Goal: Information Seeking & Learning: Learn about a topic

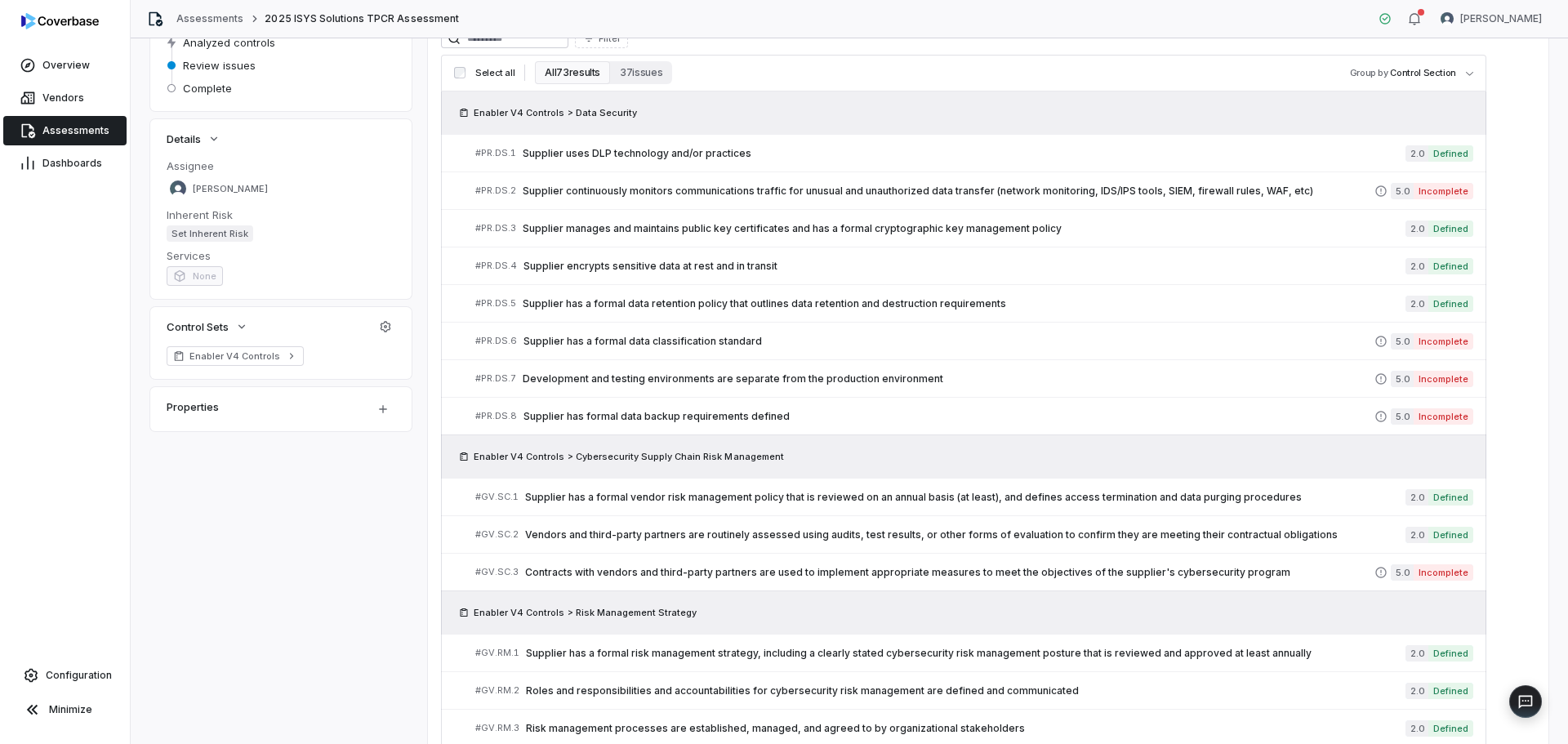
scroll to position [160, 0]
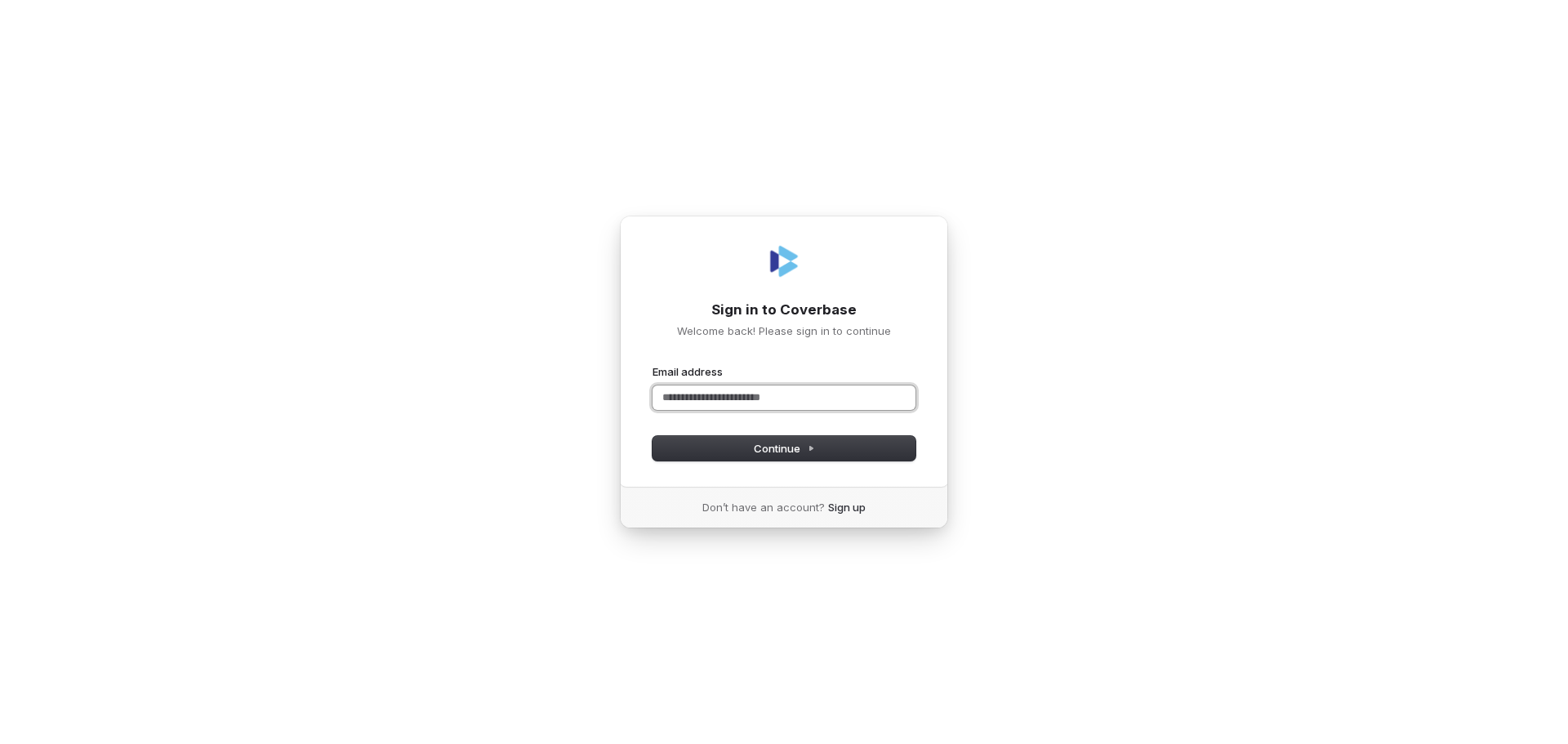
click at [837, 398] on input "Email address" at bounding box center [784, 397] width 263 height 24
click at [653, 364] on button "submit" at bounding box center [653, 364] width 0 height 0
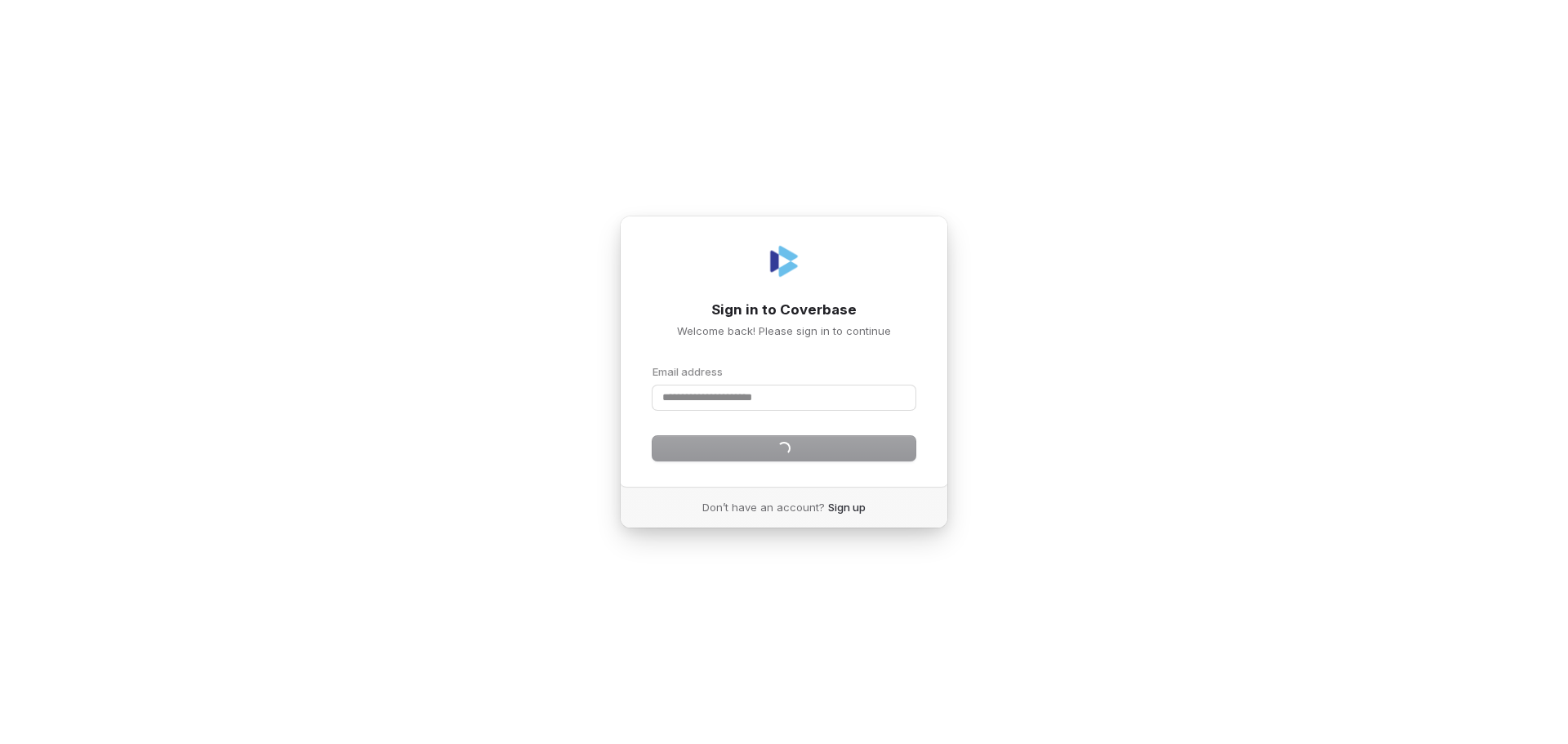
type input "**********"
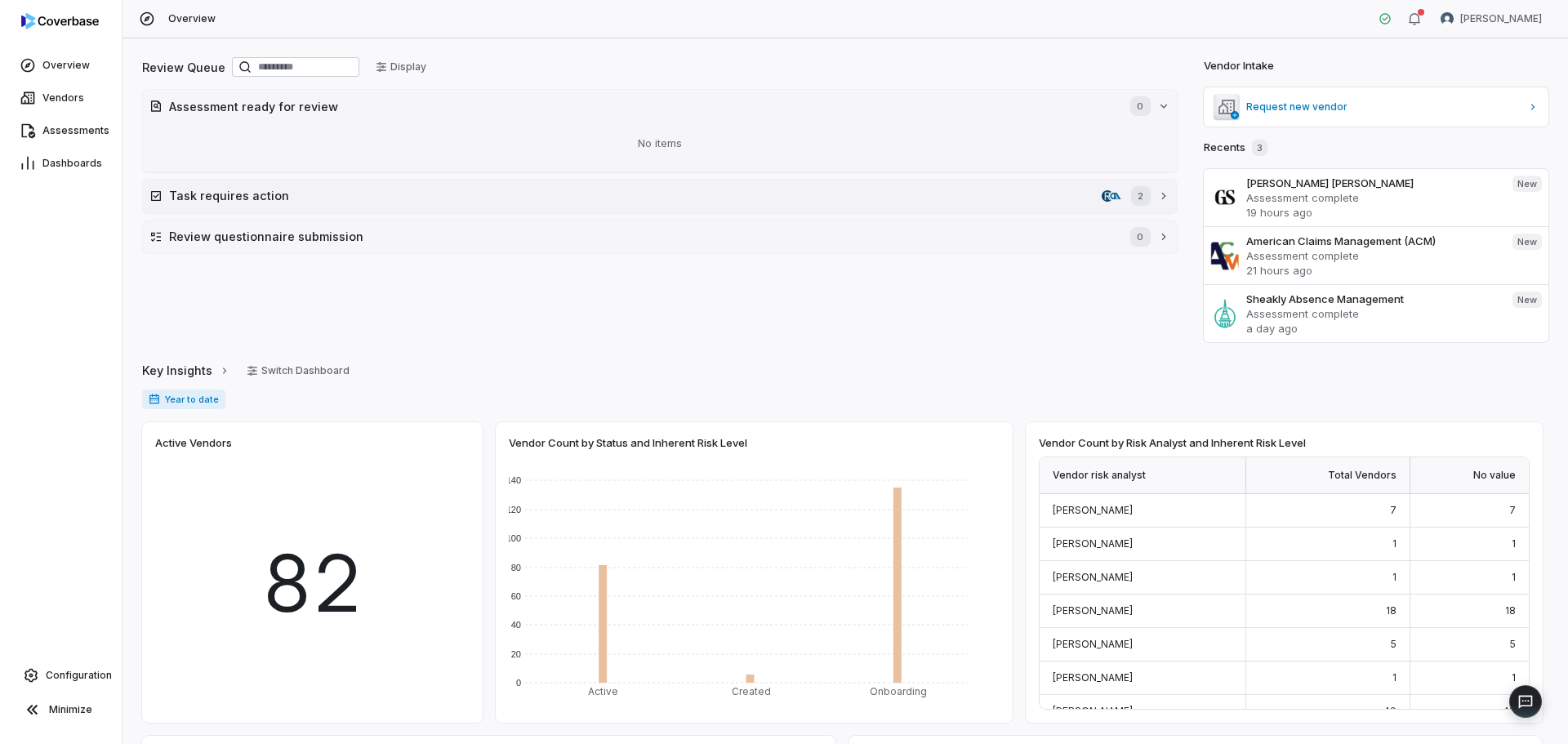
click at [358, 198] on h2 "Task requires action" at bounding box center [632, 195] width 926 height 17
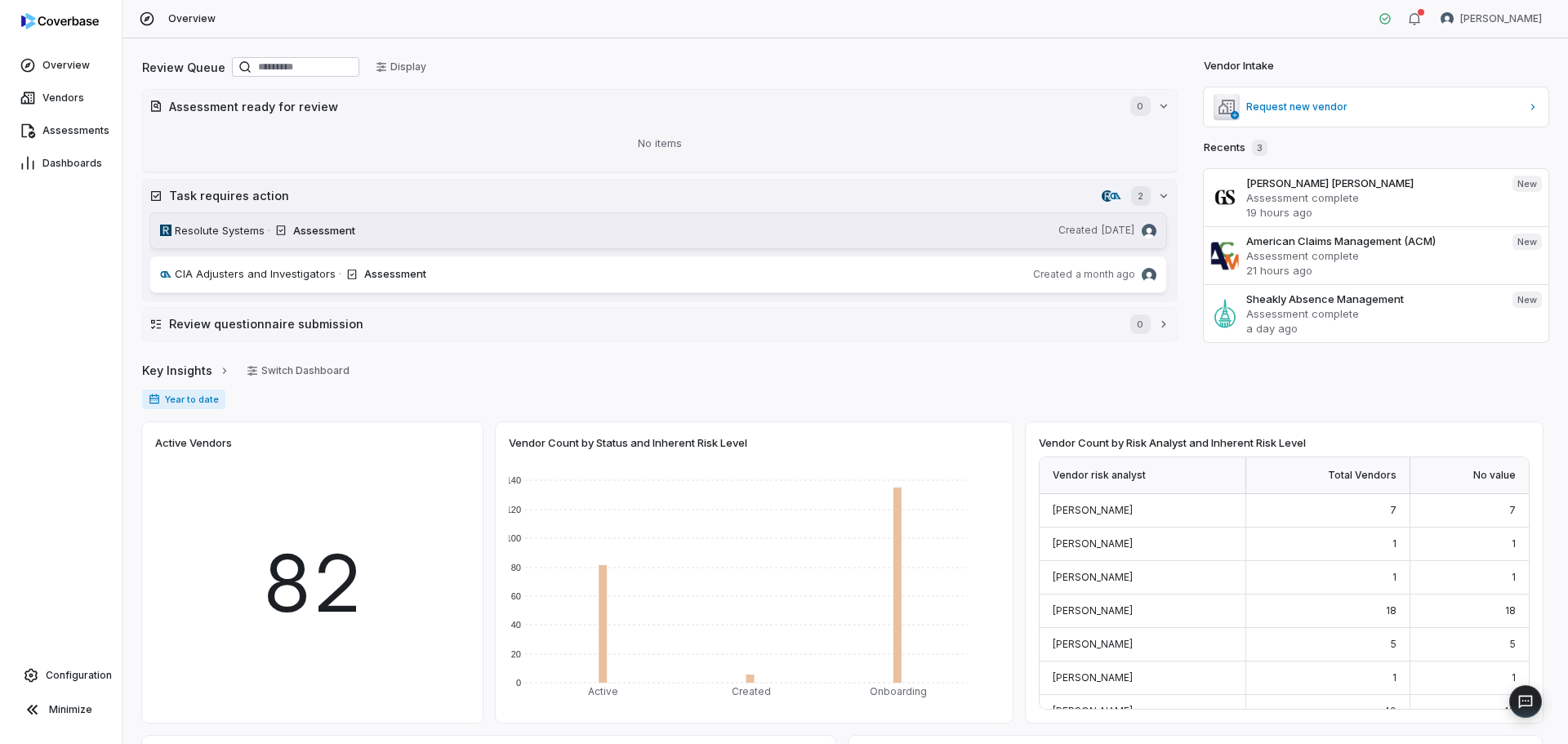
click at [242, 232] on span "Resolute Systems" at bounding box center [220, 231] width 90 height 16
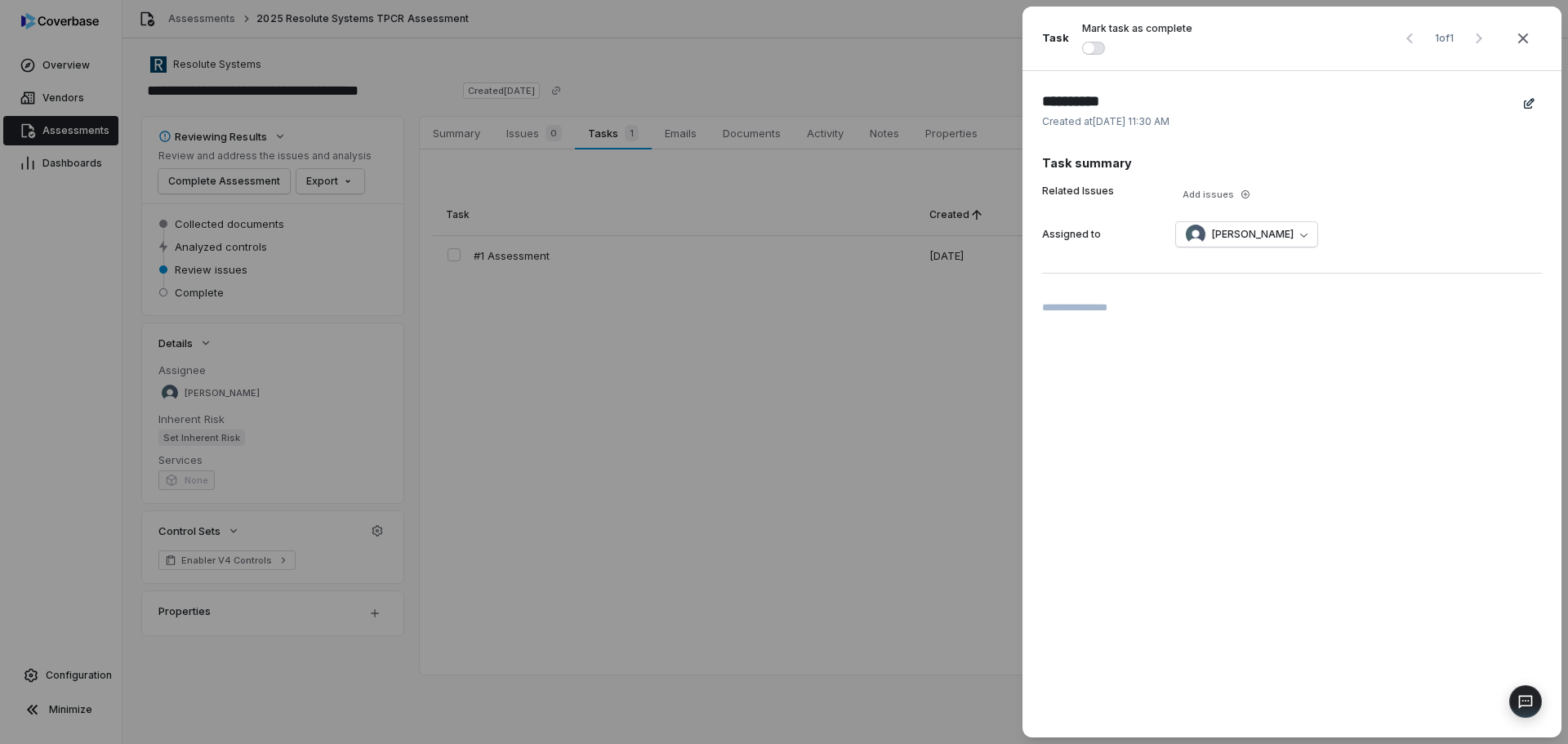
click at [1095, 48] on button "button" at bounding box center [1093, 47] width 23 height 13
click at [1516, 35] on icon "button" at bounding box center [1523, 38] width 19 height 19
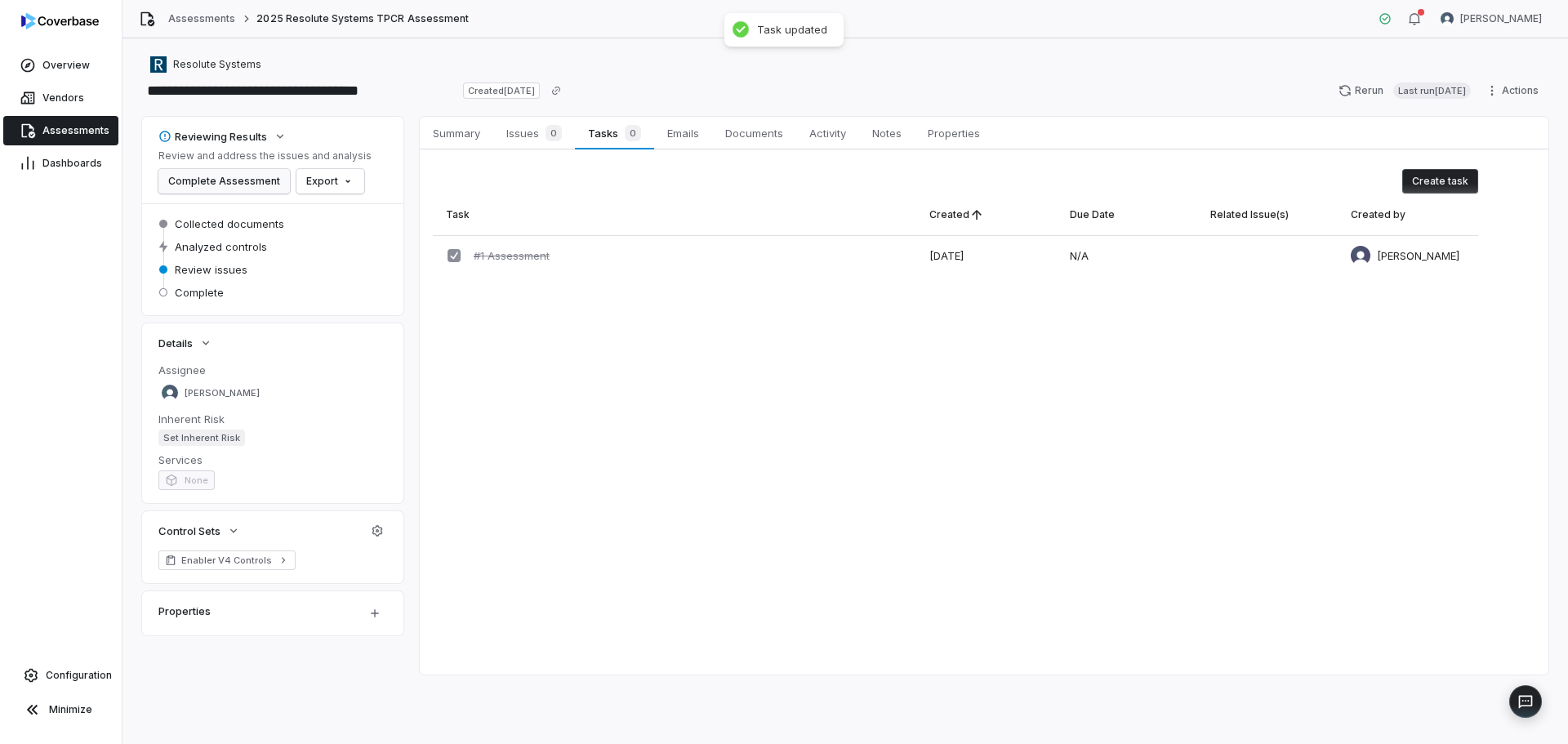
click at [195, 190] on button "Complete Assessment" at bounding box center [225, 181] width 132 height 24
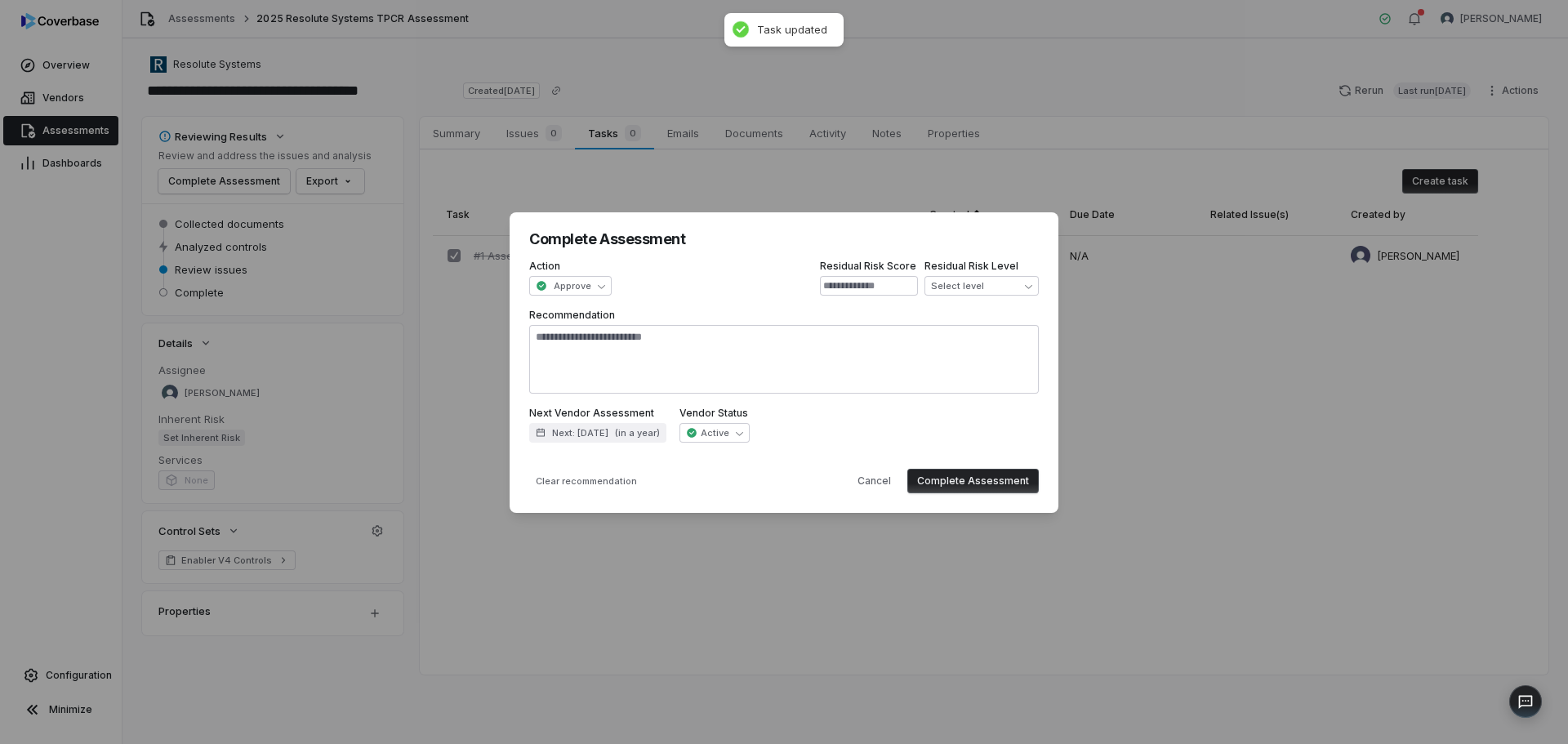
click at [987, 483] on button "Complete Assessment" at bounding box center [973, 481] width 132 height 24
type textarea "*"
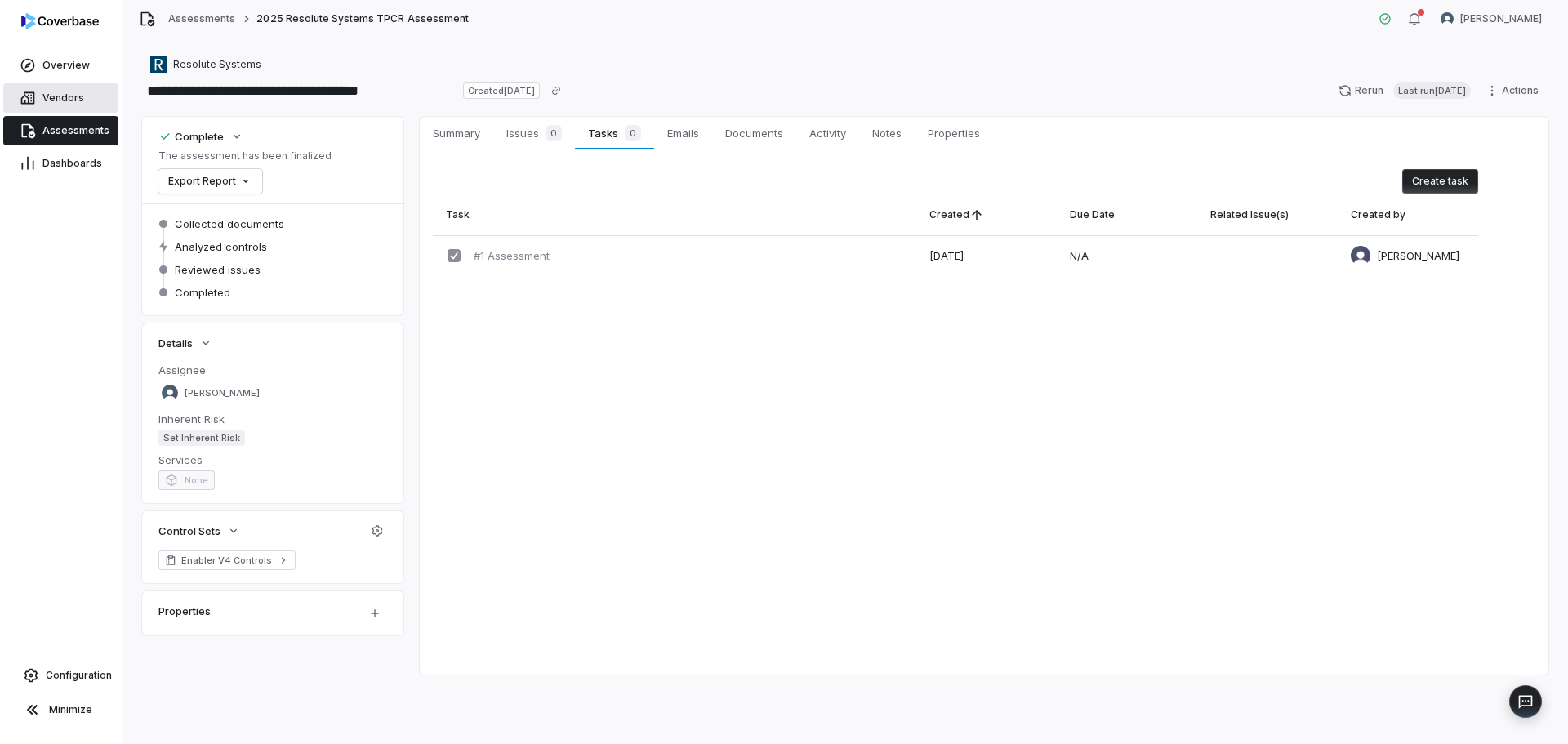
click at [52, 96] on span "Vendors" at bounding box center [63, 97] width 41 height 13
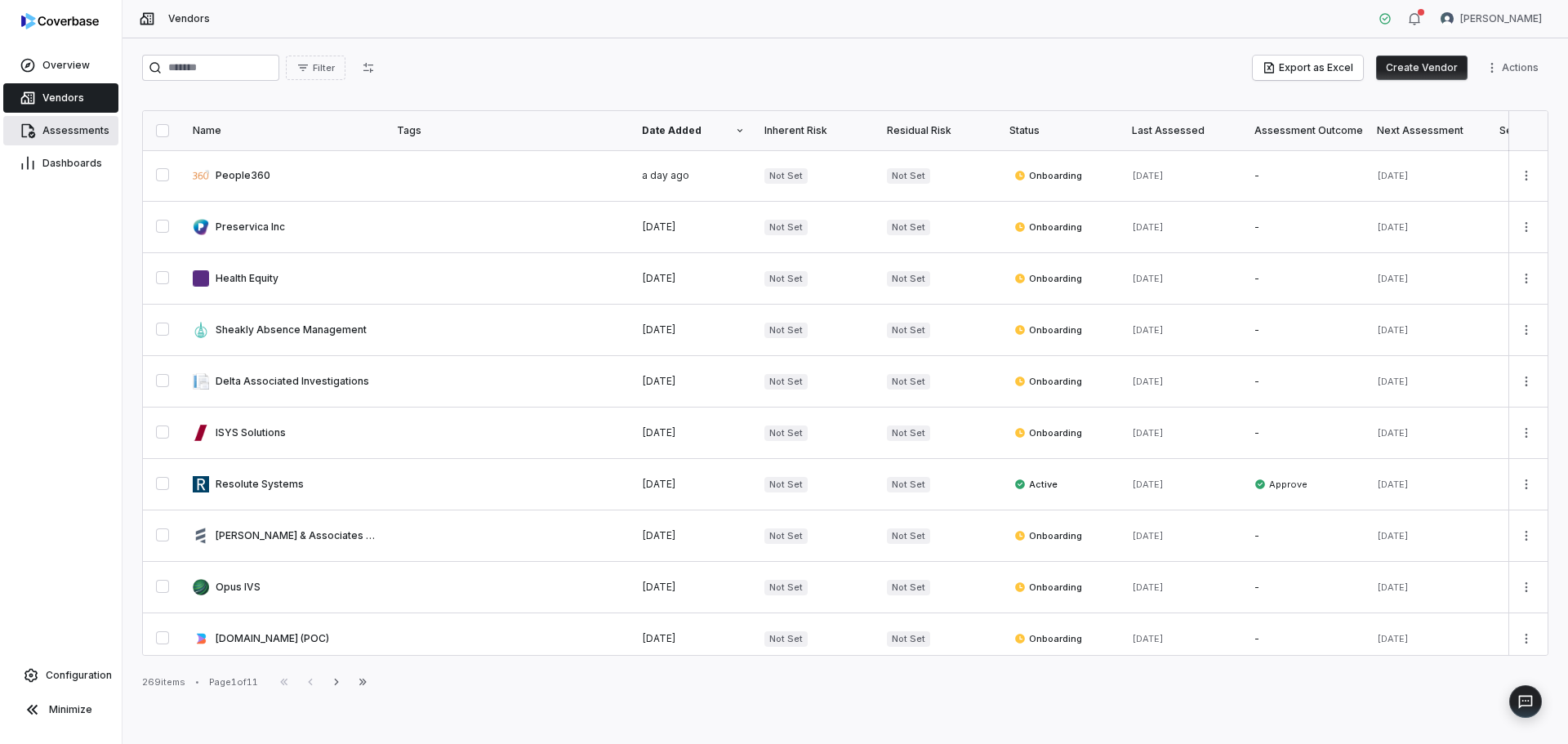
click at [60, 124] on span "Assessments" at bounding box center [75, 130] width 67 height 13
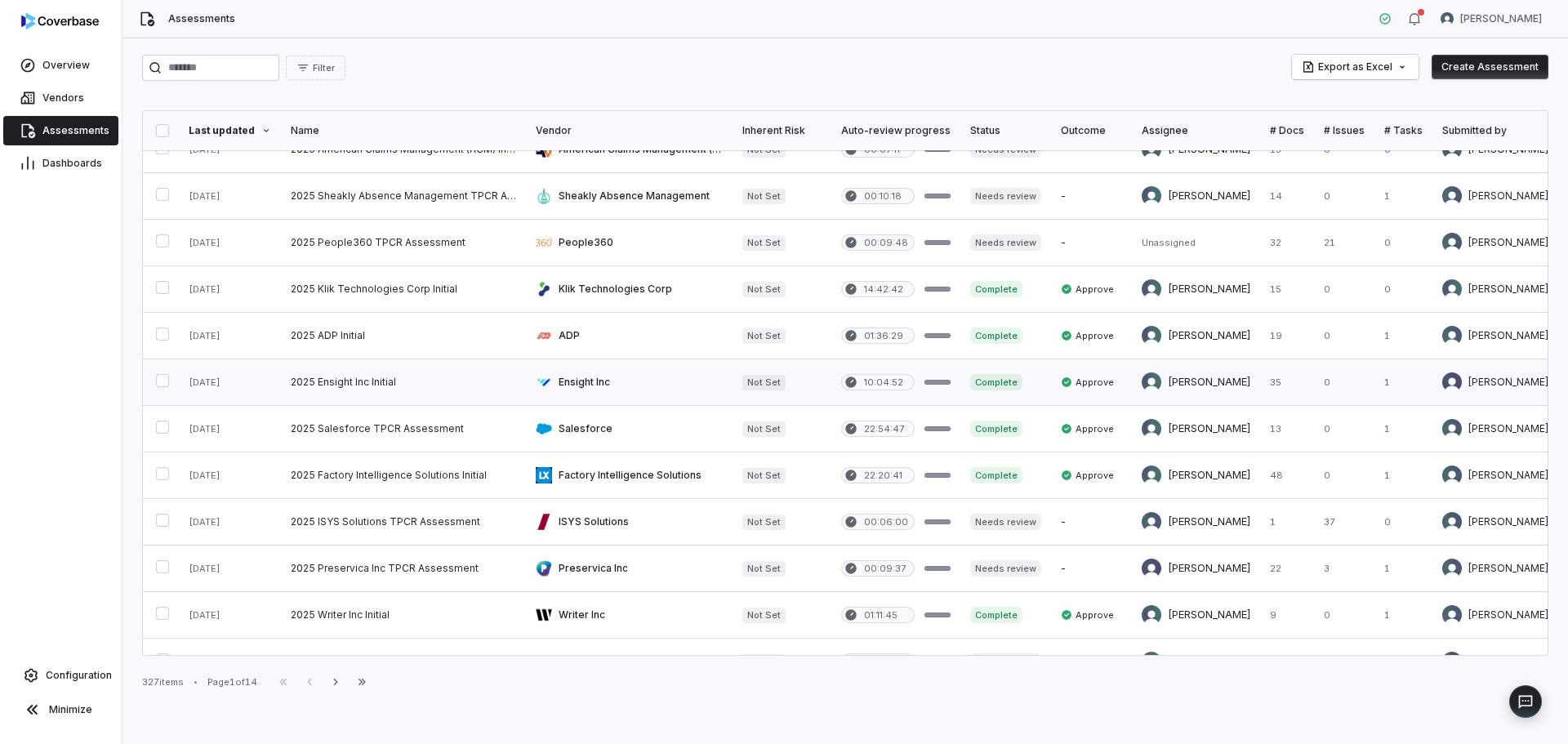
scroll to position [245, 0]
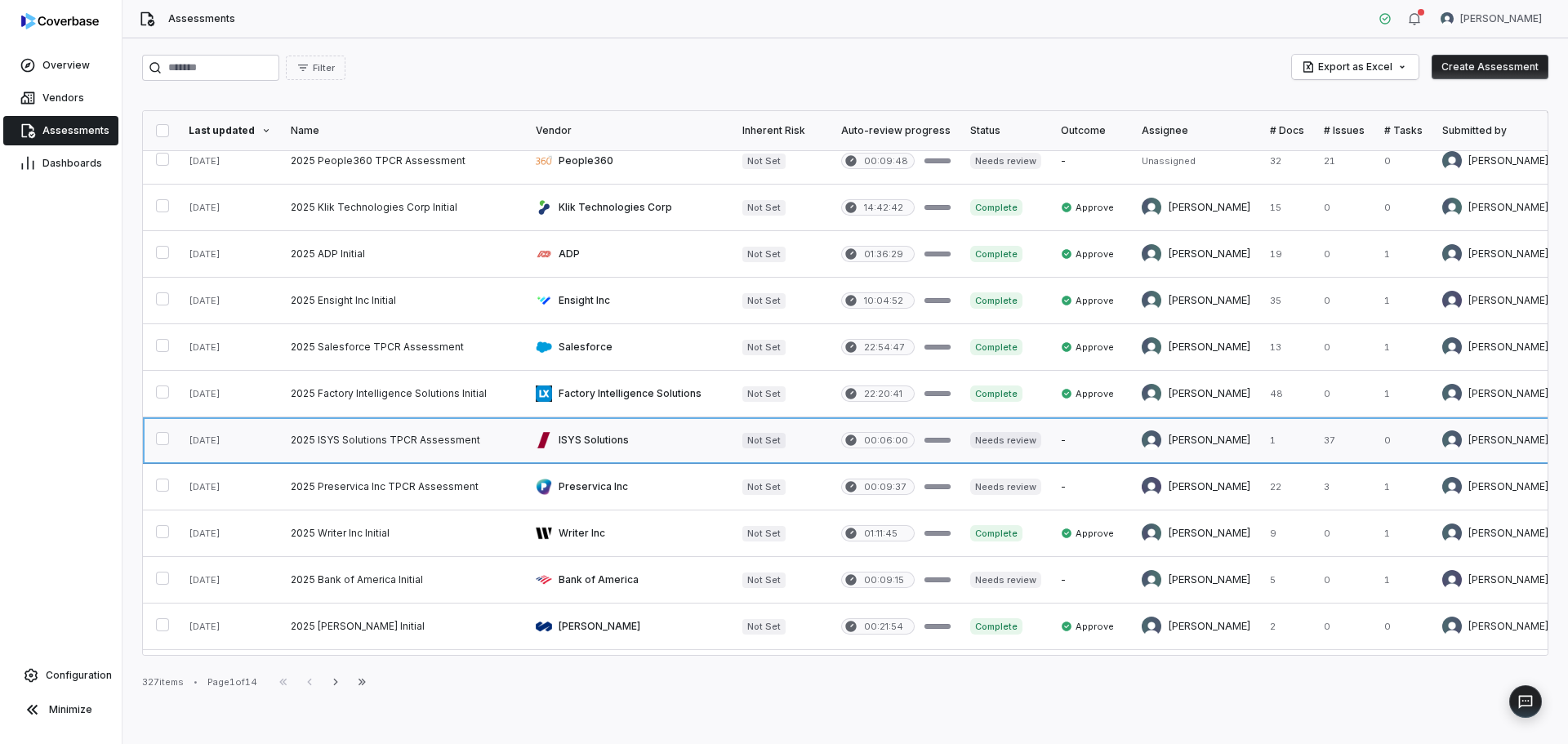
click at [594, 443] on link at bounding box center [629, 440] width 207 height 46
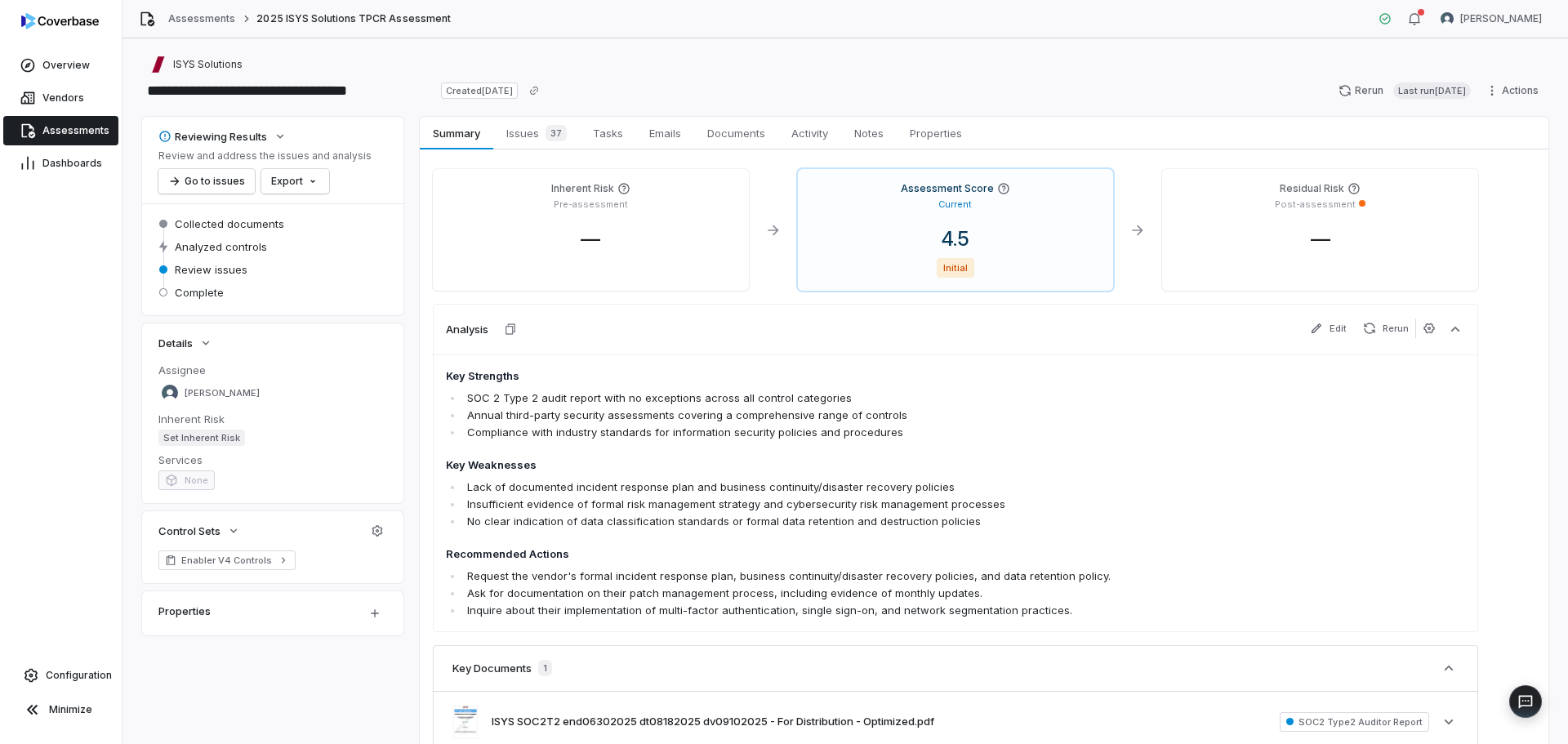
click at [75, 127] on span "Assessments" at bounding box center [75, 130] width 67 height 13
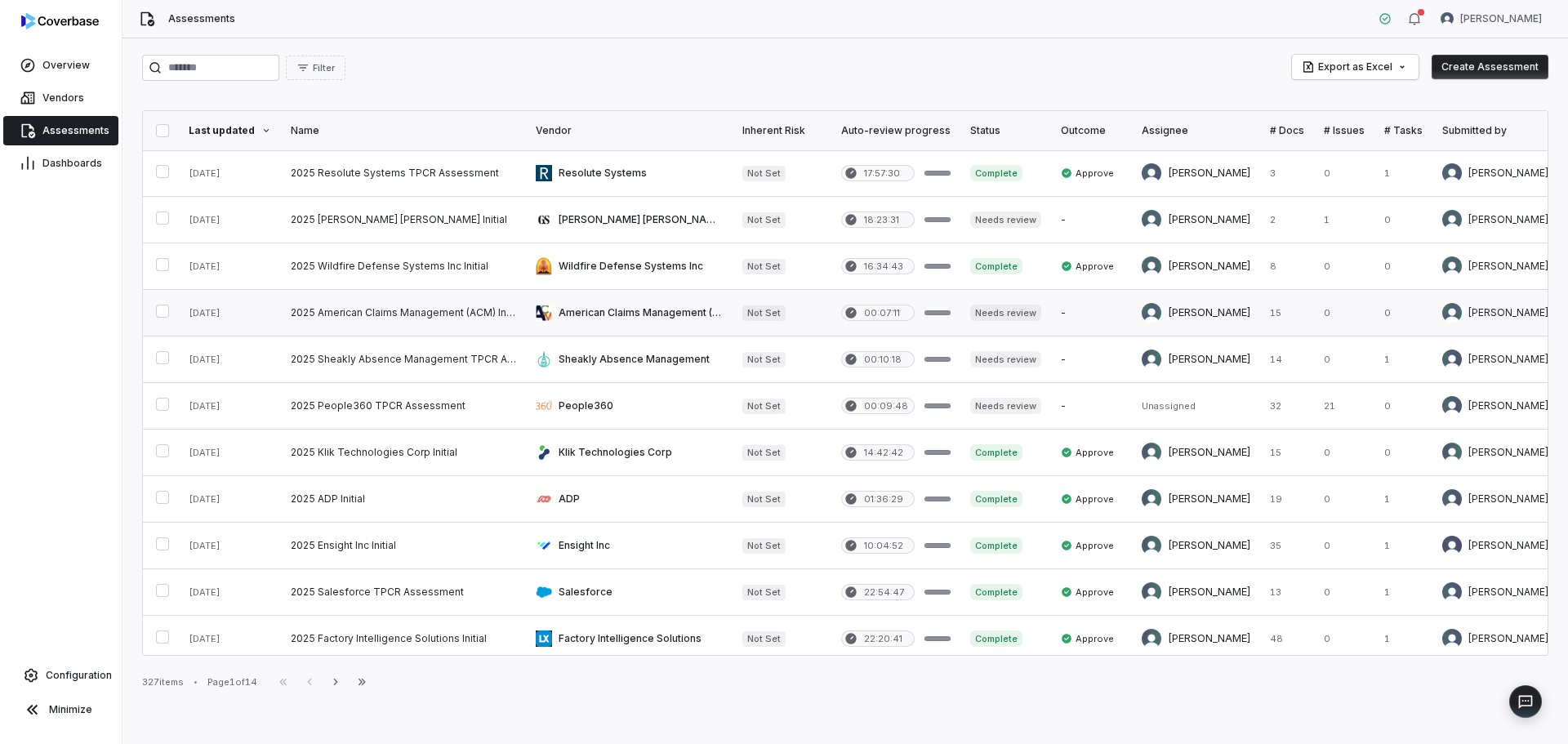
click at [419, 308] on link at bounding box center [404, 312] width 245 height 46
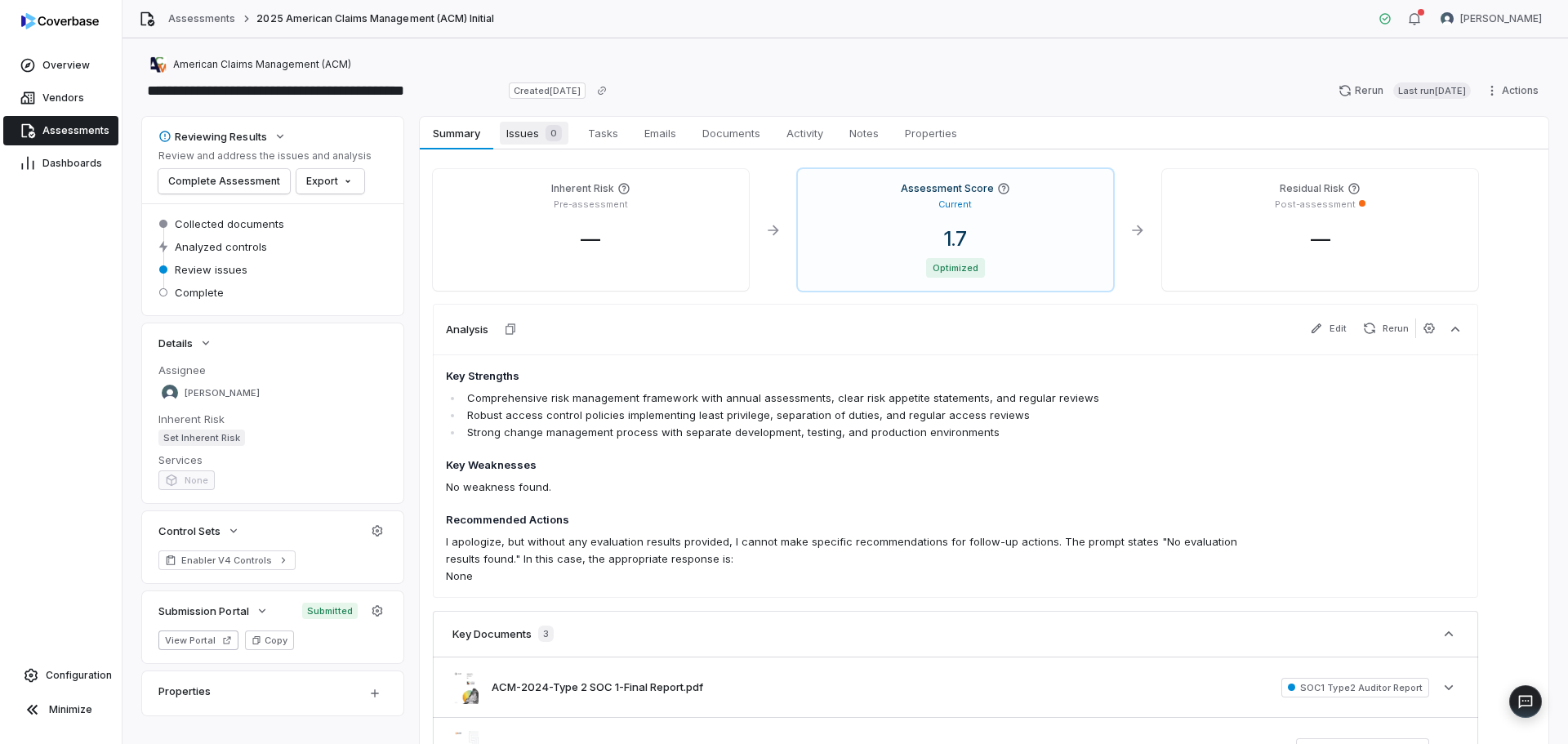
click at [527, 131] on span "Issues 0" at bounding box center [534, 133] width 68 height 23
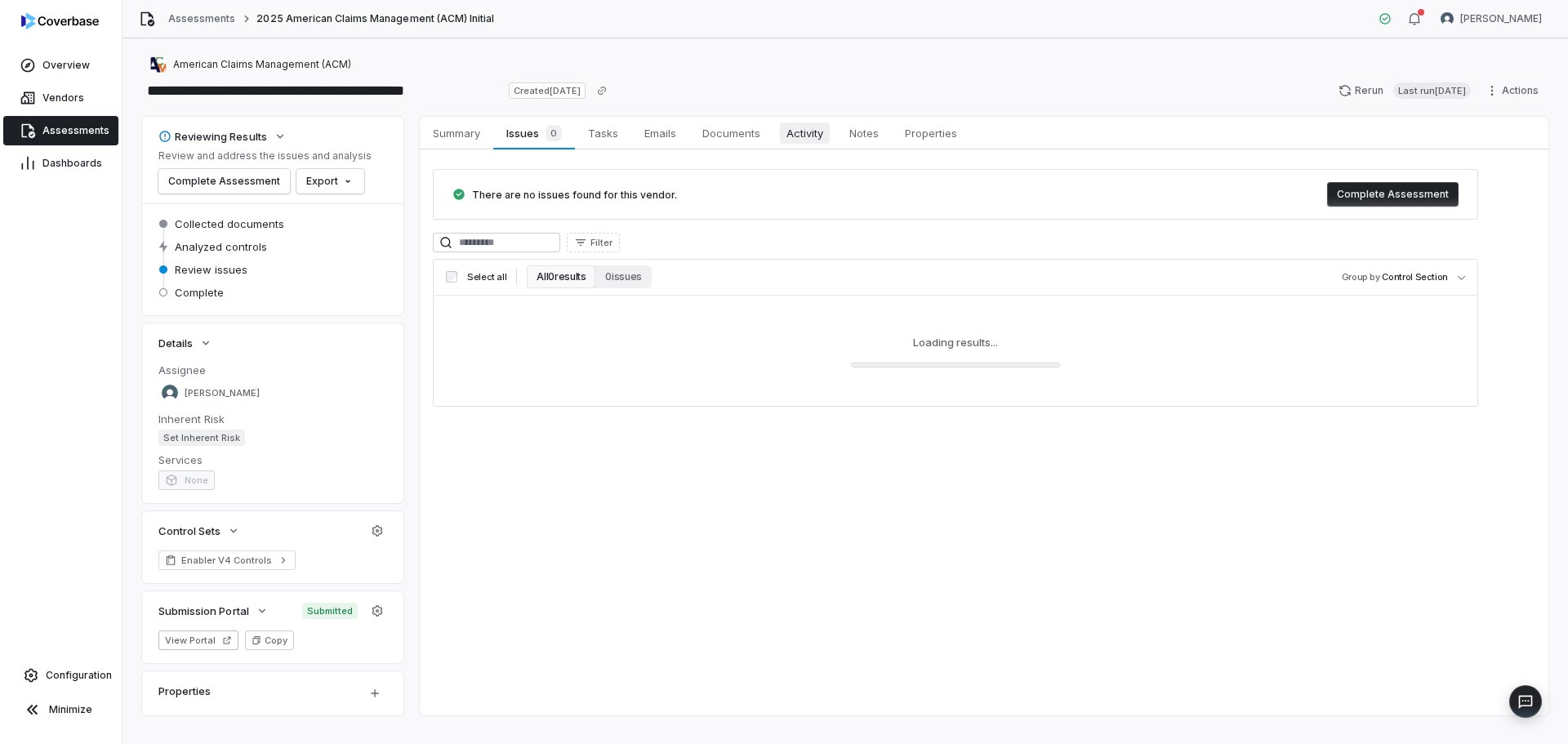
click at [802, 133] on span "Activity" at bounding box center [804, 133] width 50 height 21
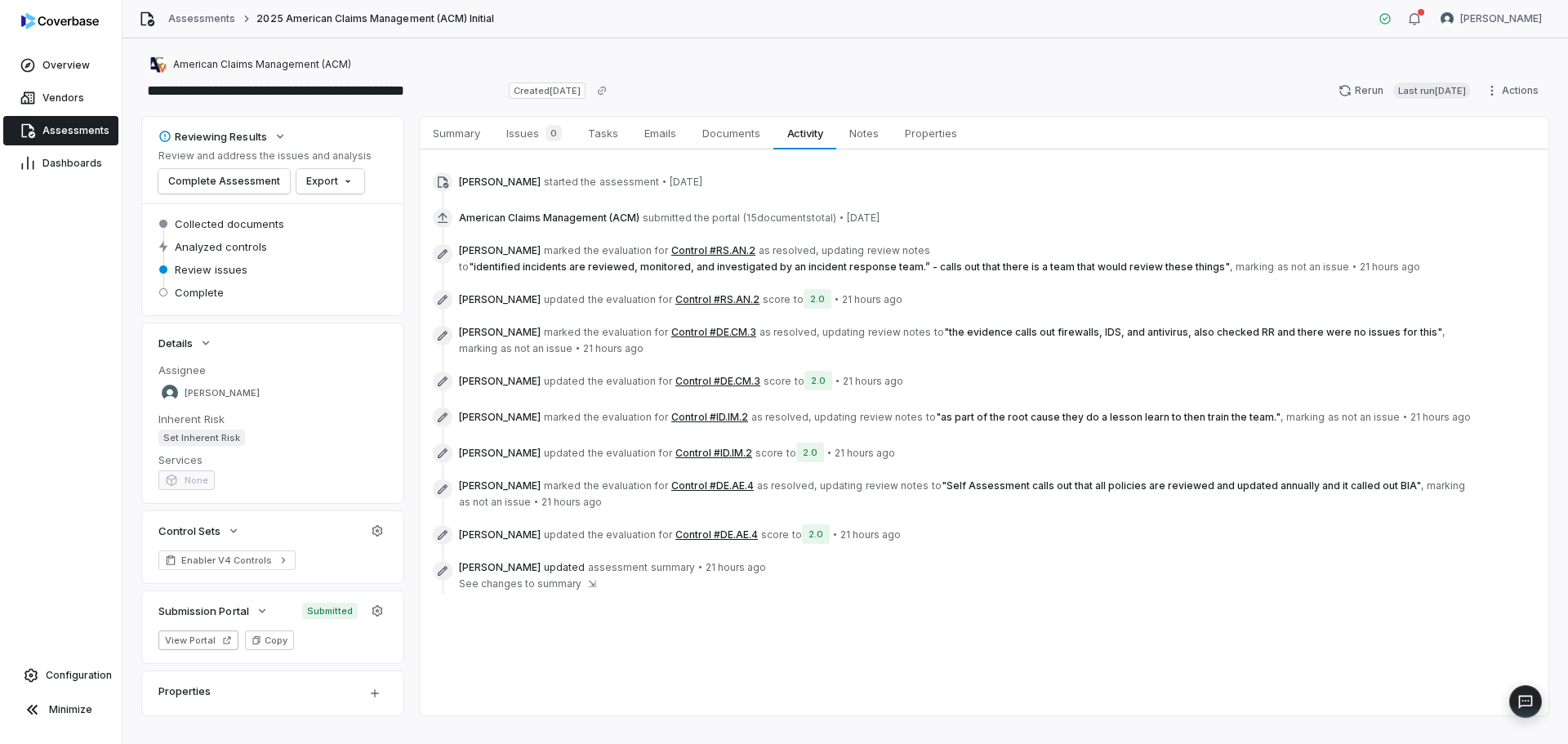
scroll to position [24, 0]
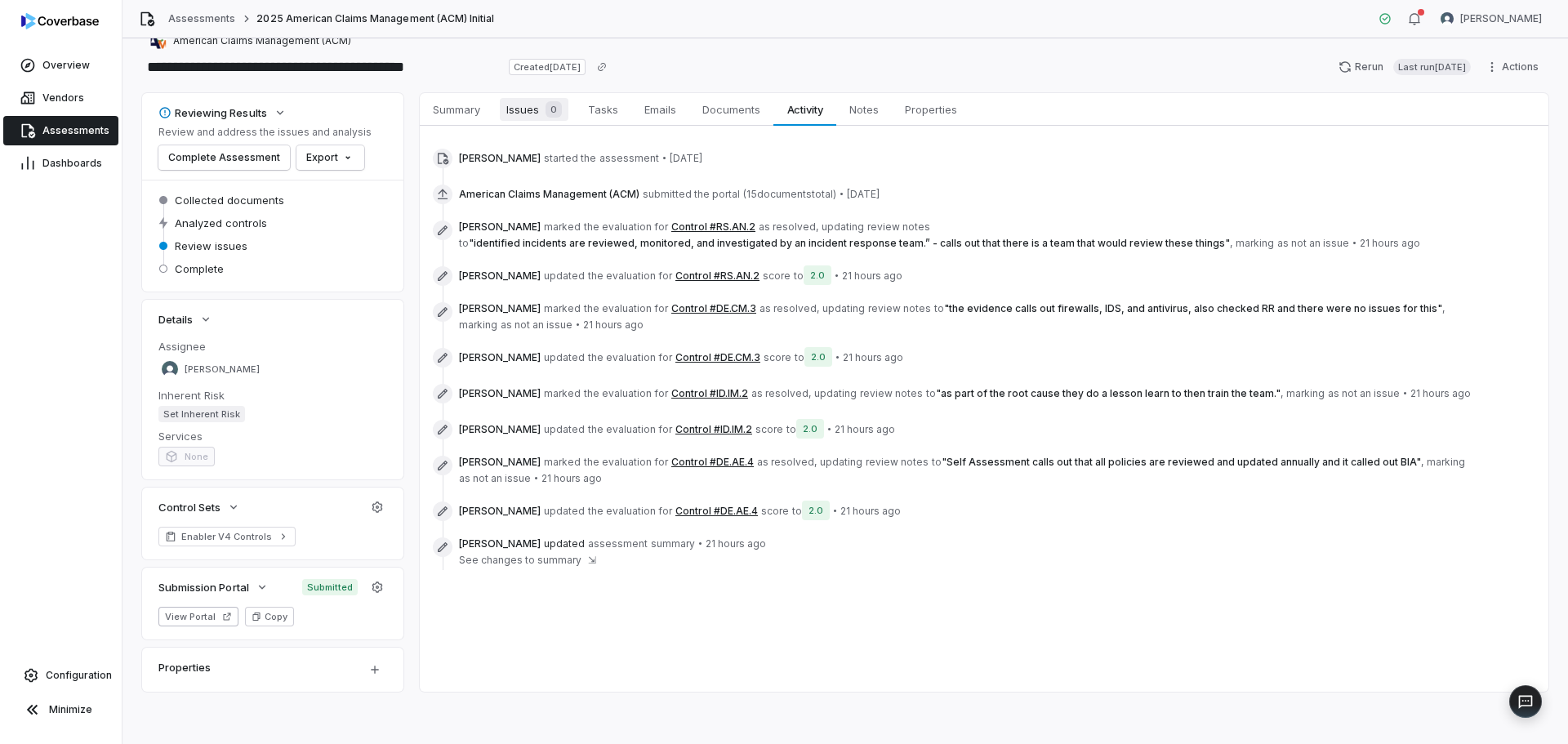
click at [549, 106] on span "0" at bounding box center [553, 109] width 16 height 16
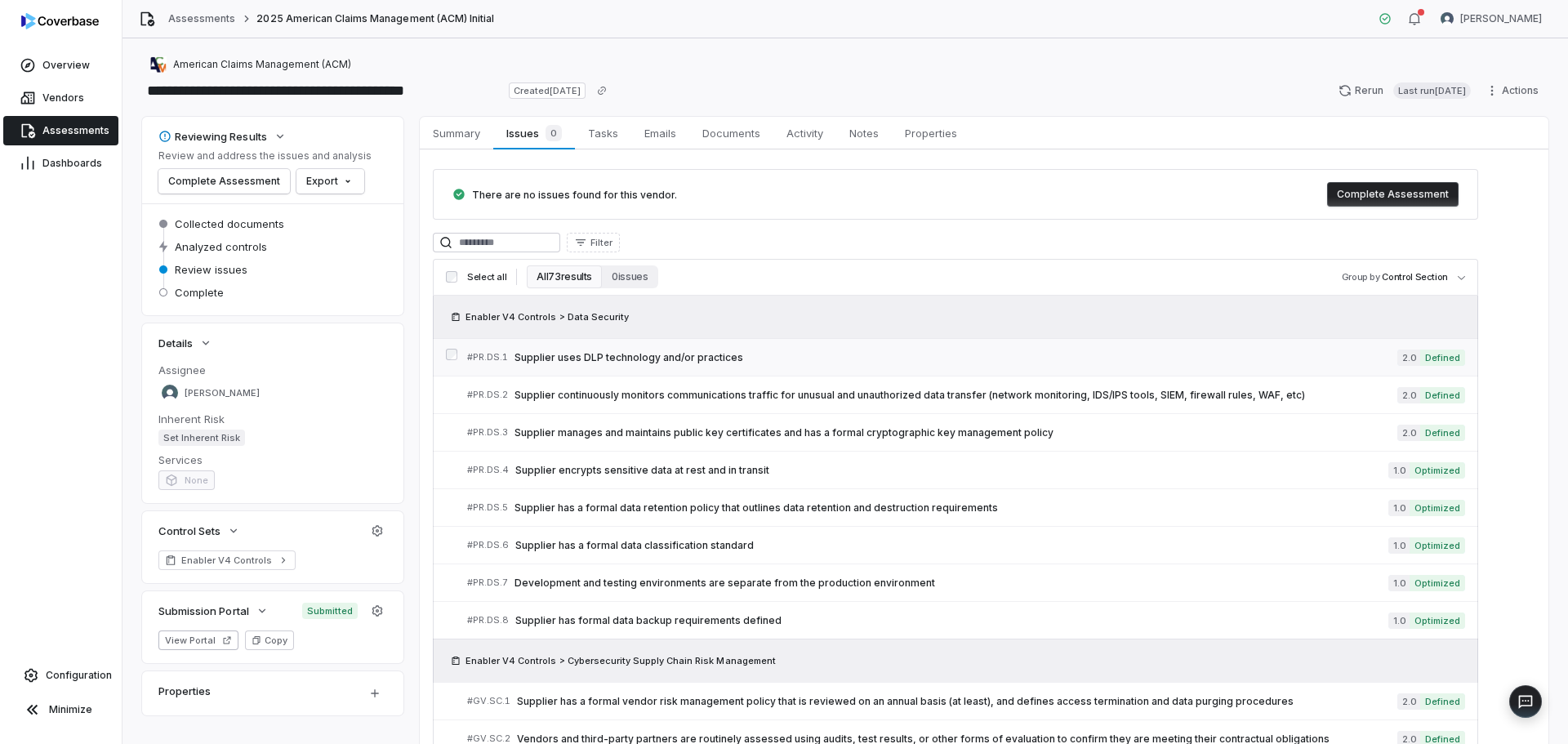
click at [705, 368] on link "# PR.DS.1 Supplier uses DLP technology and/or practices 2.0 Defined" at bounding box center [966, 357] width 998 height 37
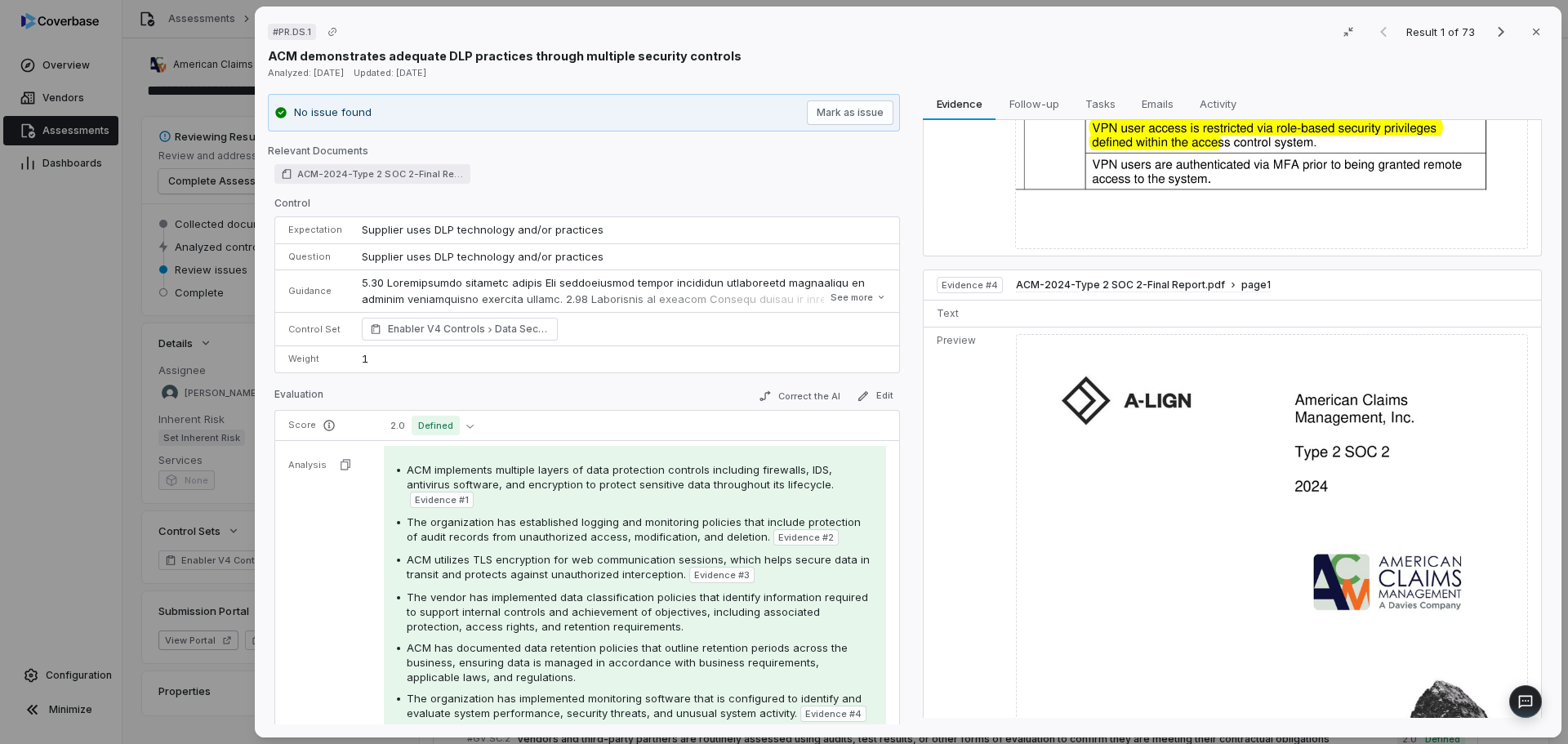
scroll to position [1272, 0]
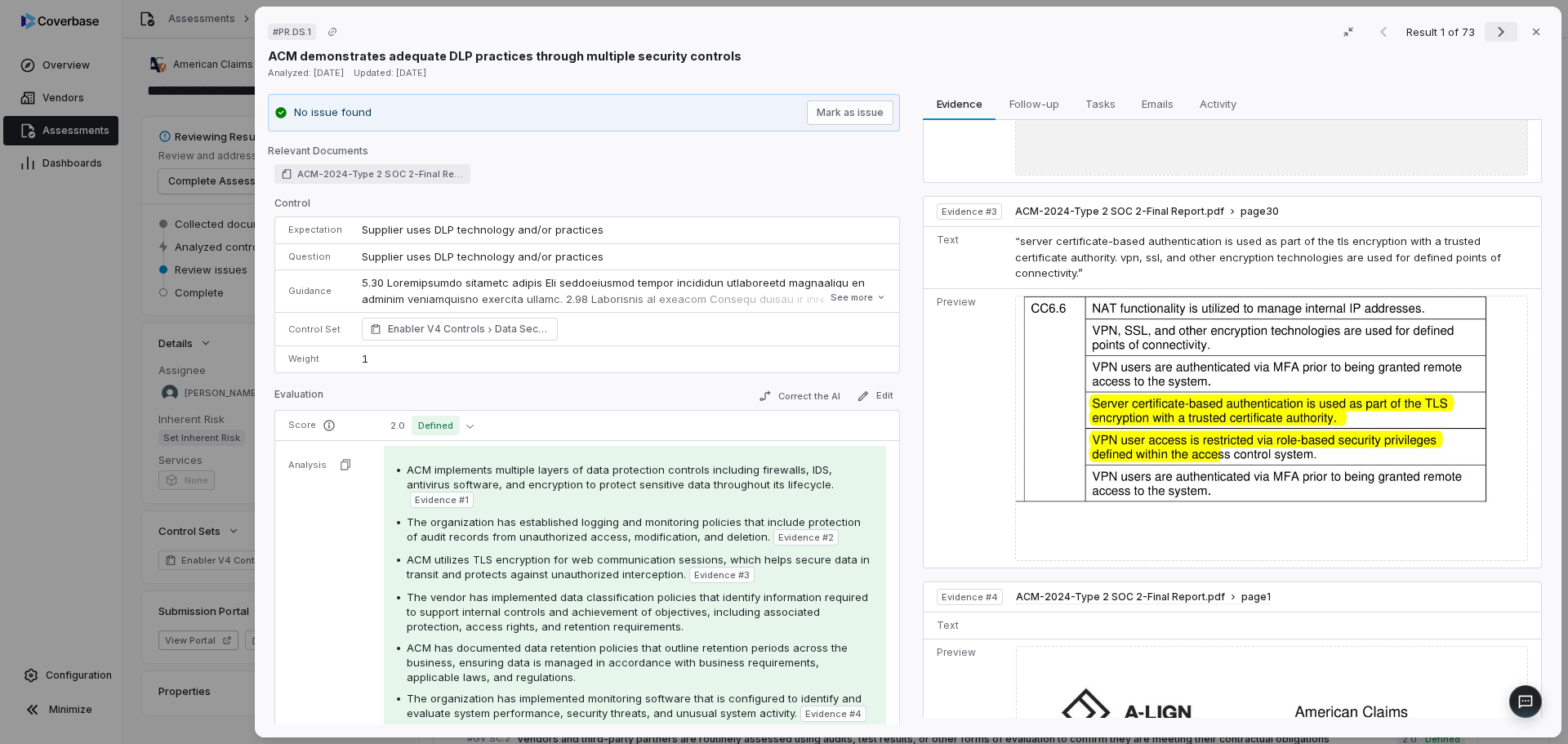
click at [1491, 34] on icon "Next result" at bounding box center [1500, 31] width 19 height 19
click at [1492, 34] on icon "Next result" at bounding box center [1500, 31] width 19 height 19
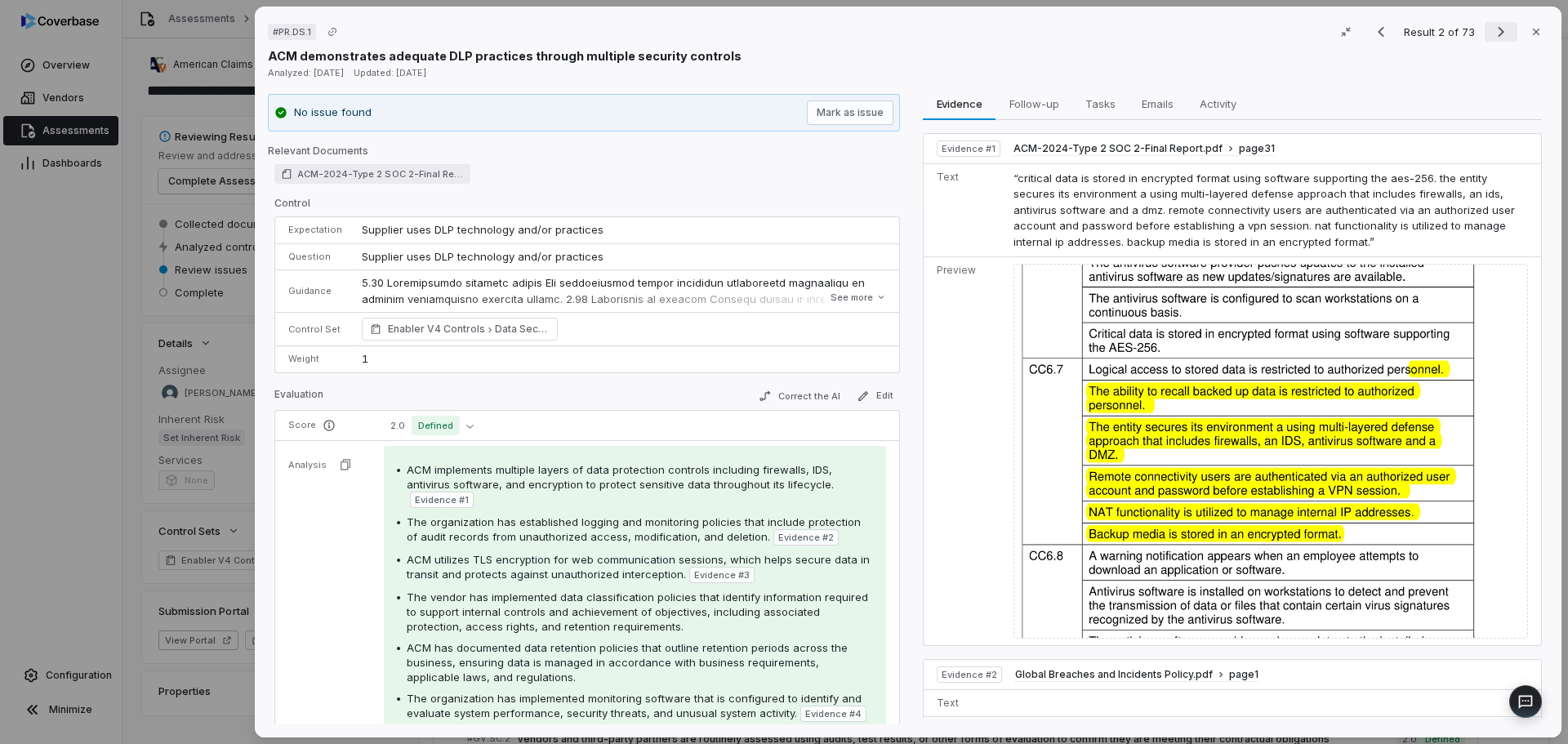
click at [1492, 34] on icon "Next result" at bounding box center [1500, 31] width 19 height 19
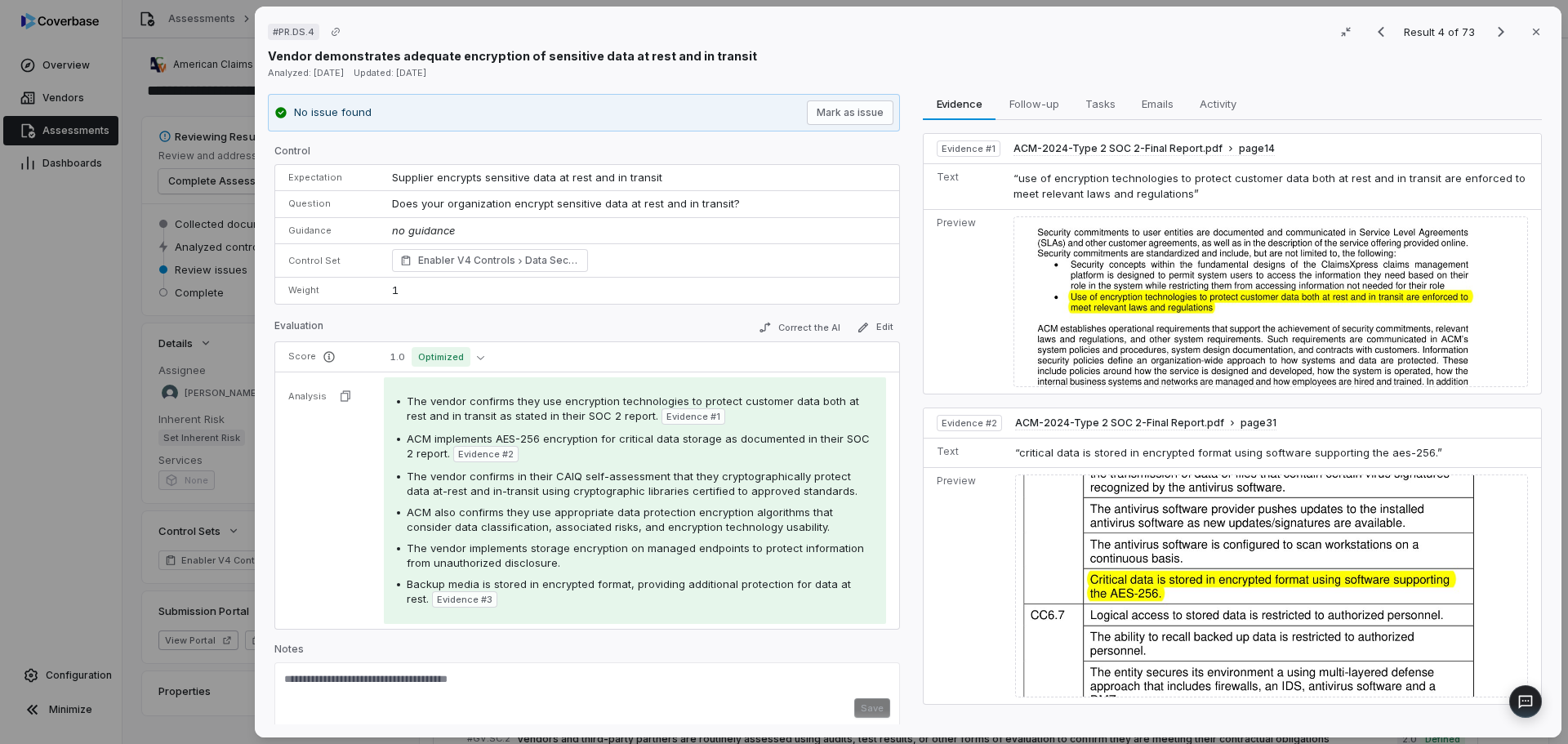
scroll to position [342, 0]
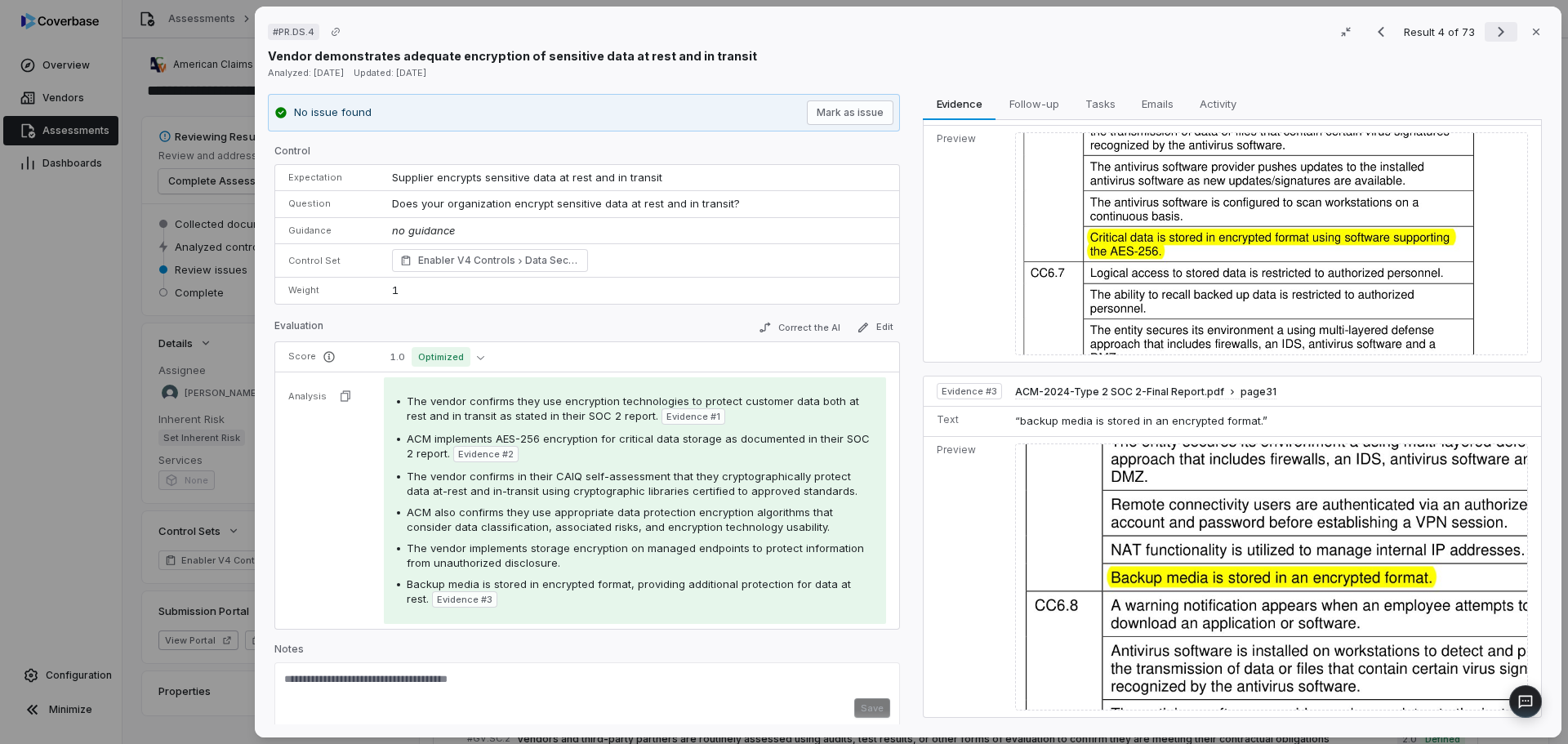
click at [1491, 33] on icon "Next result" at bounding box center [1500, 31] width 19 height 19
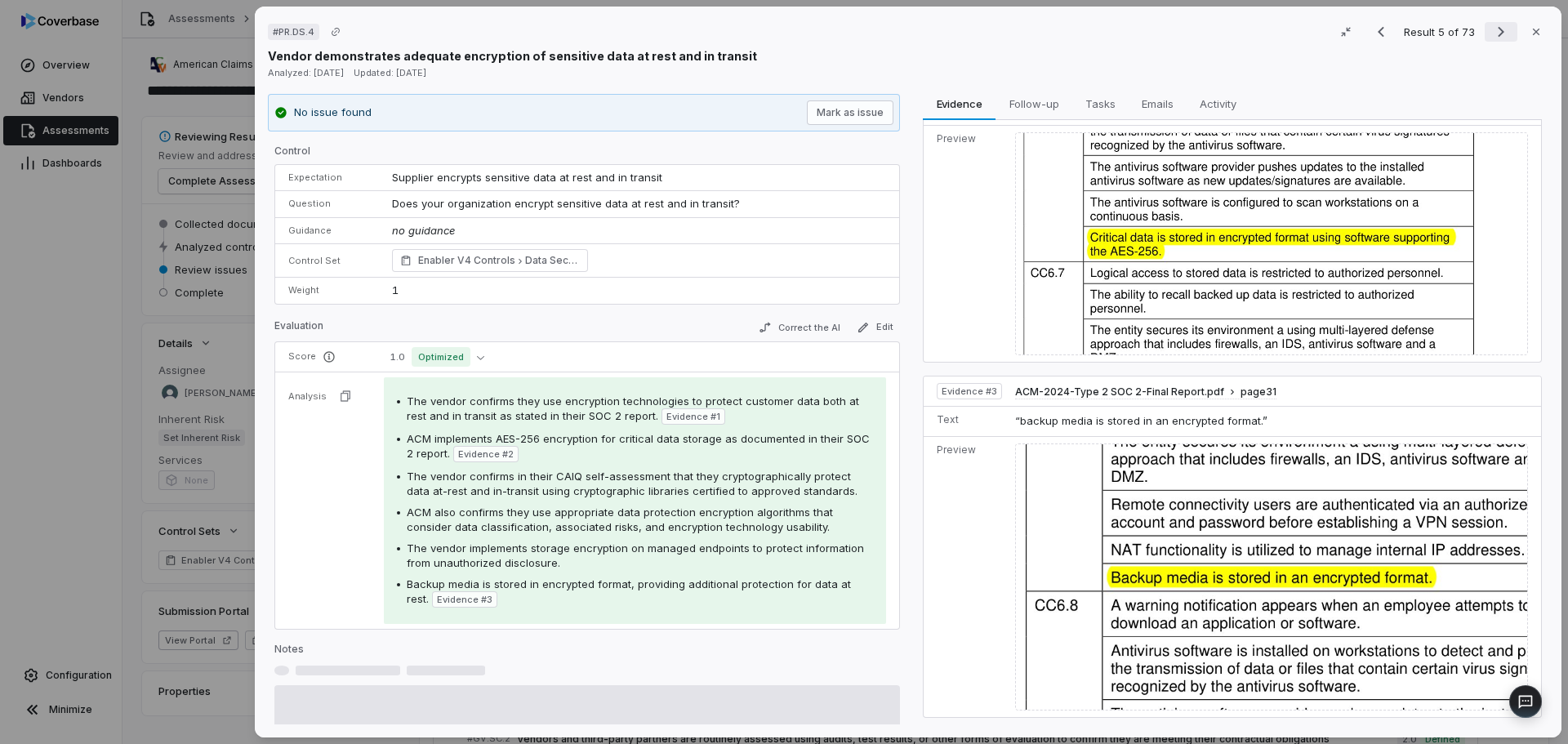
click at [1491, 33] on icon "Next result" at bounding box center [1500, 31] width 19 height 19
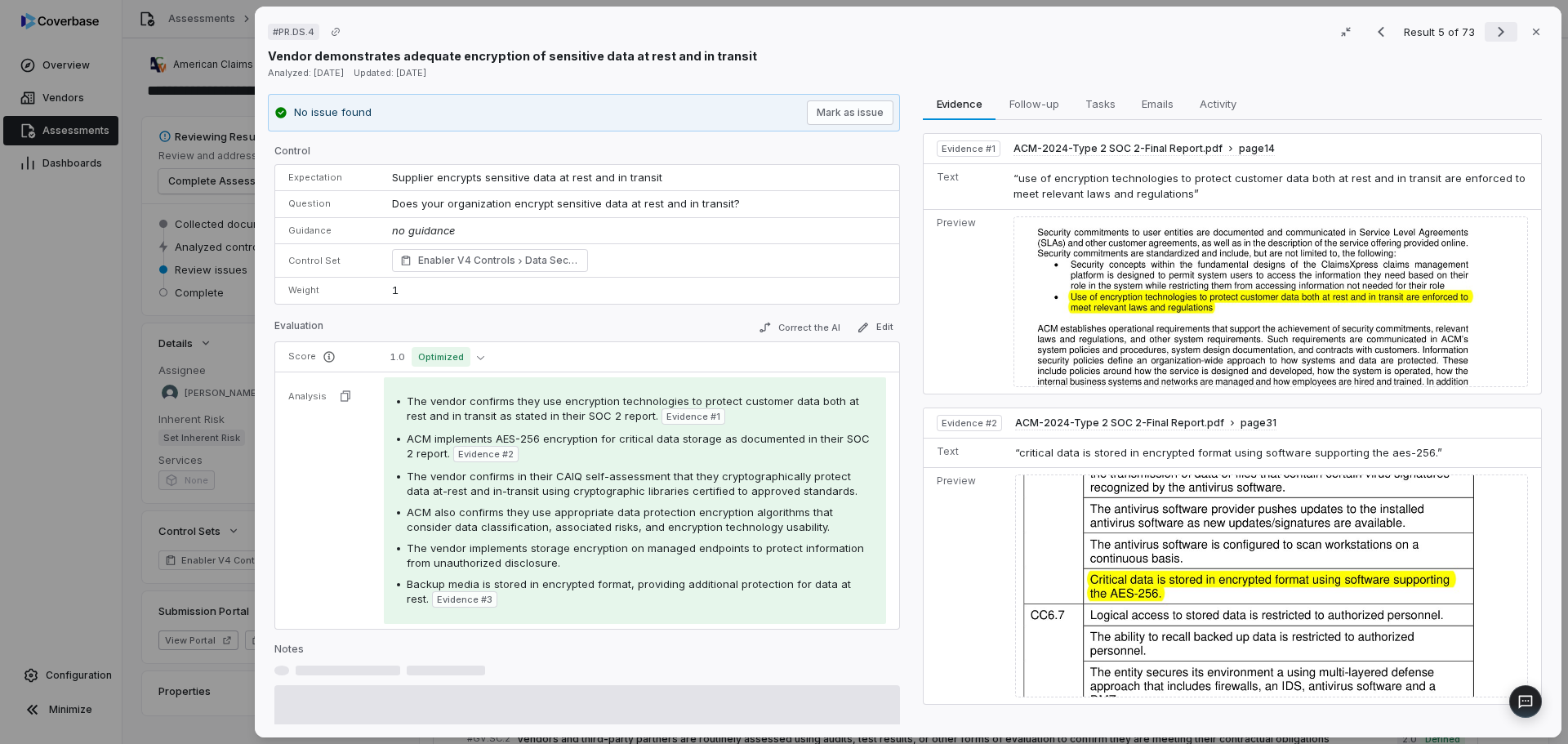
click at [1491, 33] on icon "Next result" at bounding box center [1500, 31] width 19 height 19
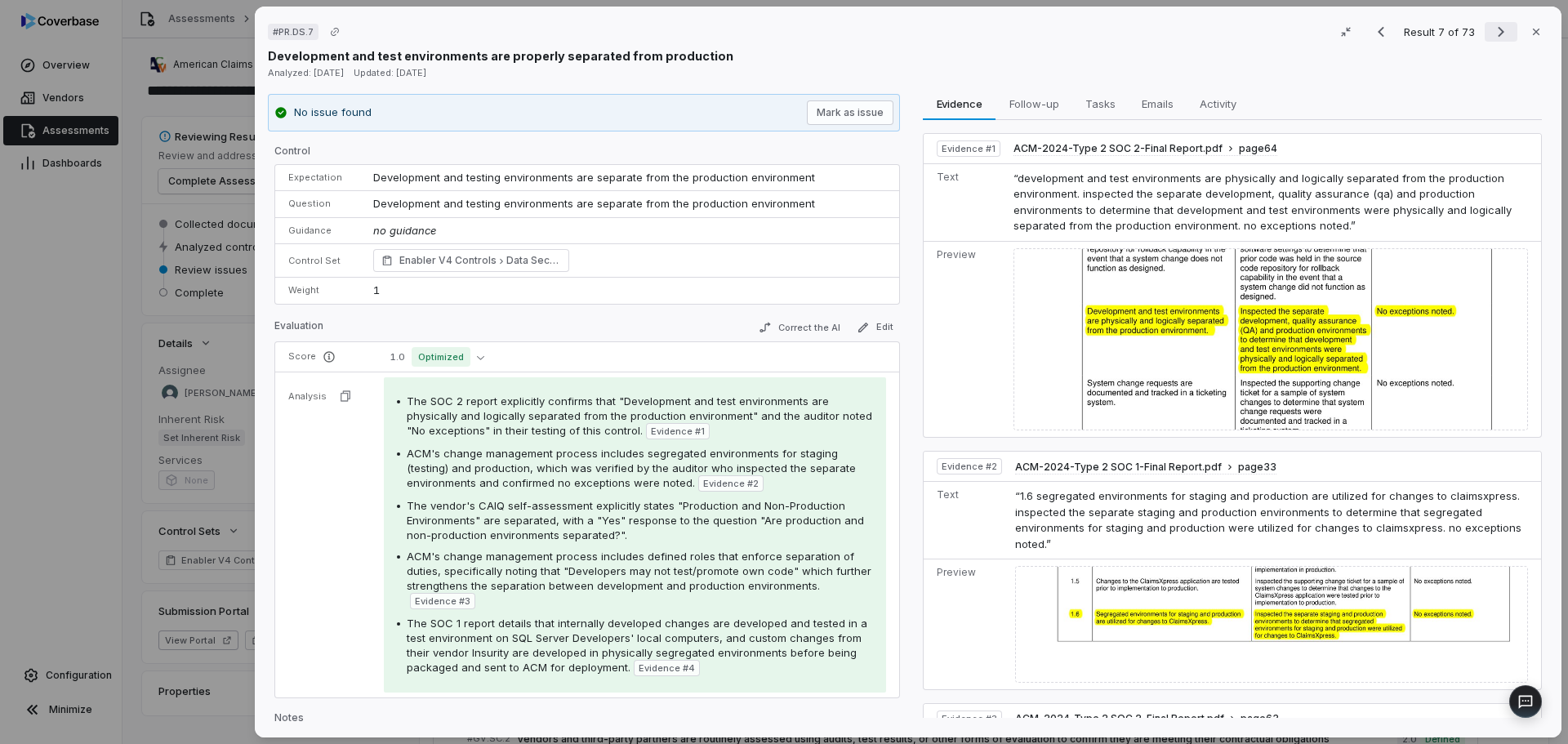
click at [1491, 26] on icon "Next result" at bounding box center [1500, 31] width 19 height 19
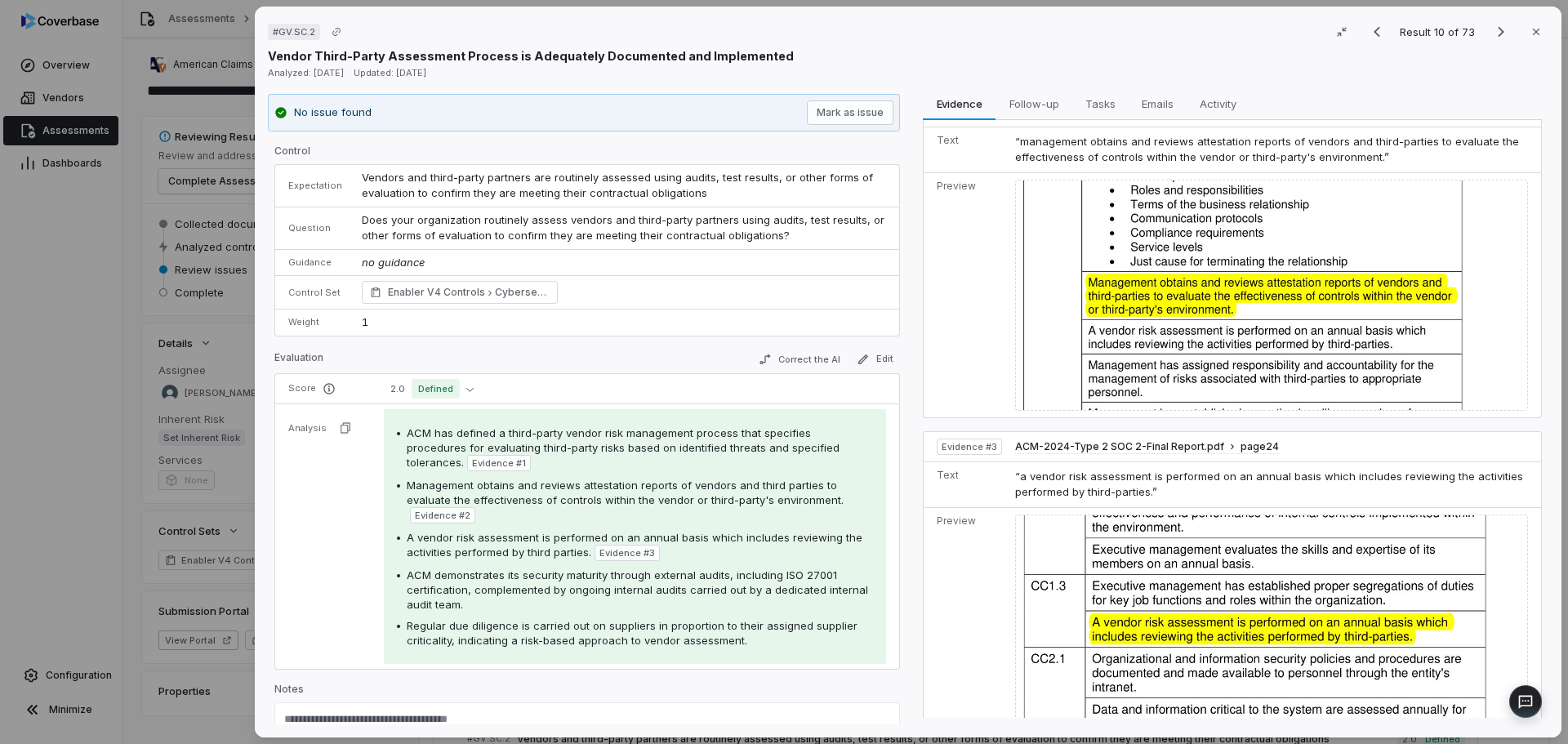
scroll to position [521, 0]
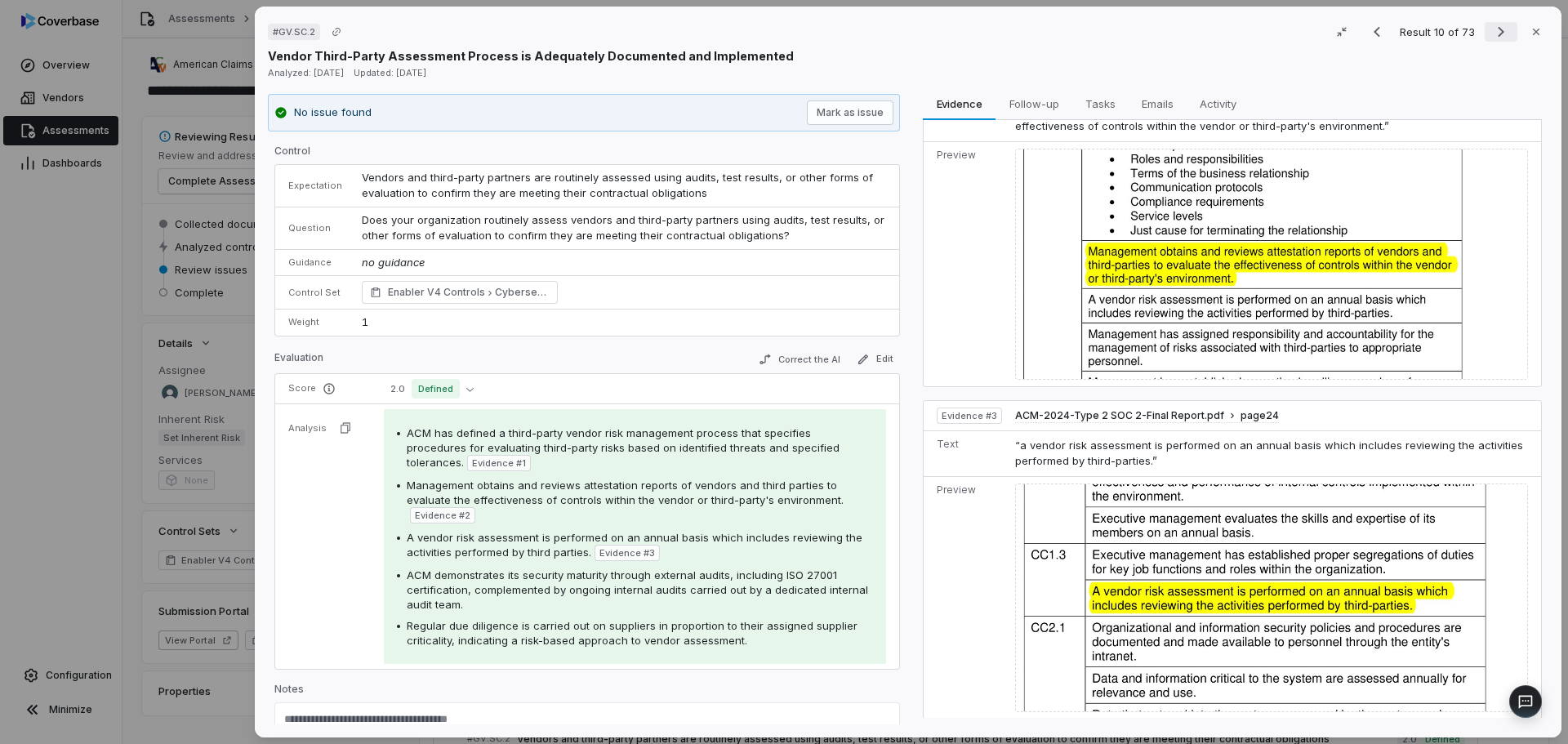
click at [1495, 38] on icon "Next result" at bounding box center [1500, 31] width 19 height 19
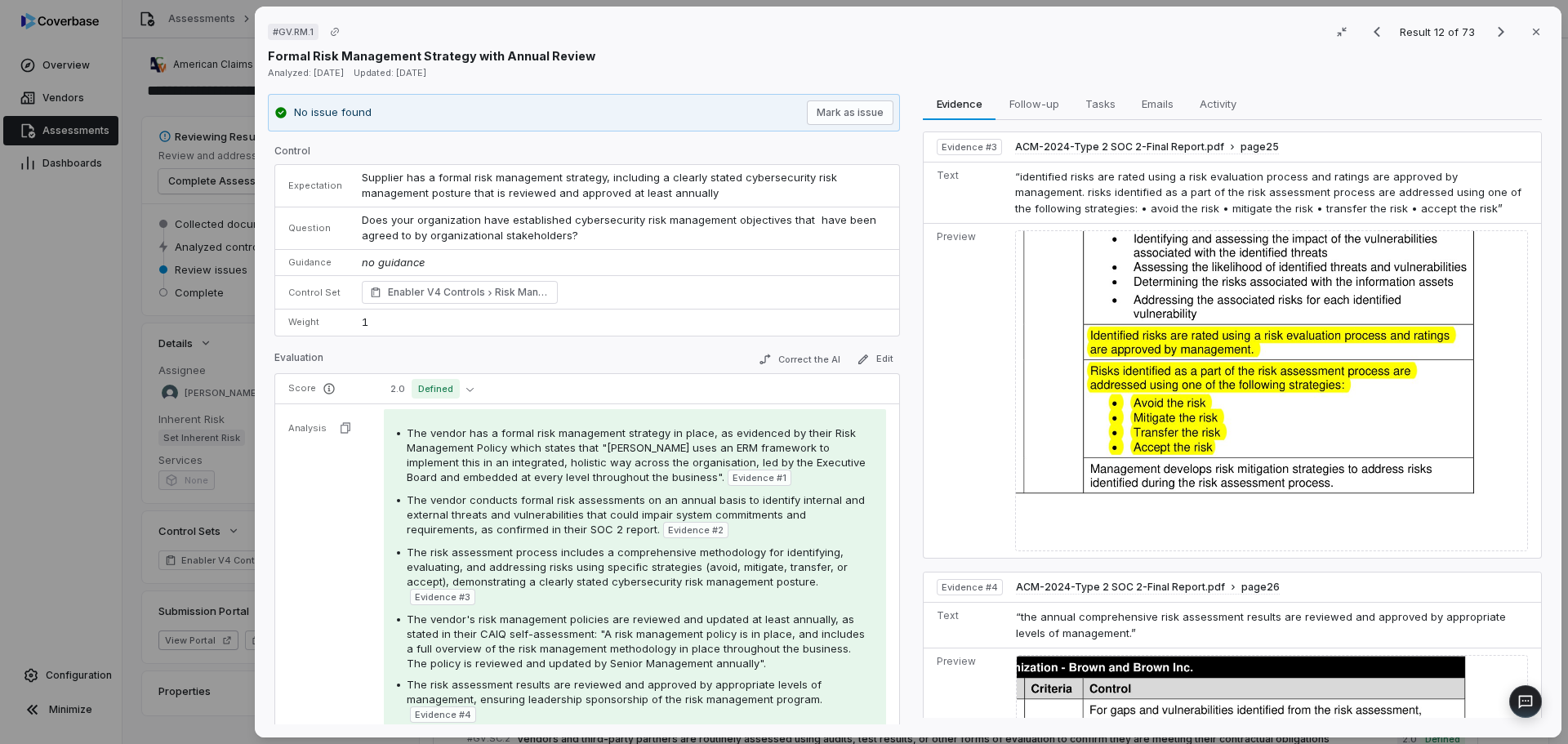
scroll to position [811, 0]
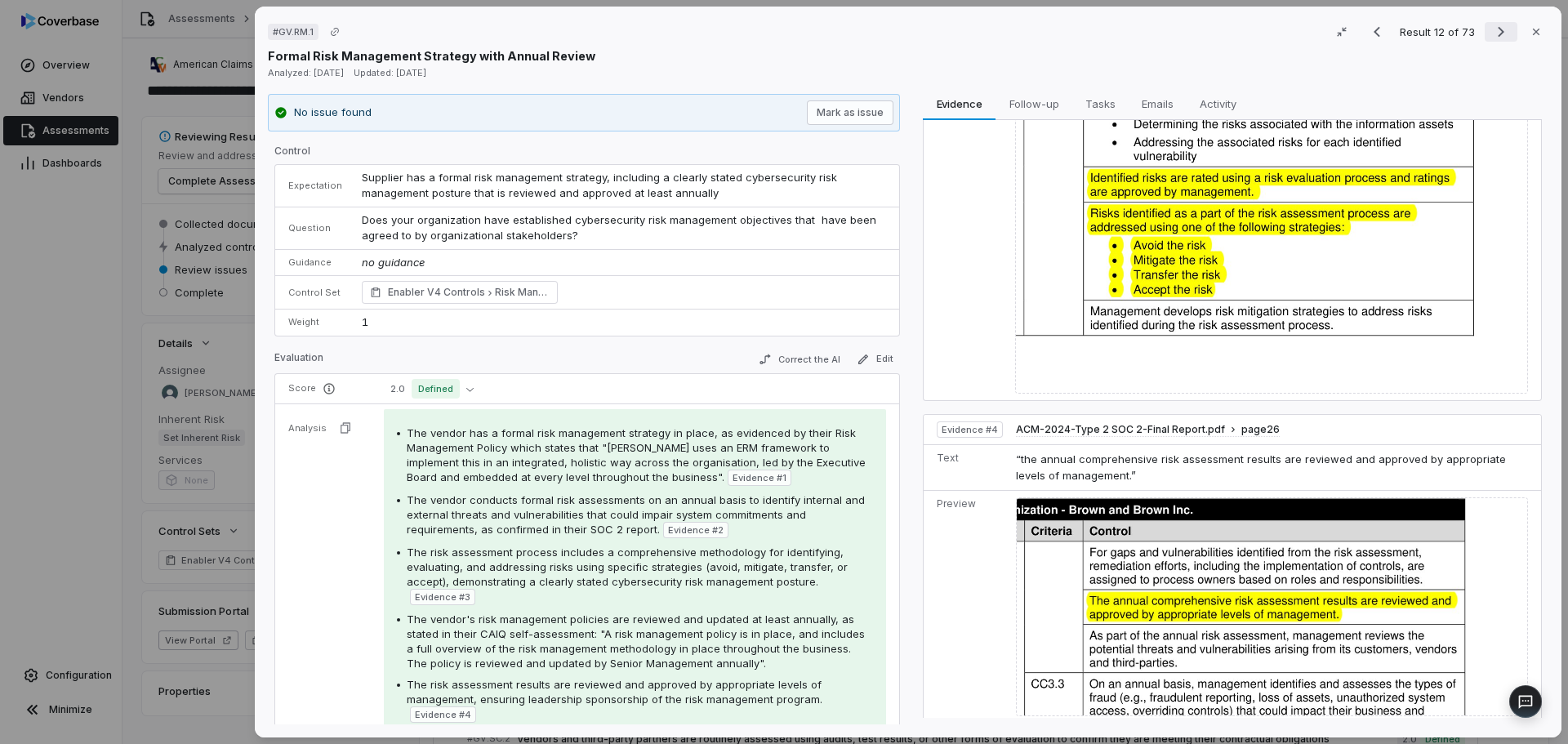
click at [1492, 30] on icon "Next result" at bounding box center [1500, 31] width 19 height 19
click at [1491, 30] on icon "Next result" at bounding box center [1500, 31] width 19 height 19
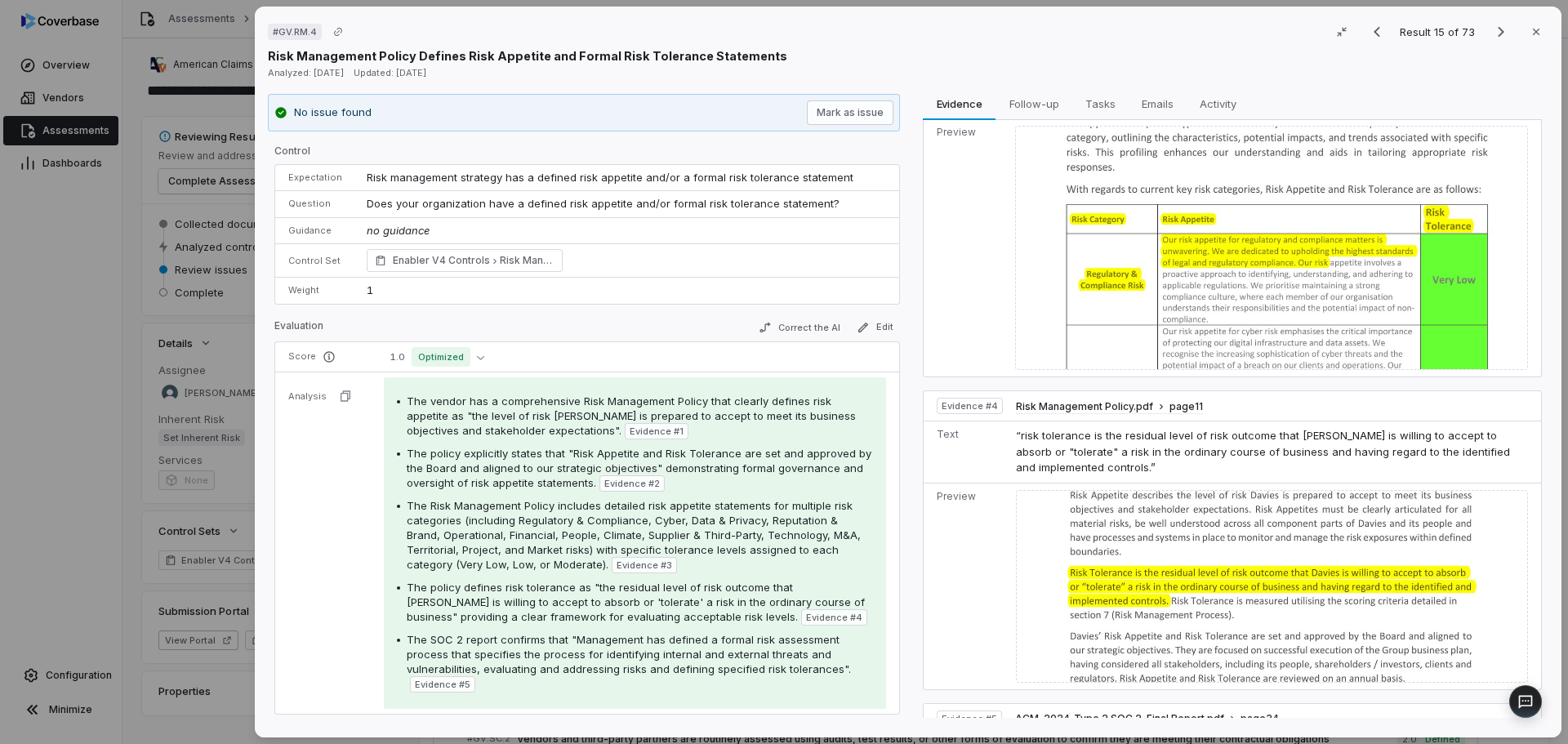
scroll to position [1049, 0]
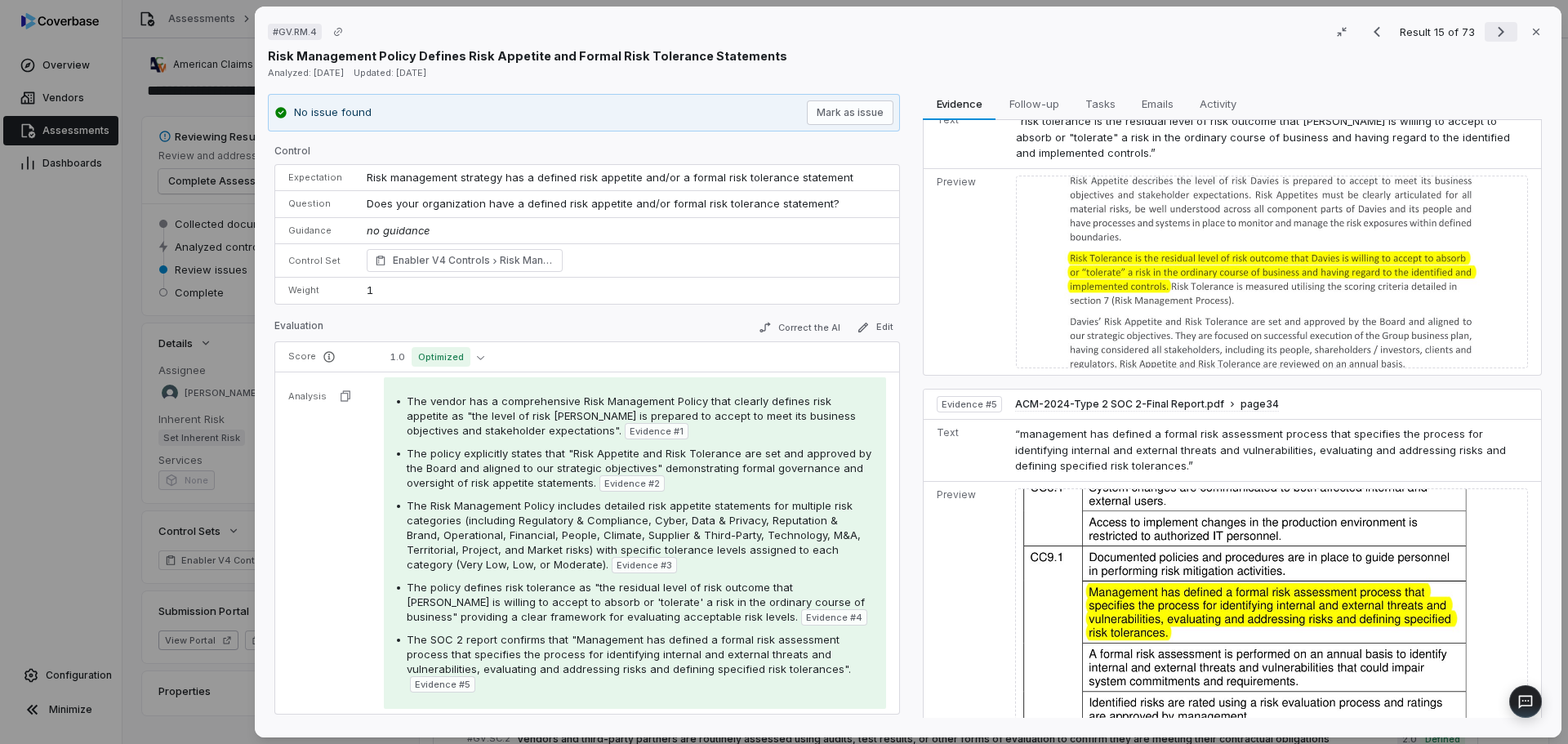
click at [1498, 35] on icon "Next result" at bounding box center [1501, 32] width 7 height 11
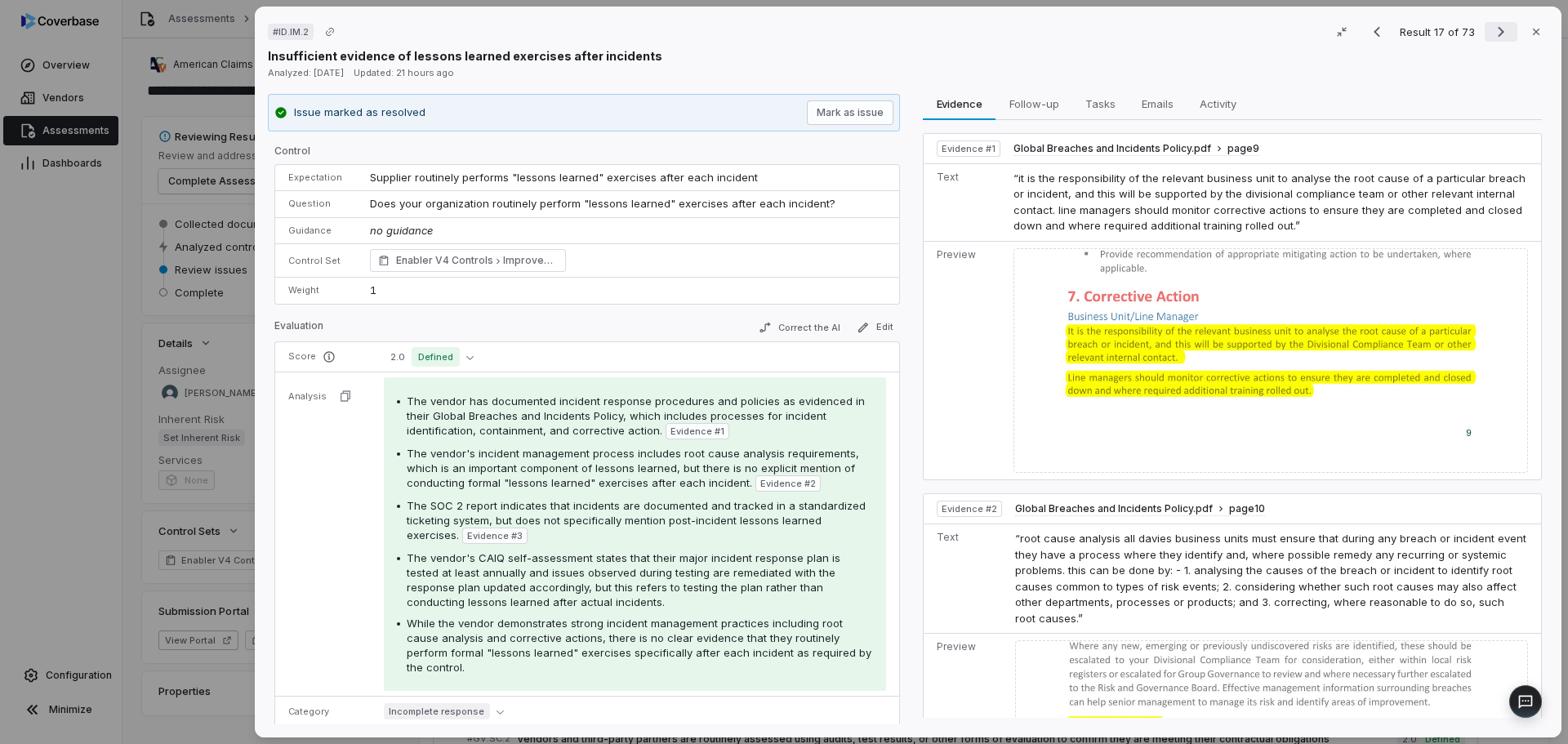
click at [1491, 37] on icon "Next result" at bounding box center [1500, 31] width 19 height 19
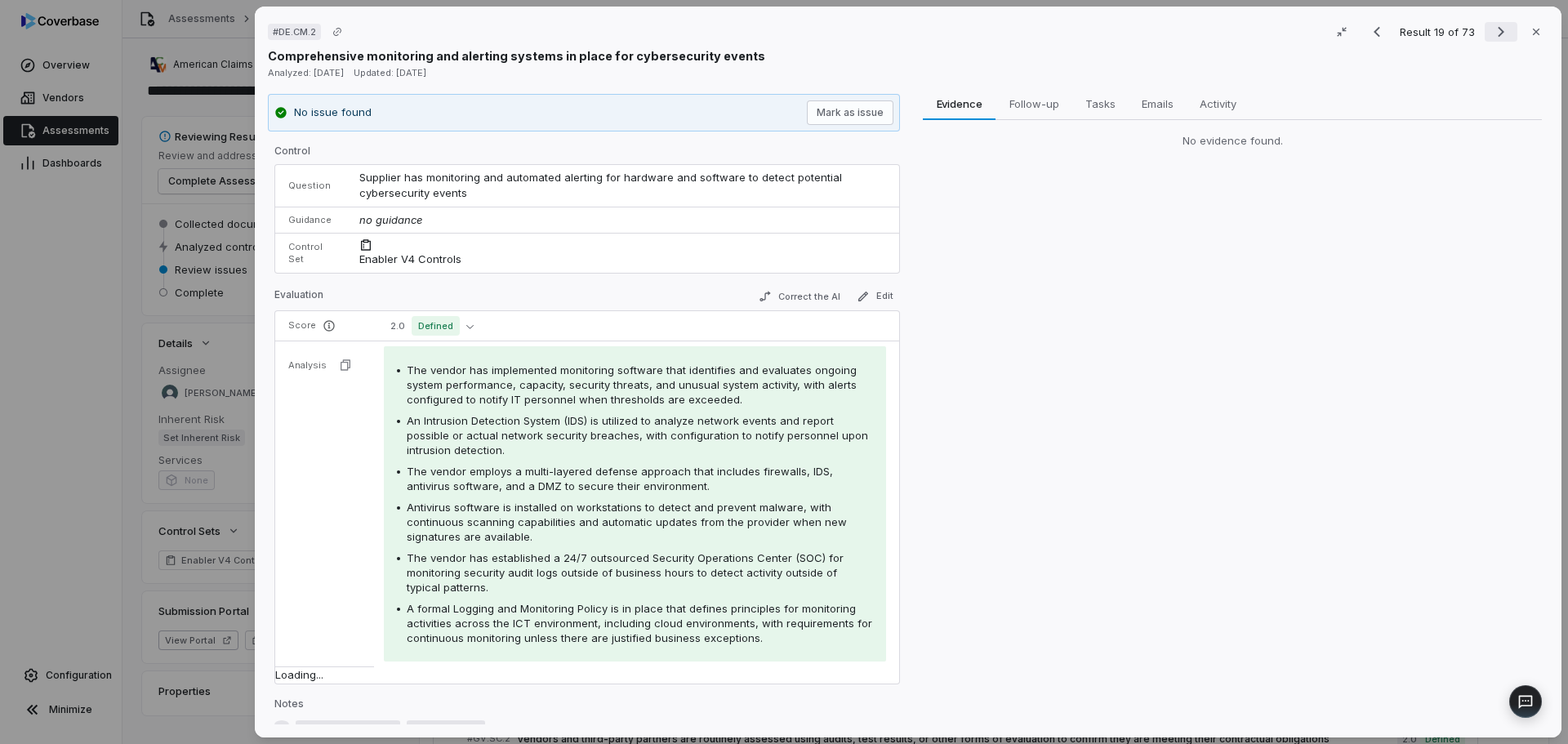
click at [1491, 37] on icon "Next result" at bounding box center [1500, 31] width 19 height 19
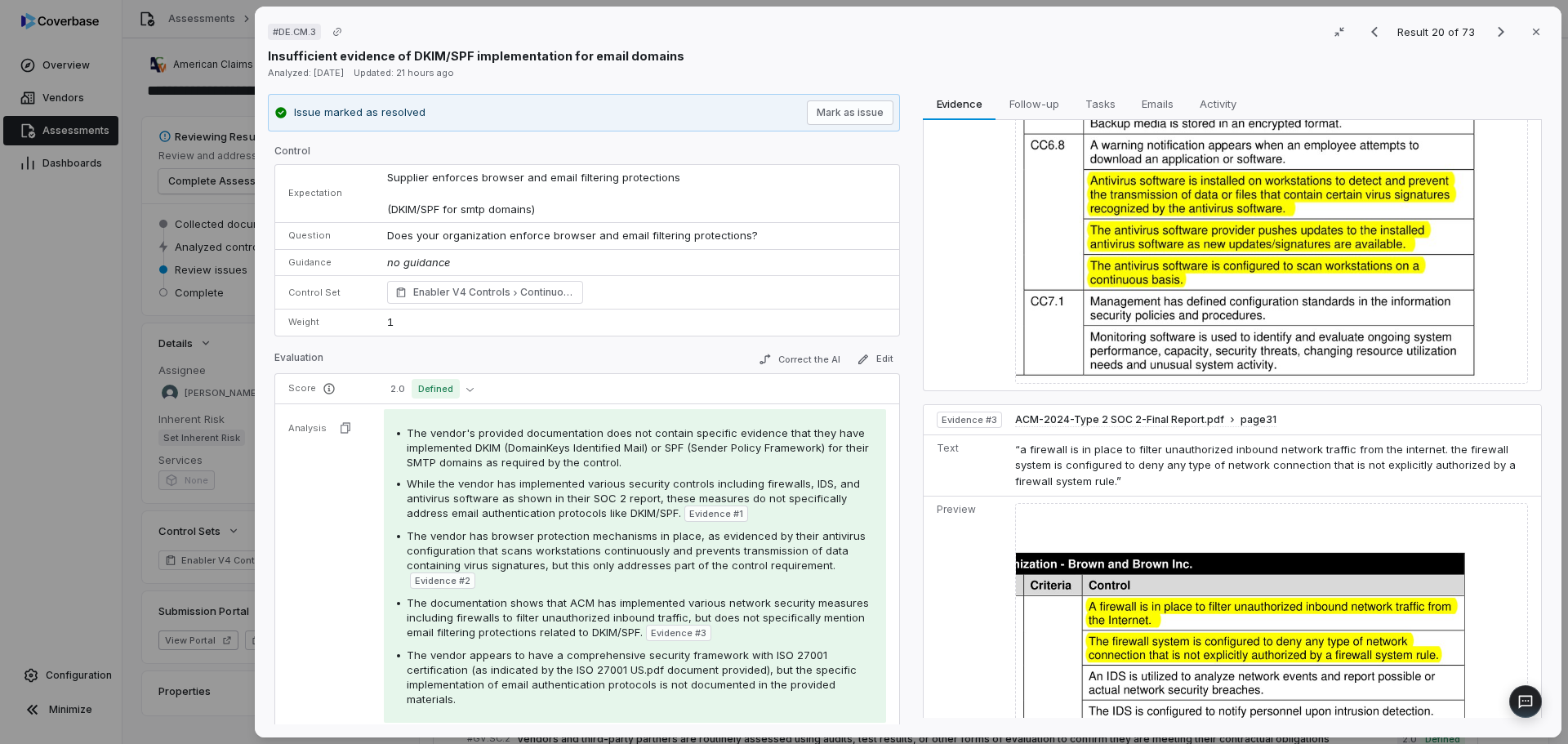
scroll to position [935, 0]
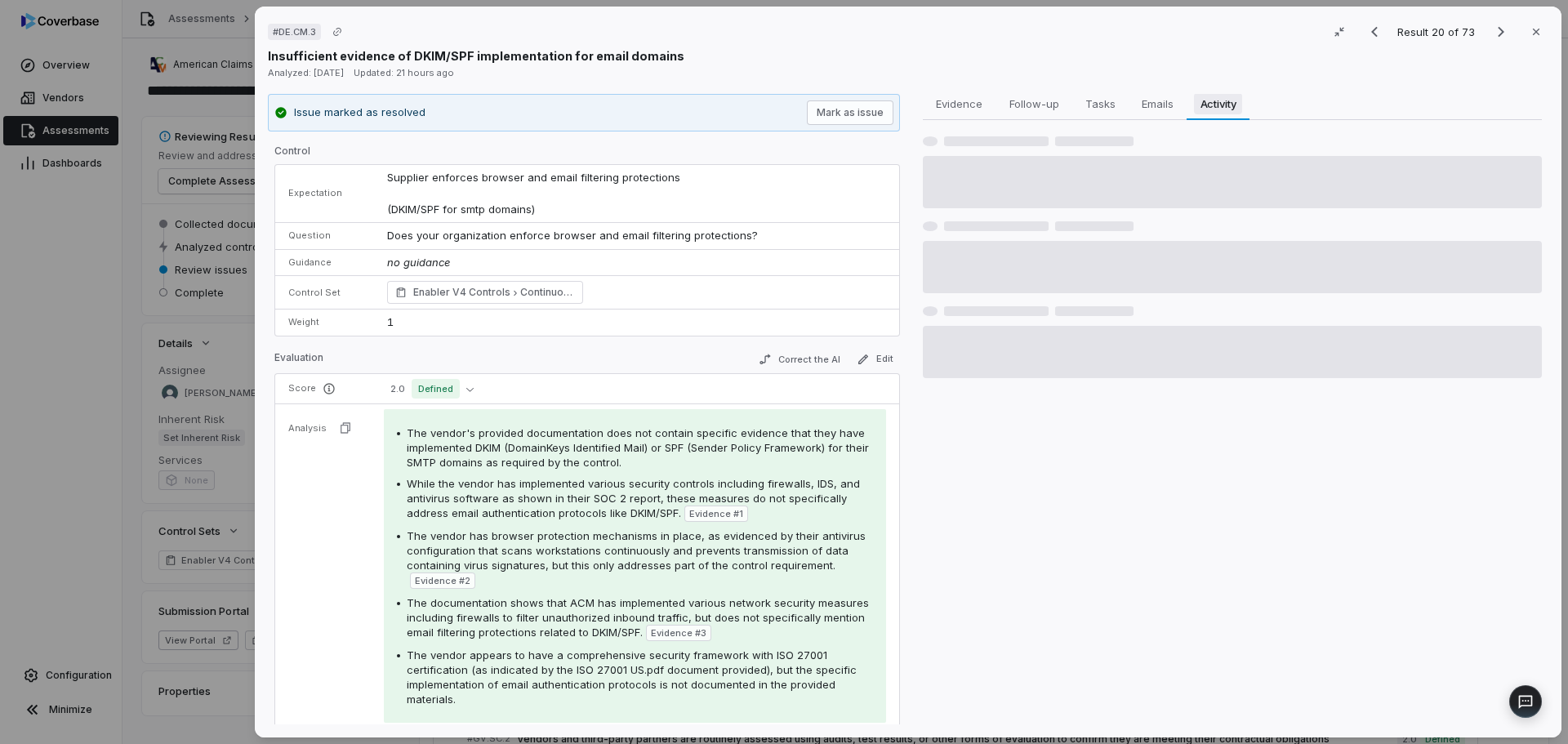
click at [1214, 99] on span "Activity" at bounding box center [1219, 103] width 49 height 21
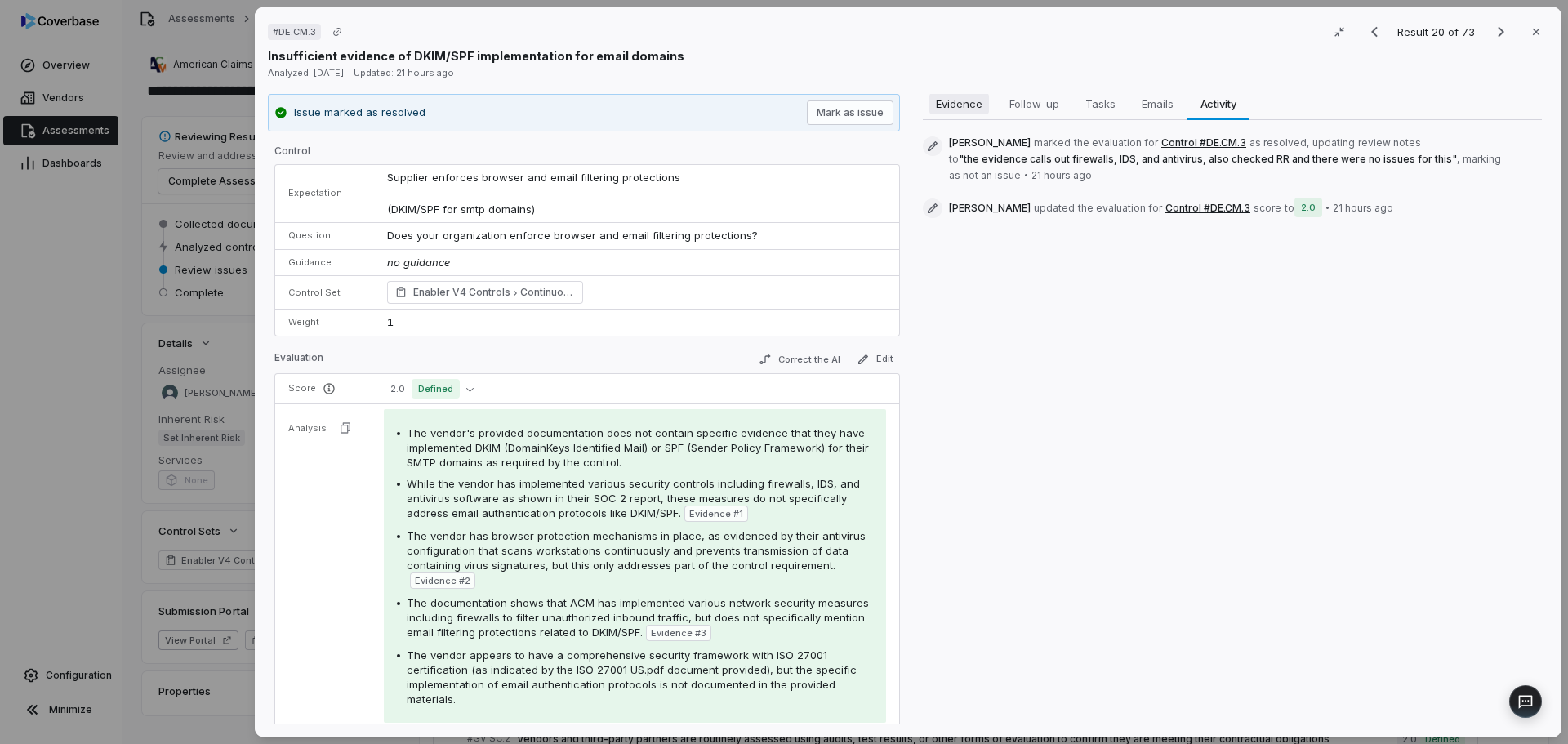
click at [956, 108] on span "Evidence" at bounding box center [959, 103] width 60 height 21
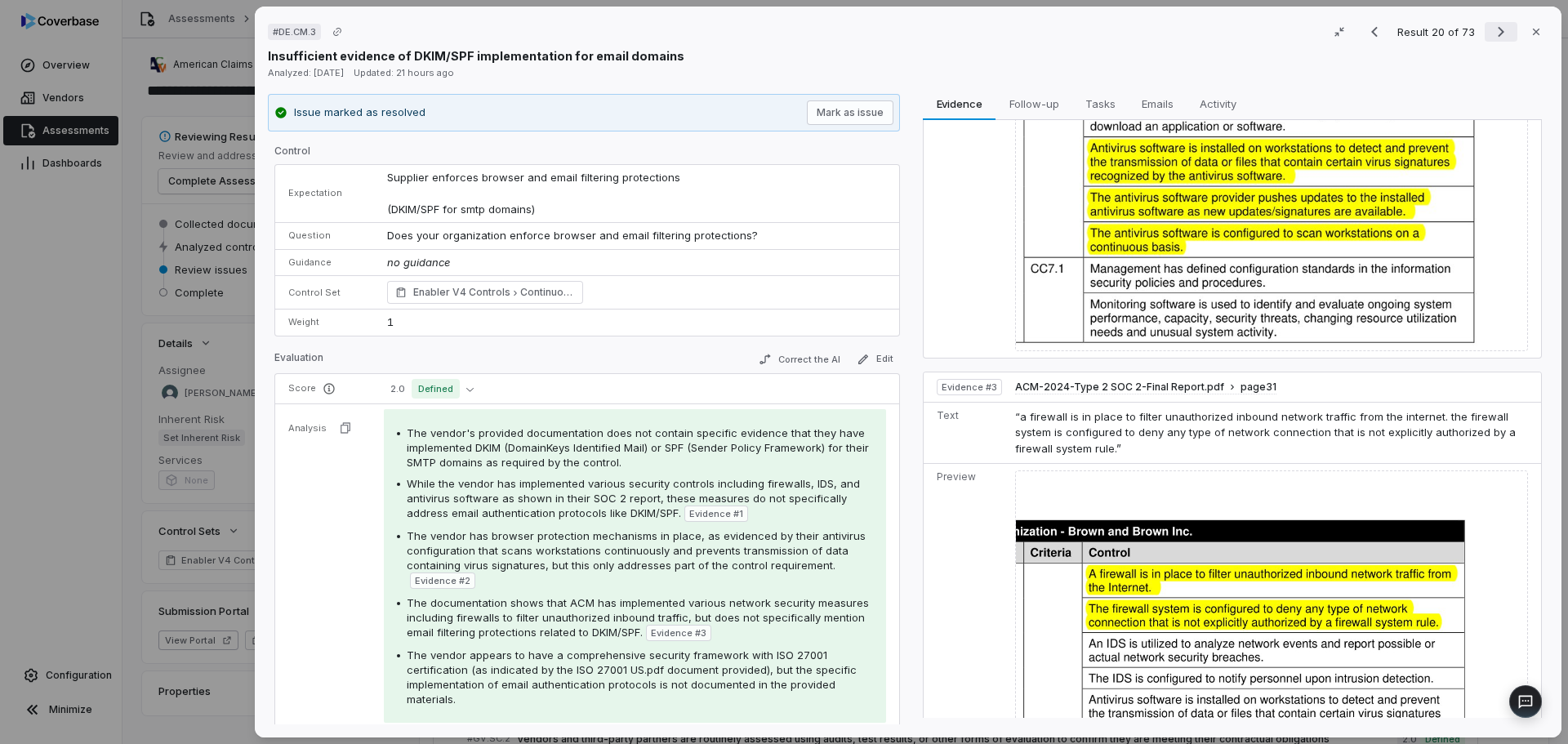
click at [1491, 31] on icon "Next result" at bounding box center [1500, 31] width 19 height 19
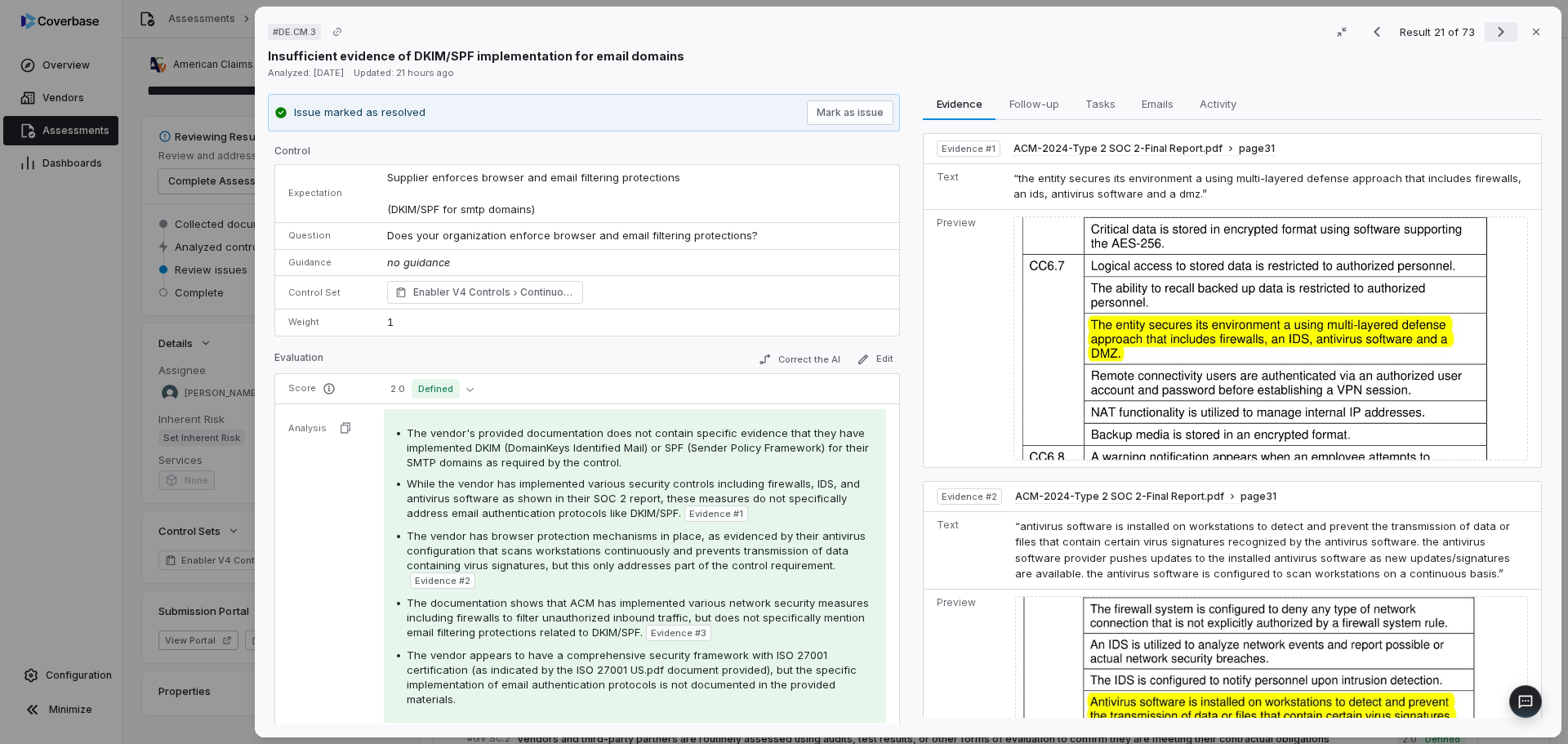
click at [1491, 31] on icon "Next result" at bounding box center [1500, 31] width 19 height 19
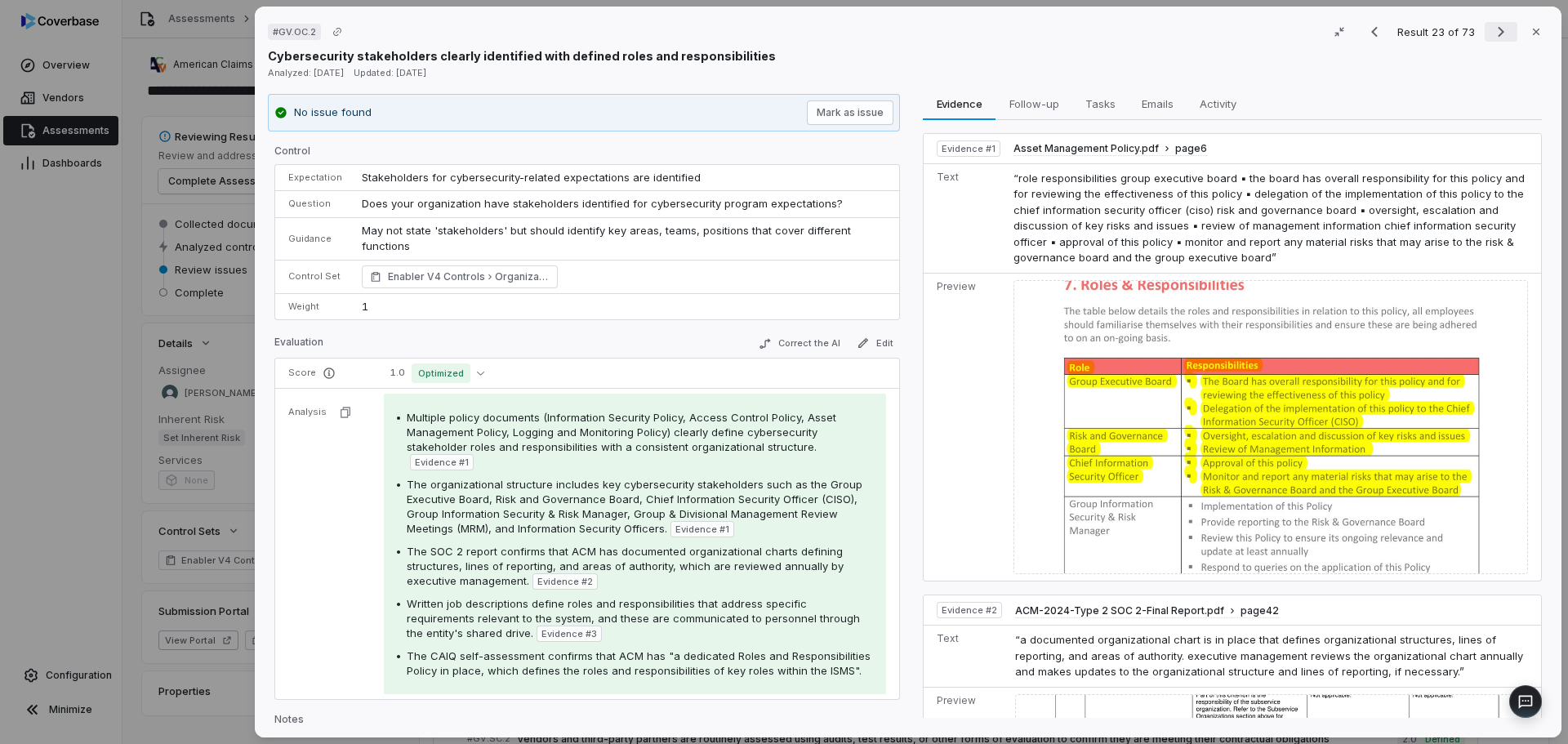
click at [1491, 30] on icon "Next result" at bounding box center [1500, 31] width 19 height 19
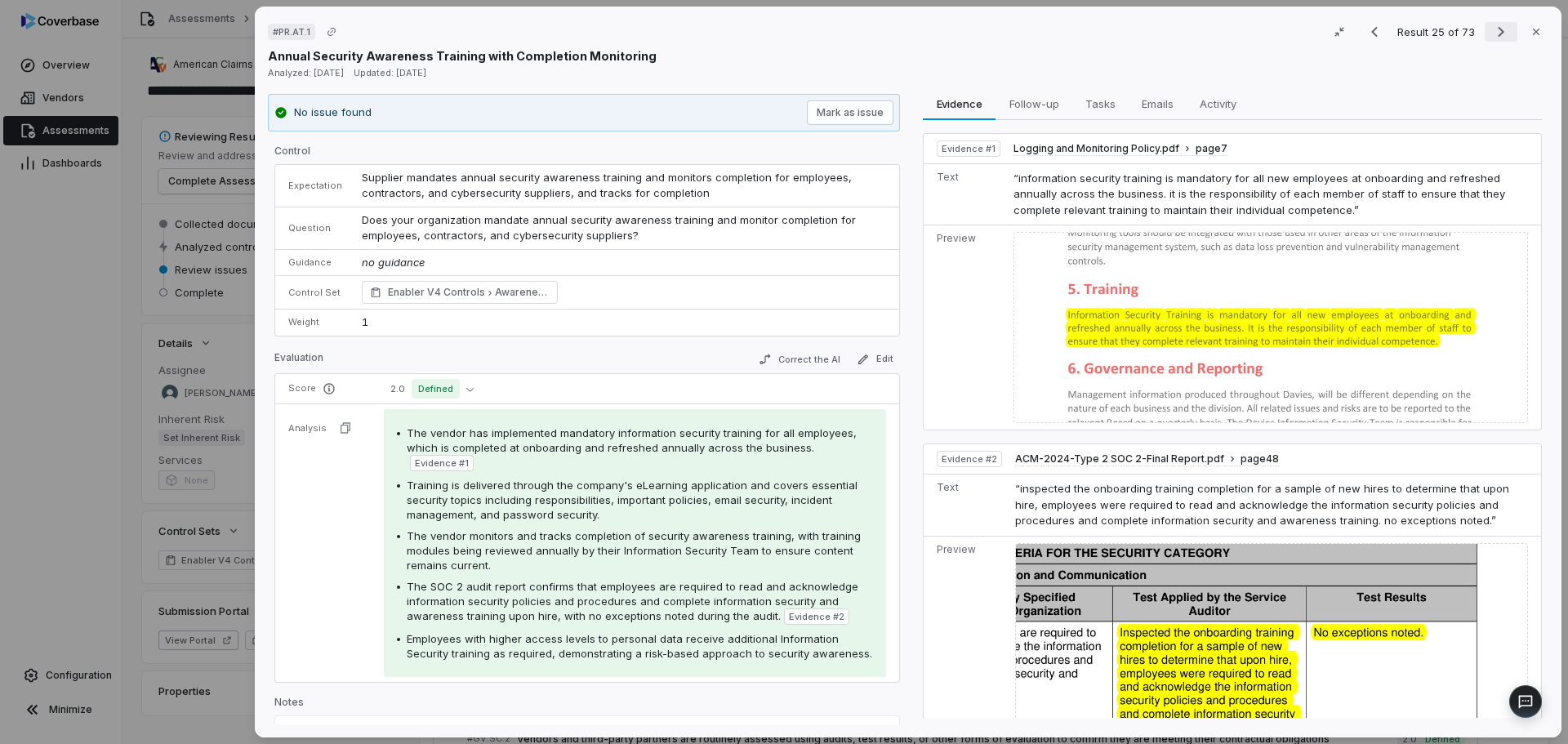
click at [1491, 33] on icon "Next result" at bounding box center [1500, 31] width 19 height 19
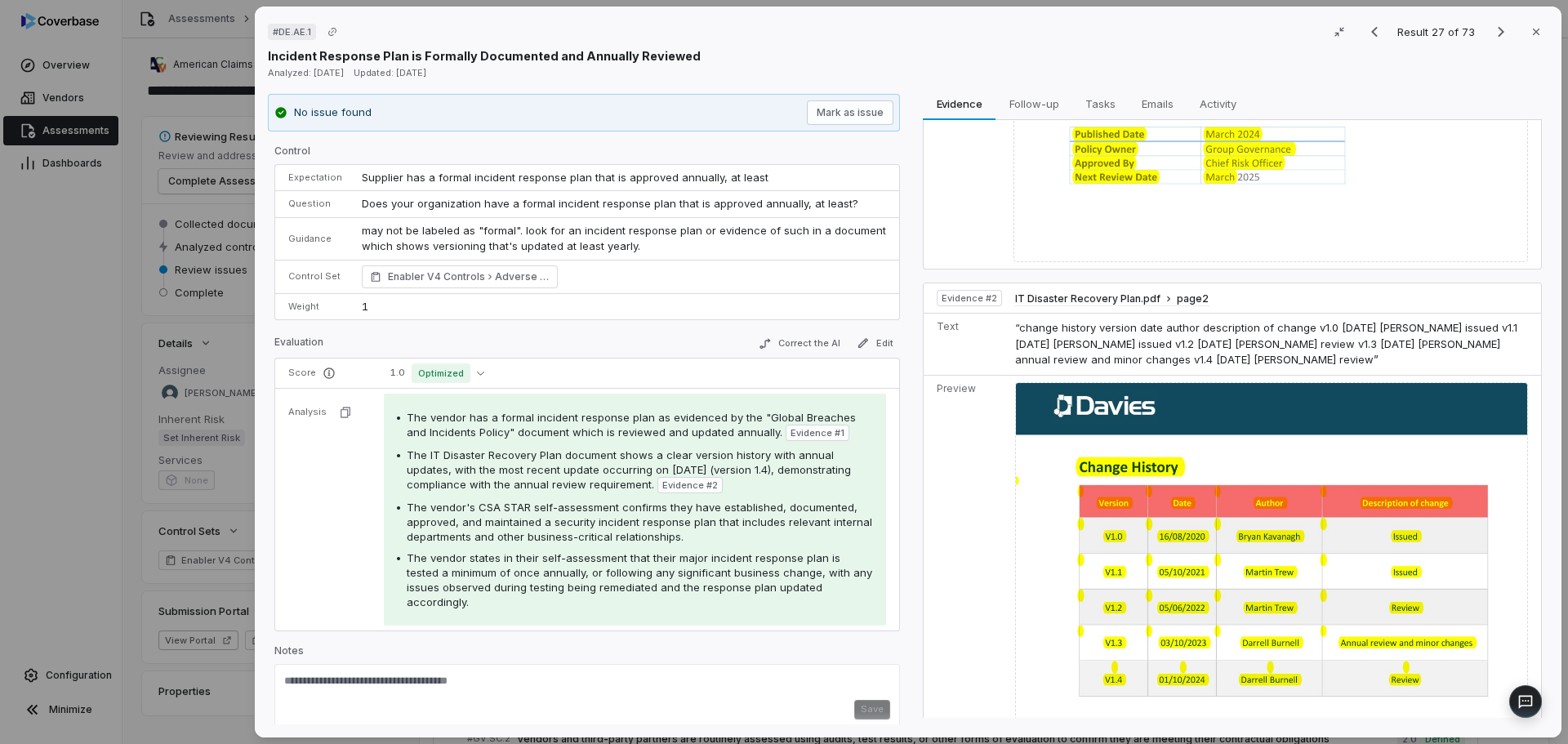
scroll to position [455, 0]
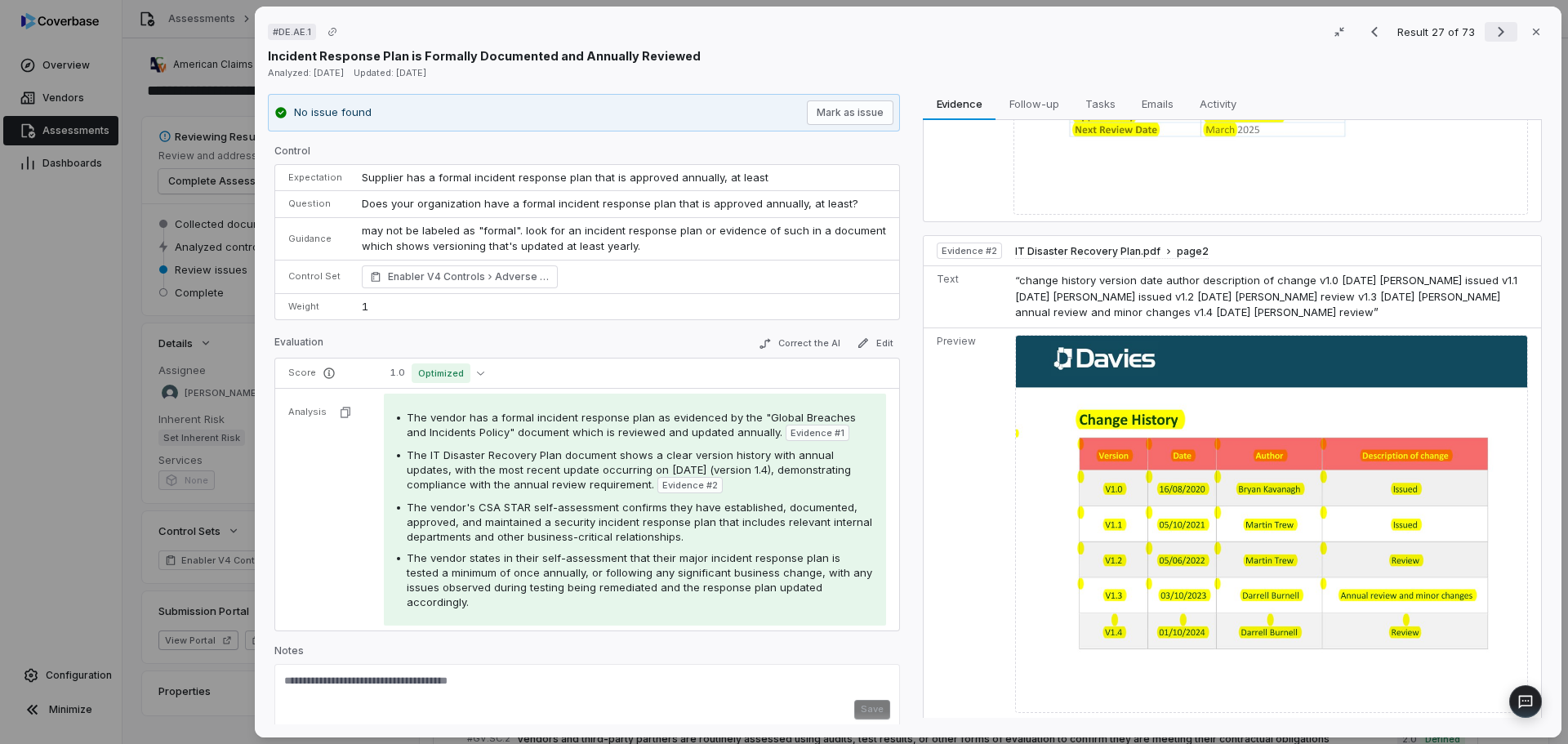
click at [1494, 26] on icon "Next result" at bounding box center [1500, 31] width 19 height 19
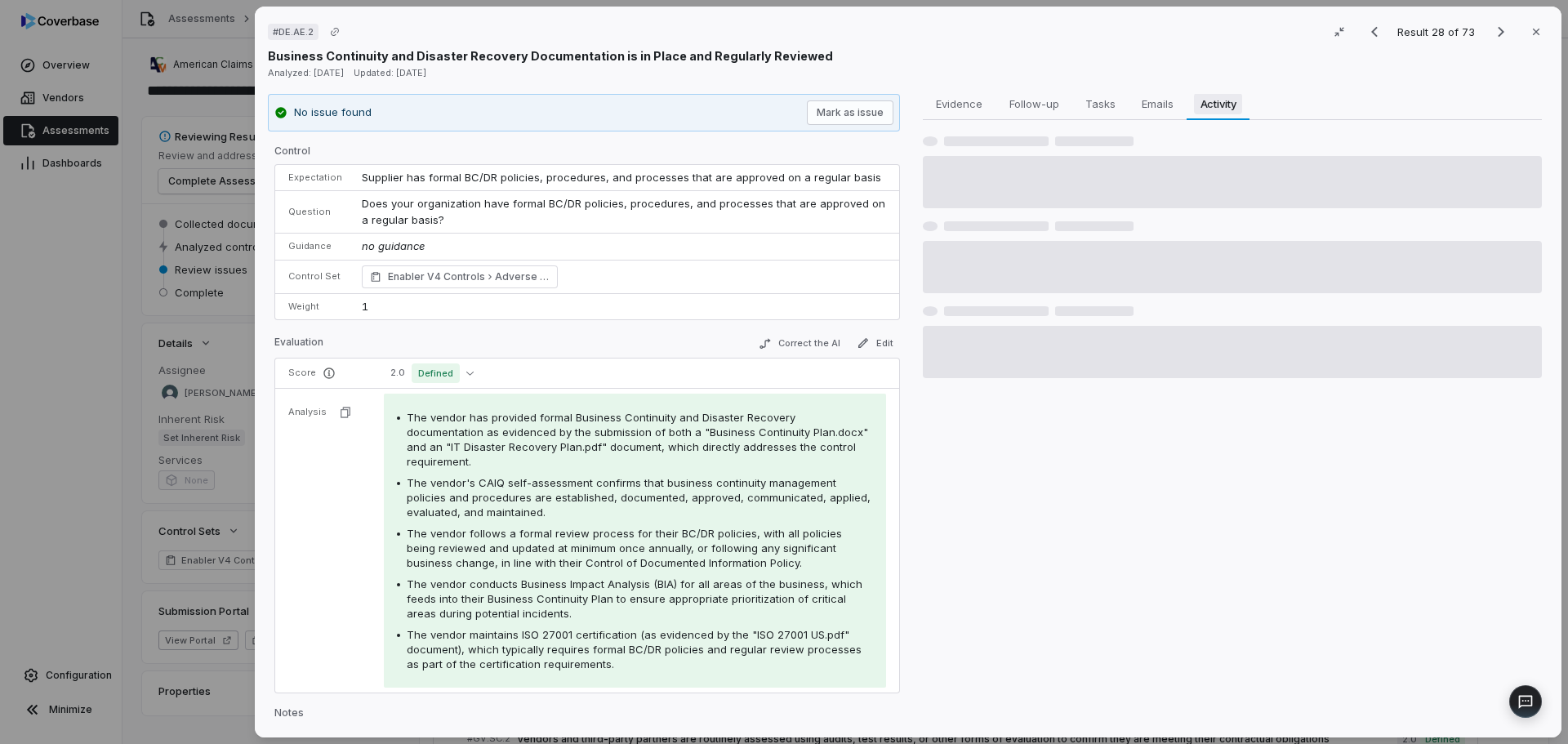
click at [1243, 111] on button "Activity Activity" at bounding box center [1218, 103] width 63 height 33
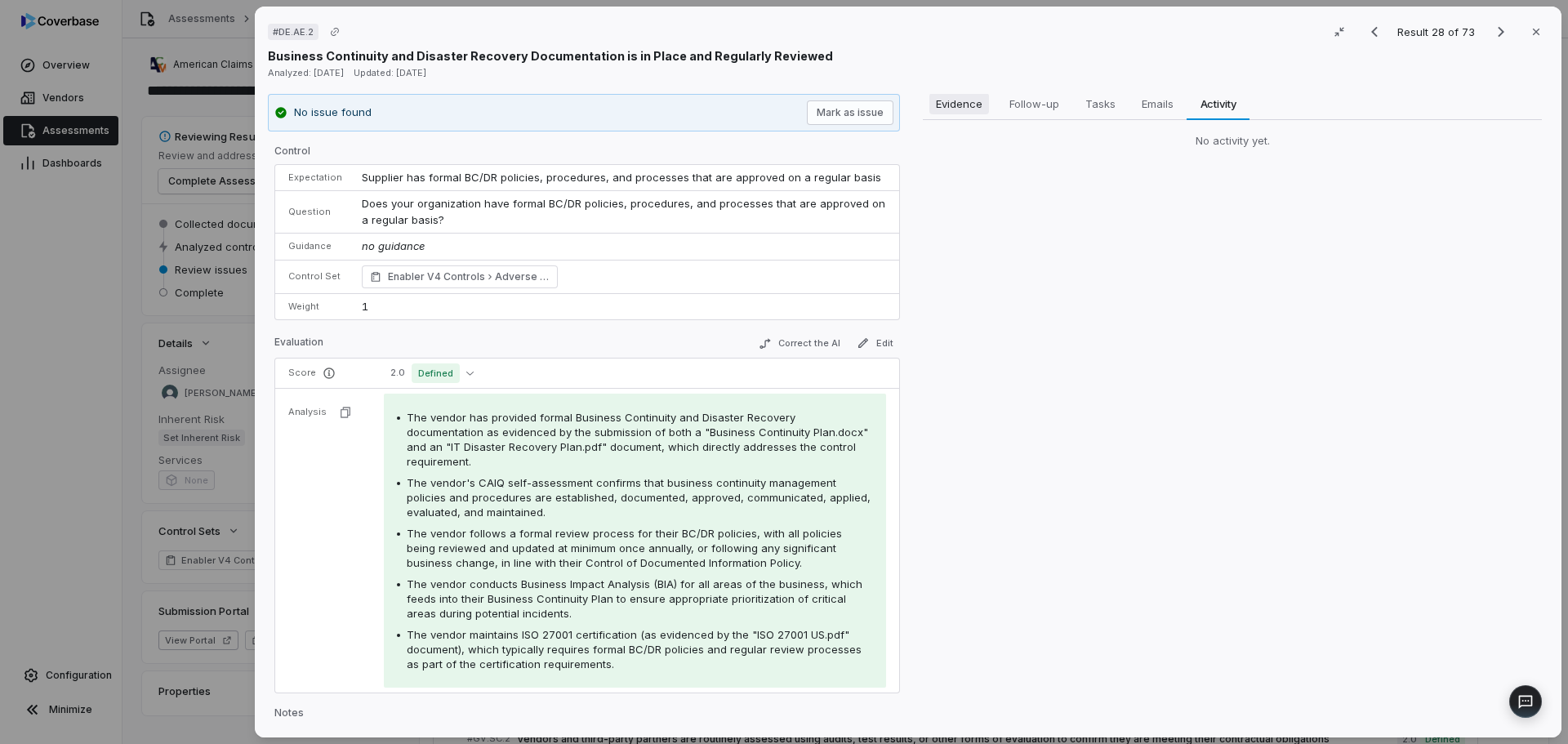
click at [976, 104] on span "Evidence" at bounding box center [959, 103] width 60 height 21
click at [57, 444] on div "# DE.AE.2 Result 28 of 73 Close Business Continuity and Disaster Recovery Docum…" at bounding box center [784, 372] width 1568 height 744
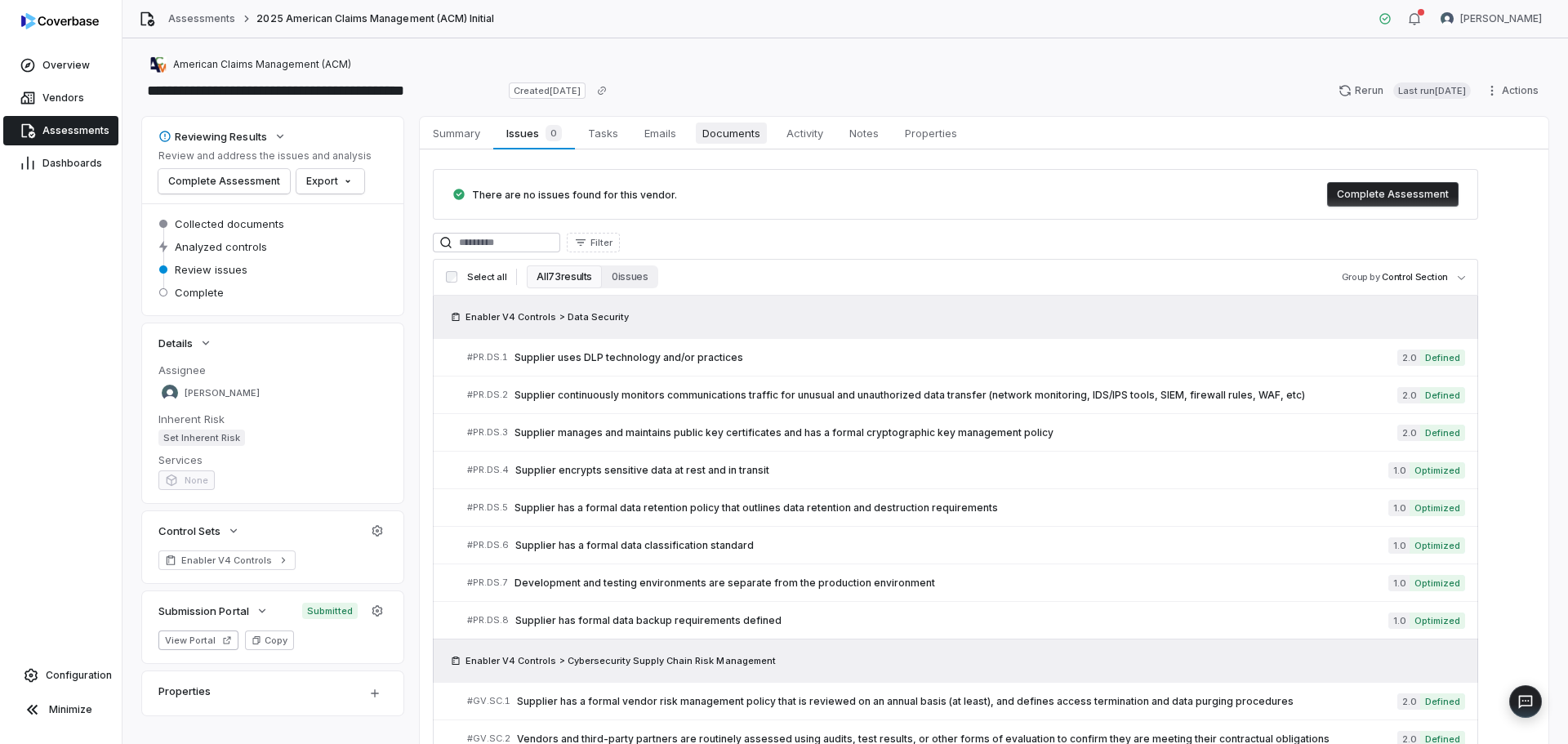
click at [744, 137] on span "Documents" at bounding box center [732, 133] width 71 height 21
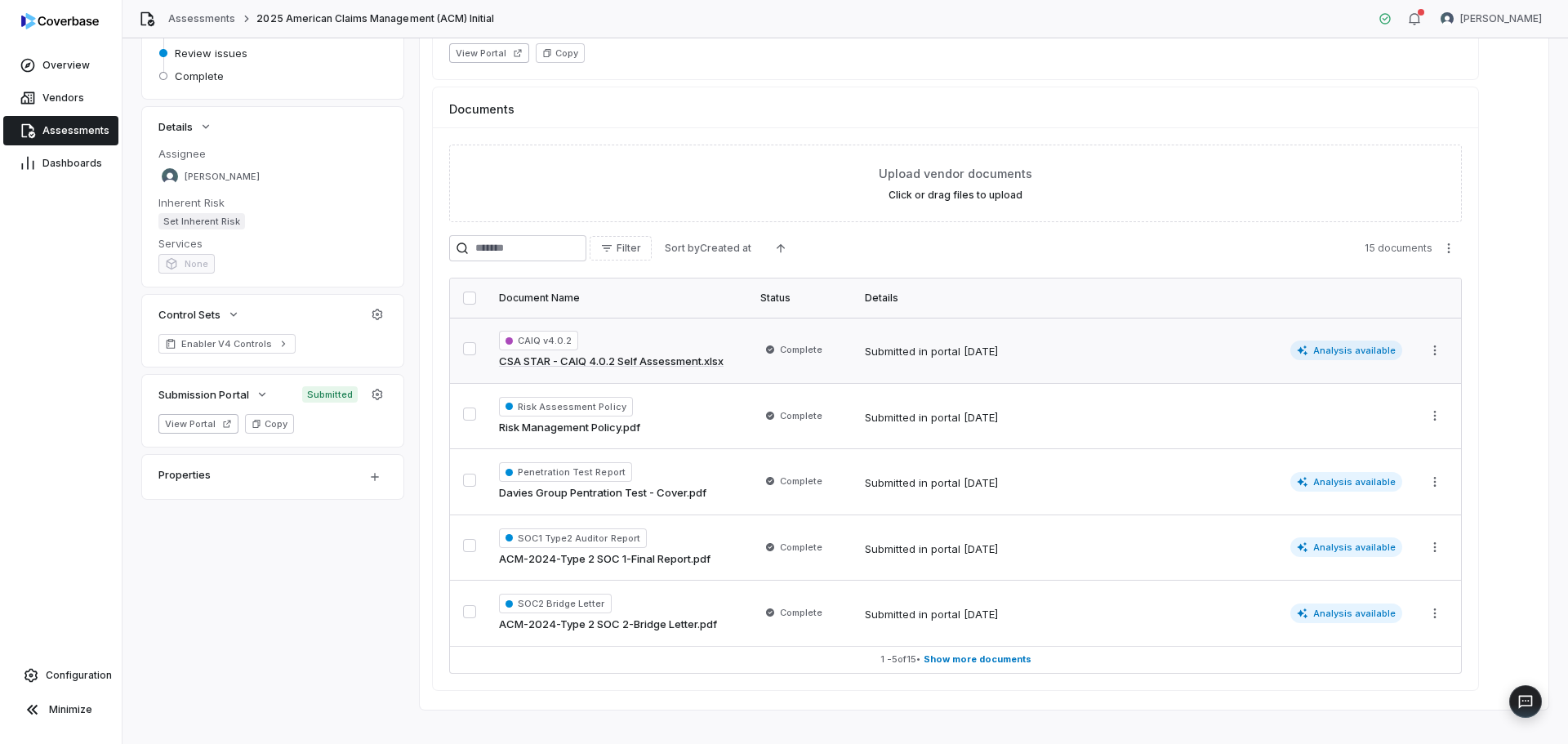
scroll to position [234, 0]
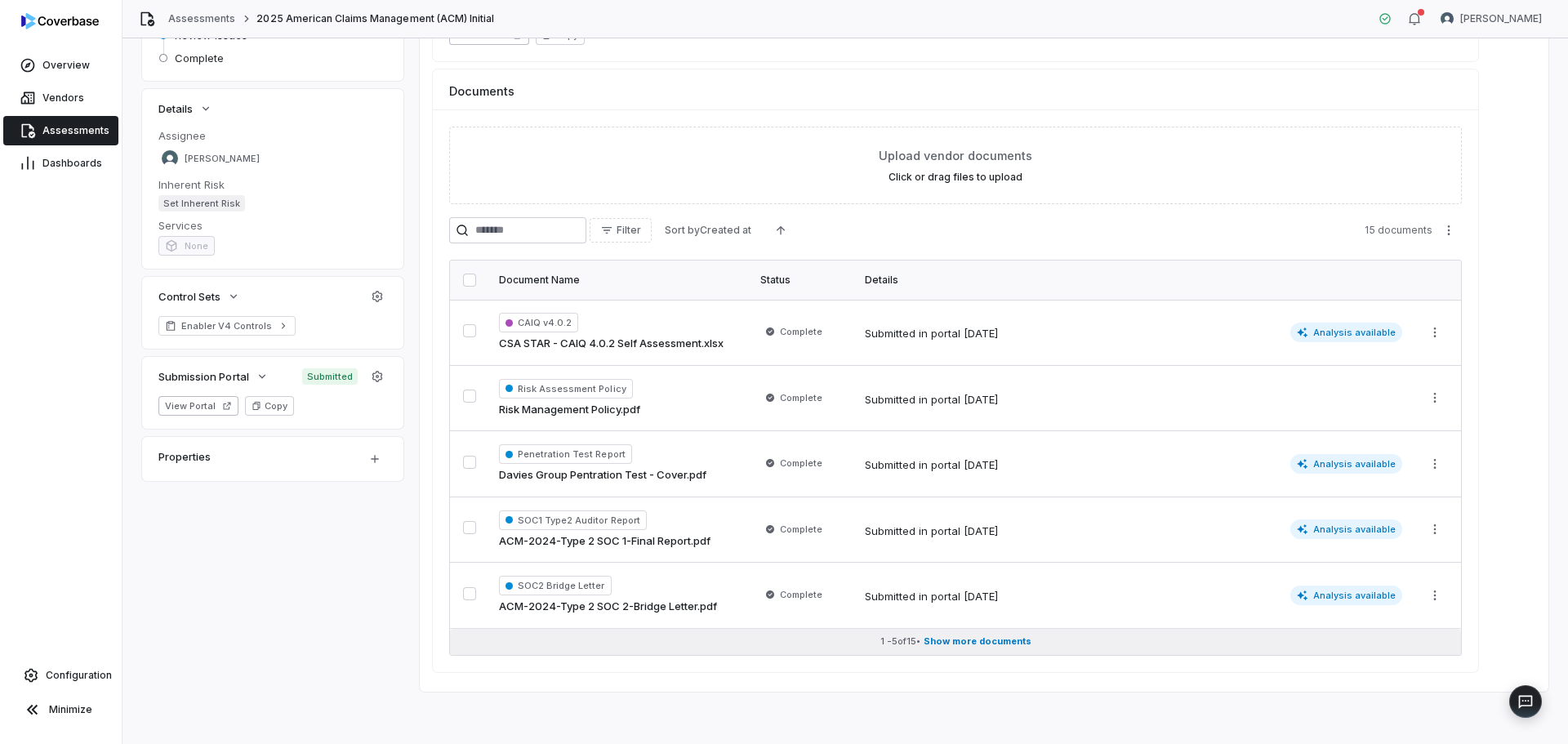
click at [949, 647] on span "Show more documents" at bounding box center [977, 641] width 108 height 13
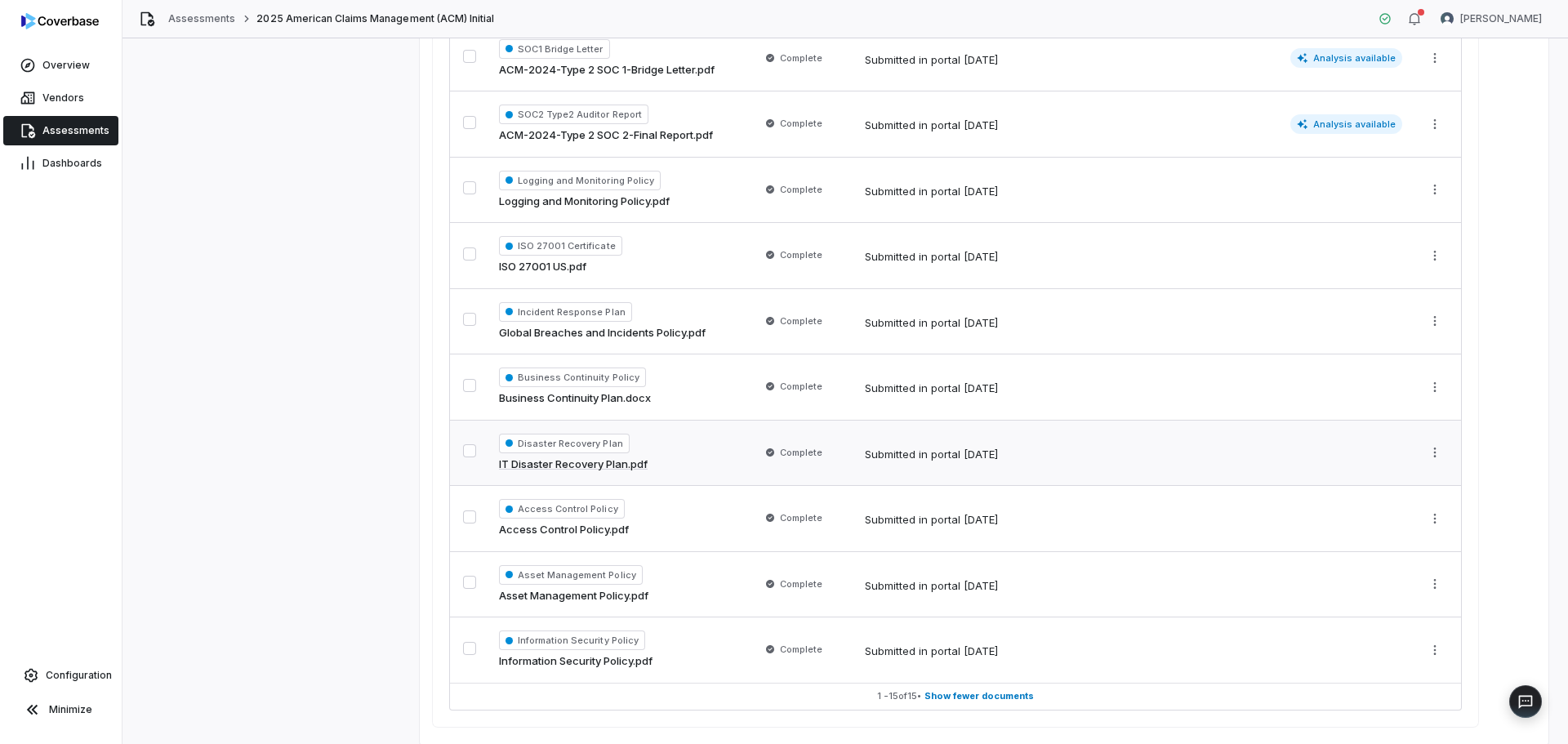
scroll to position [888, 0]
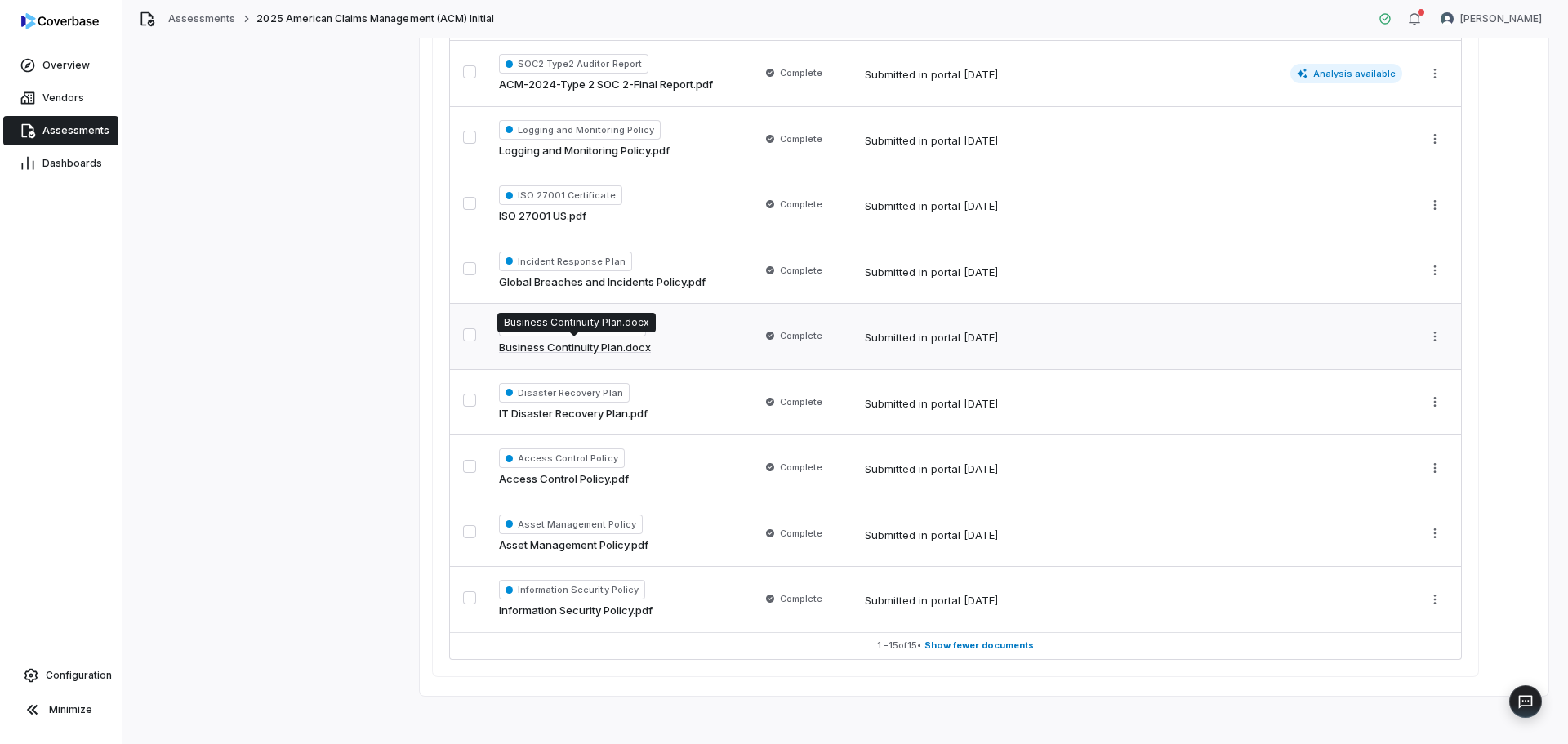
click at [628, 348] on link "Business Continuity Plan.docx" at bounding box center [575, 347] width 152 height 16
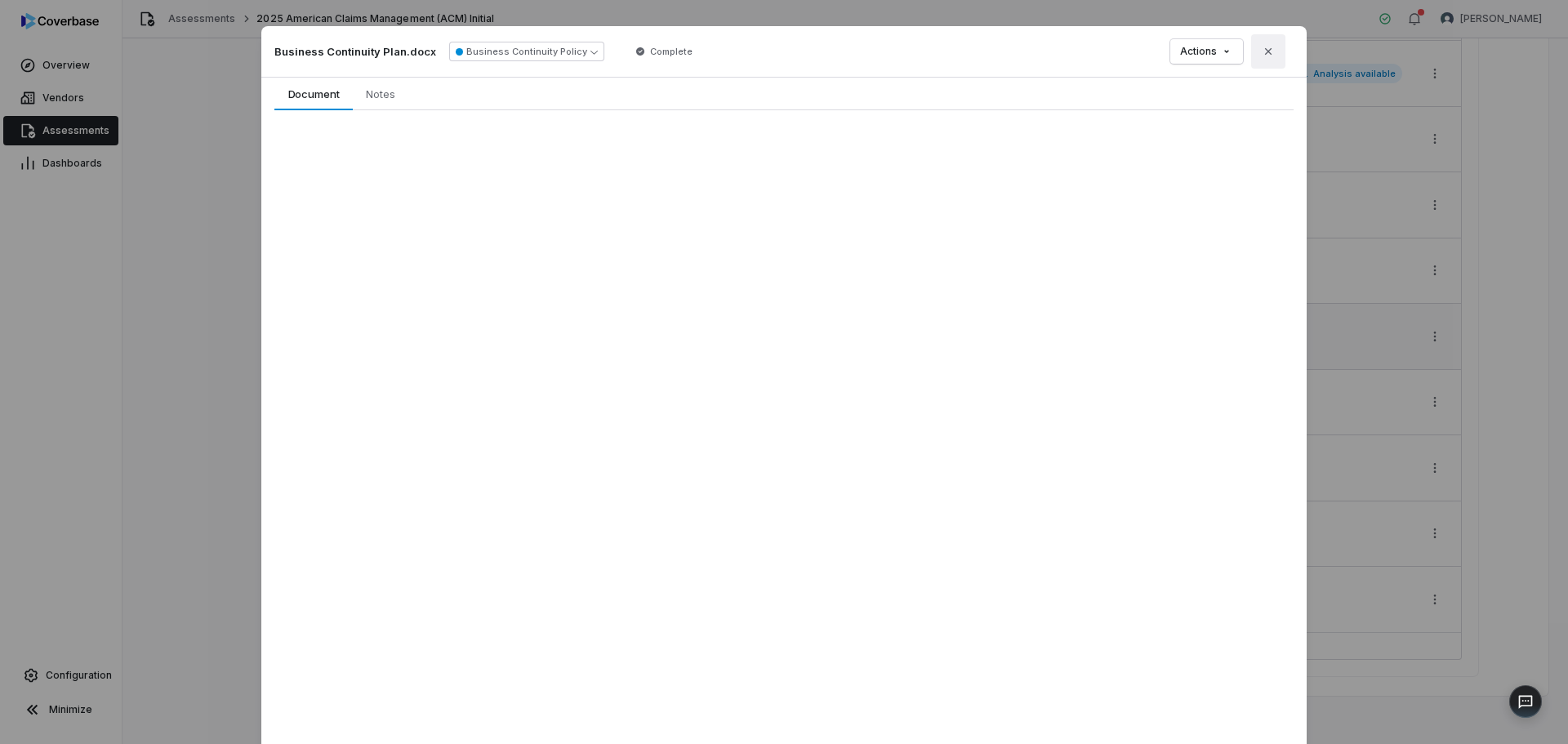
click at [1262, 52] on icon "button" at bounding box center [1268, 51] width 13 height 13
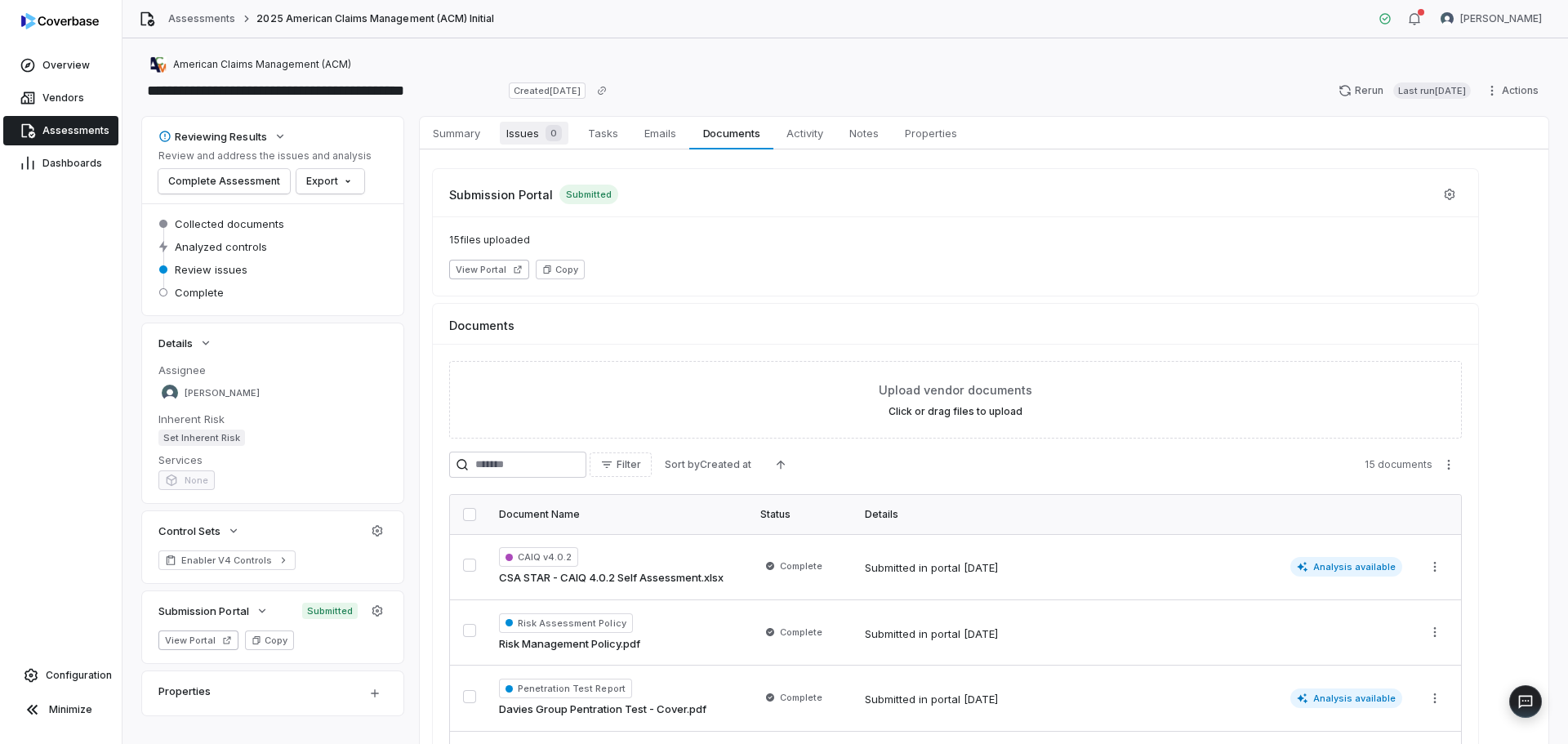
click at [539, 124] on span "Issues 0" at bounding box center [534, 133] width 68 height 23
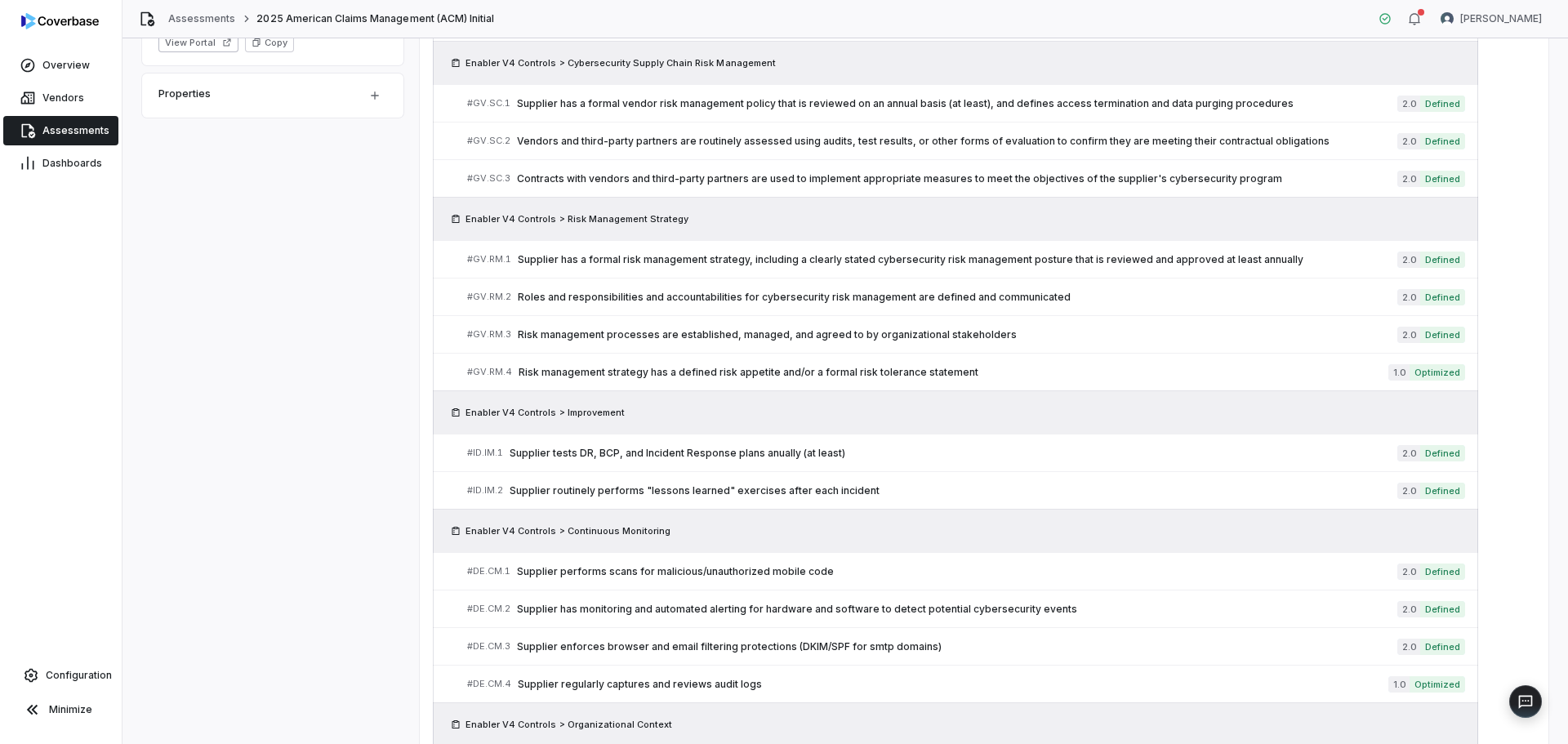
scroll to position [653, 0]
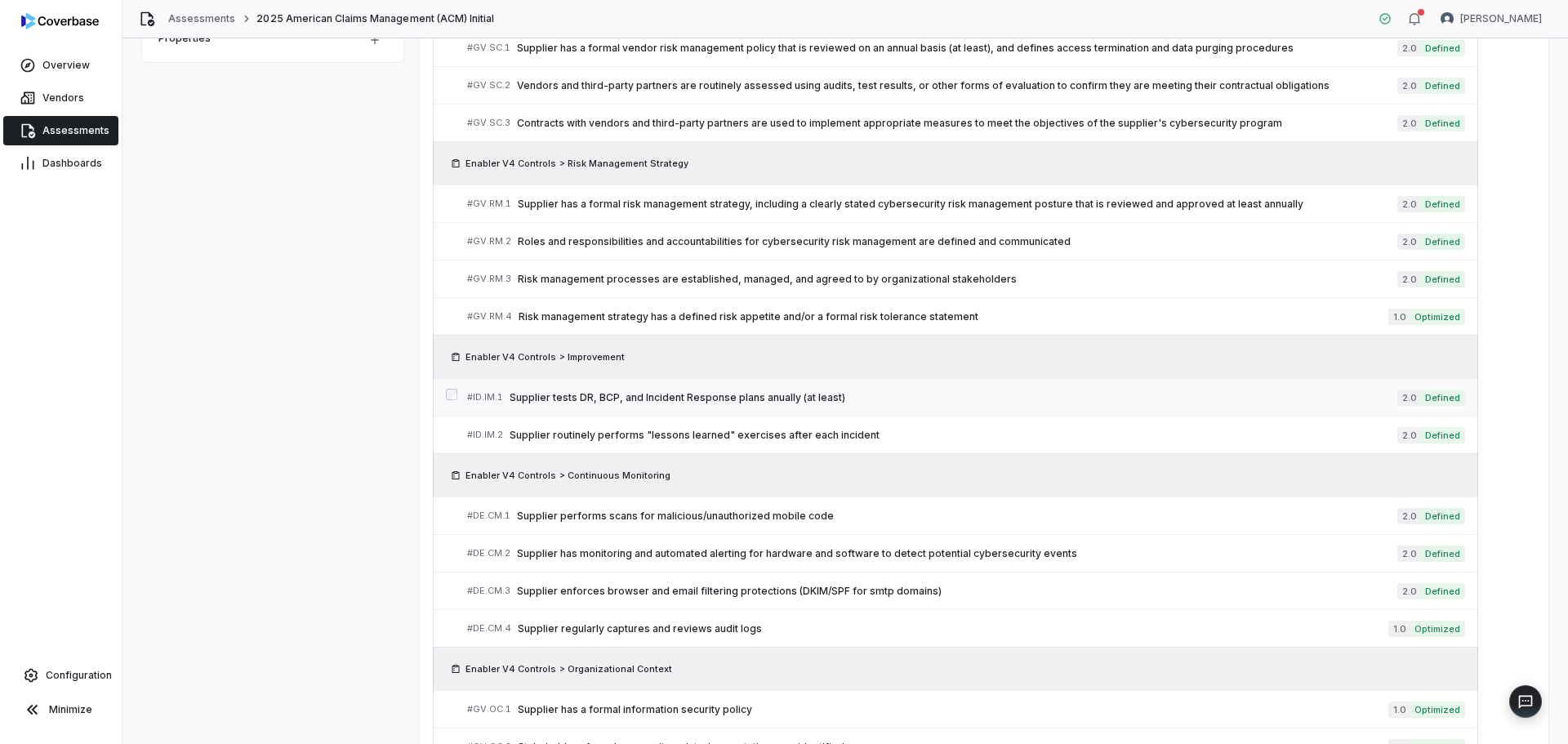
click at [830, 404] on span "Supplier tests DR, BCP, and Incident Response plans anually (at least)" at bounding box center [953, 397] width 888 height 13
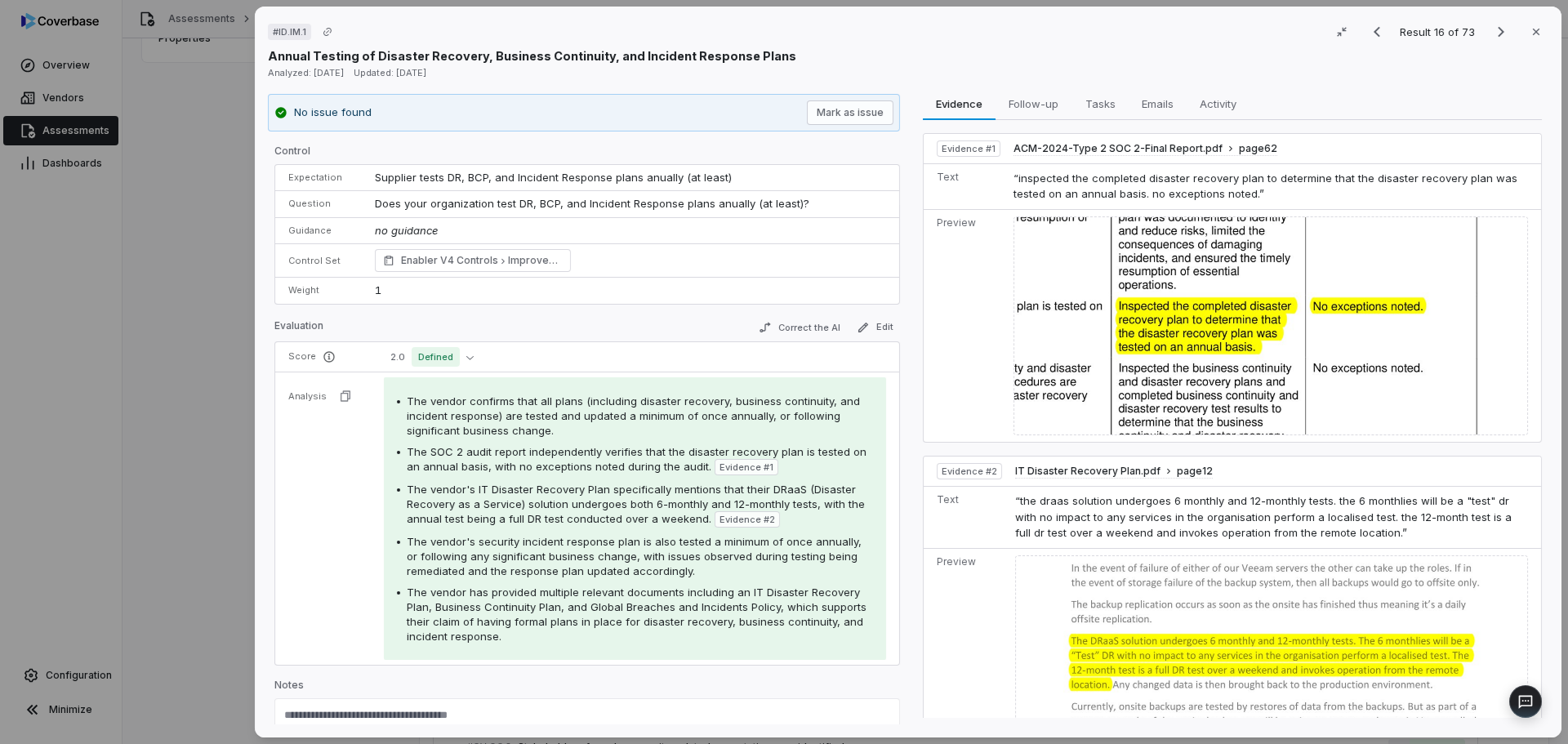
click at [187, 590] on div "# ID.IM.1 Result 16 of 73 Close Annual Testing of Disaster Recovery, Business C…" at bounding box center [784, 372] width 1568 height 744
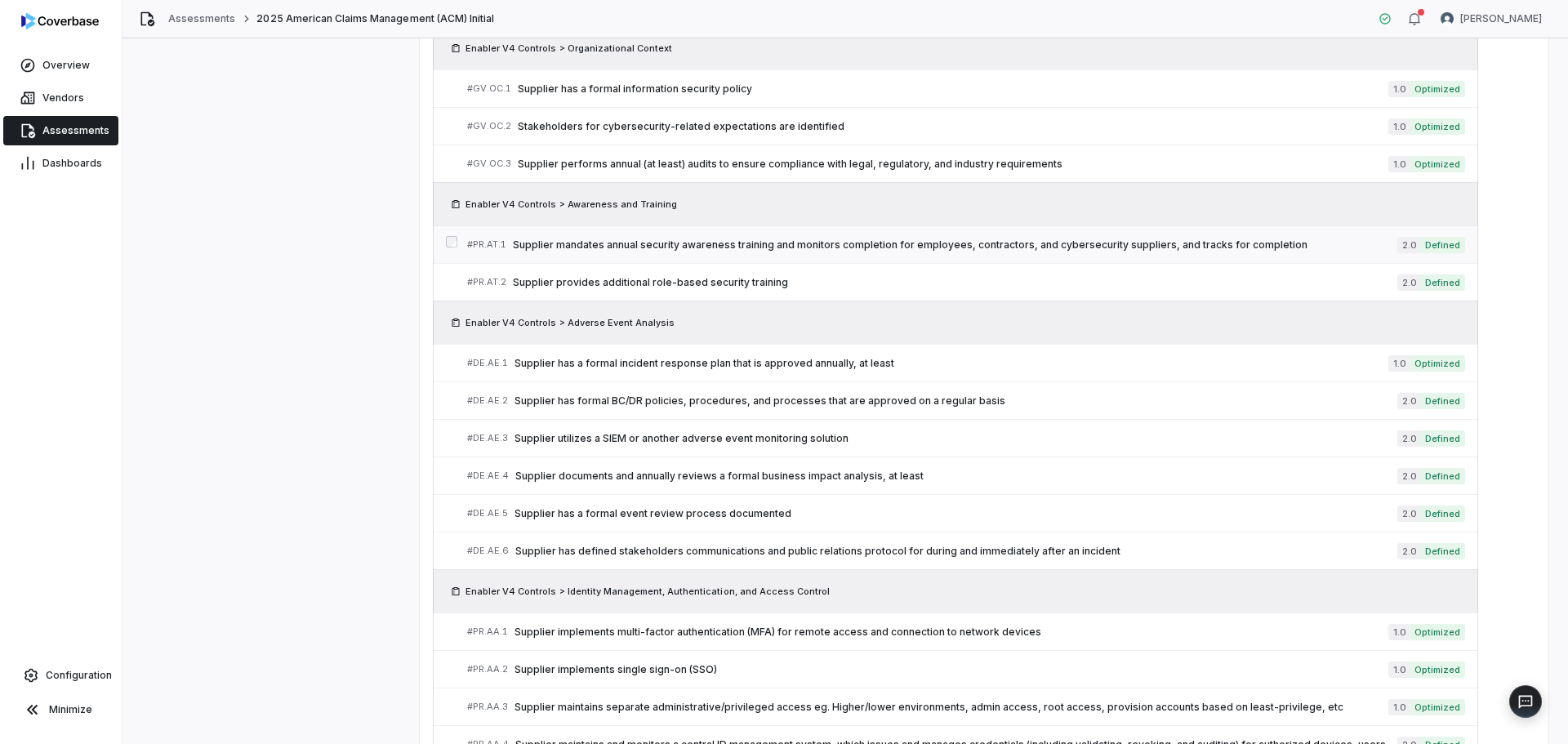
scroll to position [1306, 0]
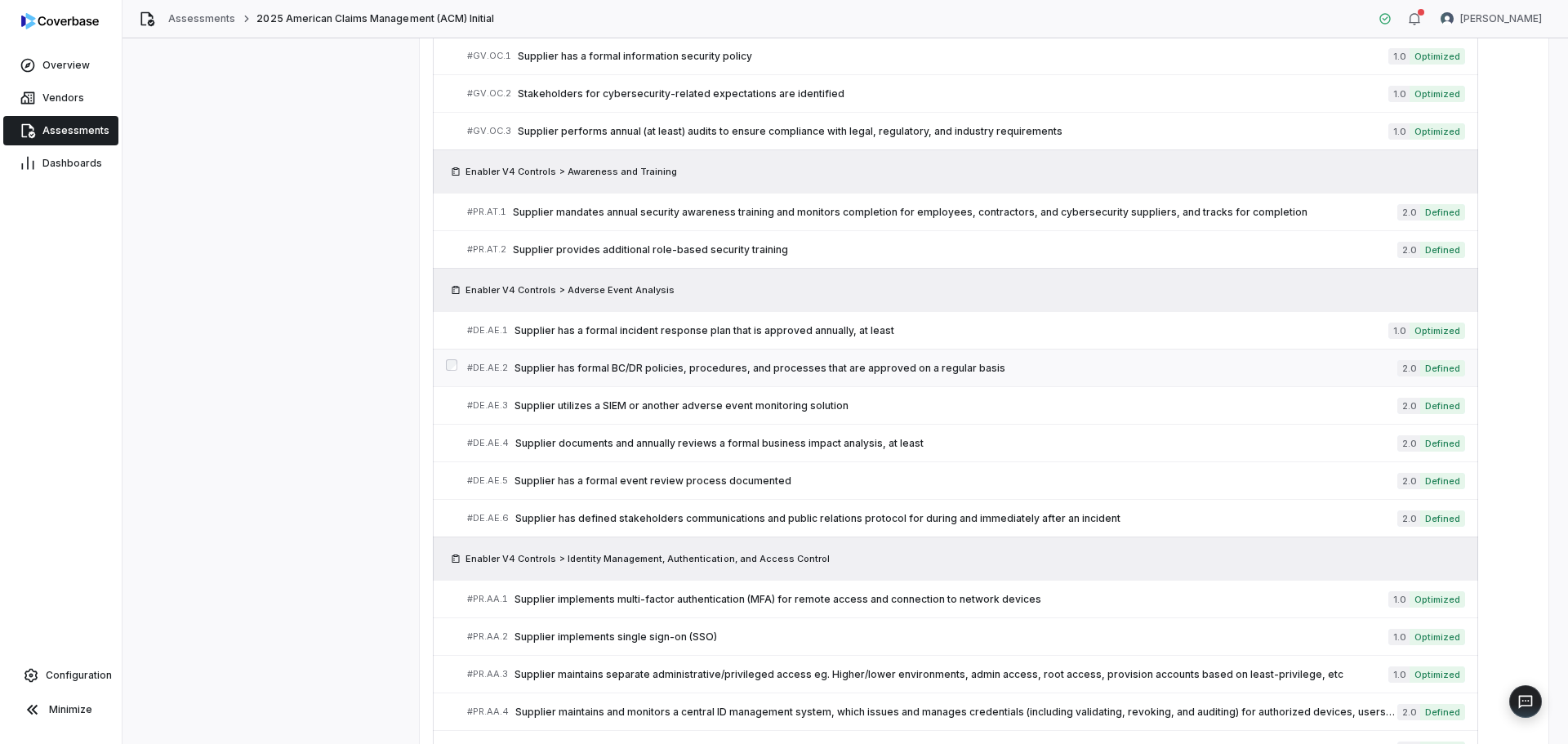
click at [668, 361] on span "Supplier has formal BC/DR policies, procedures, and processes that are approved…" at bounding box center [956, 367] width 883 height 13
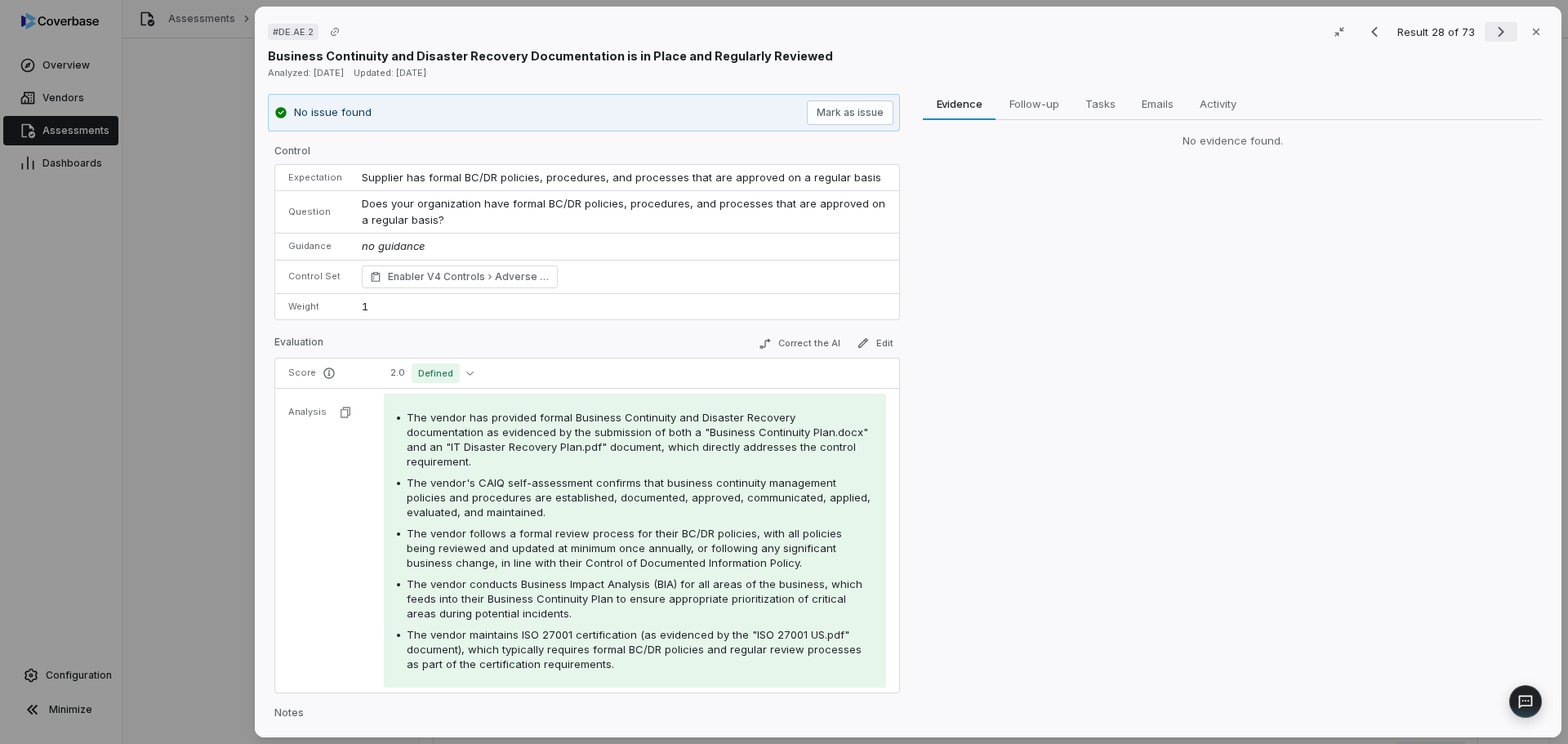
click at [1494, 30] on icon "Next result" at bounding box center [1500, 31] width 19 height 19
click at [1494, 30] on icon "Next result" at bounding box center [1500, 31] width 19 height 19
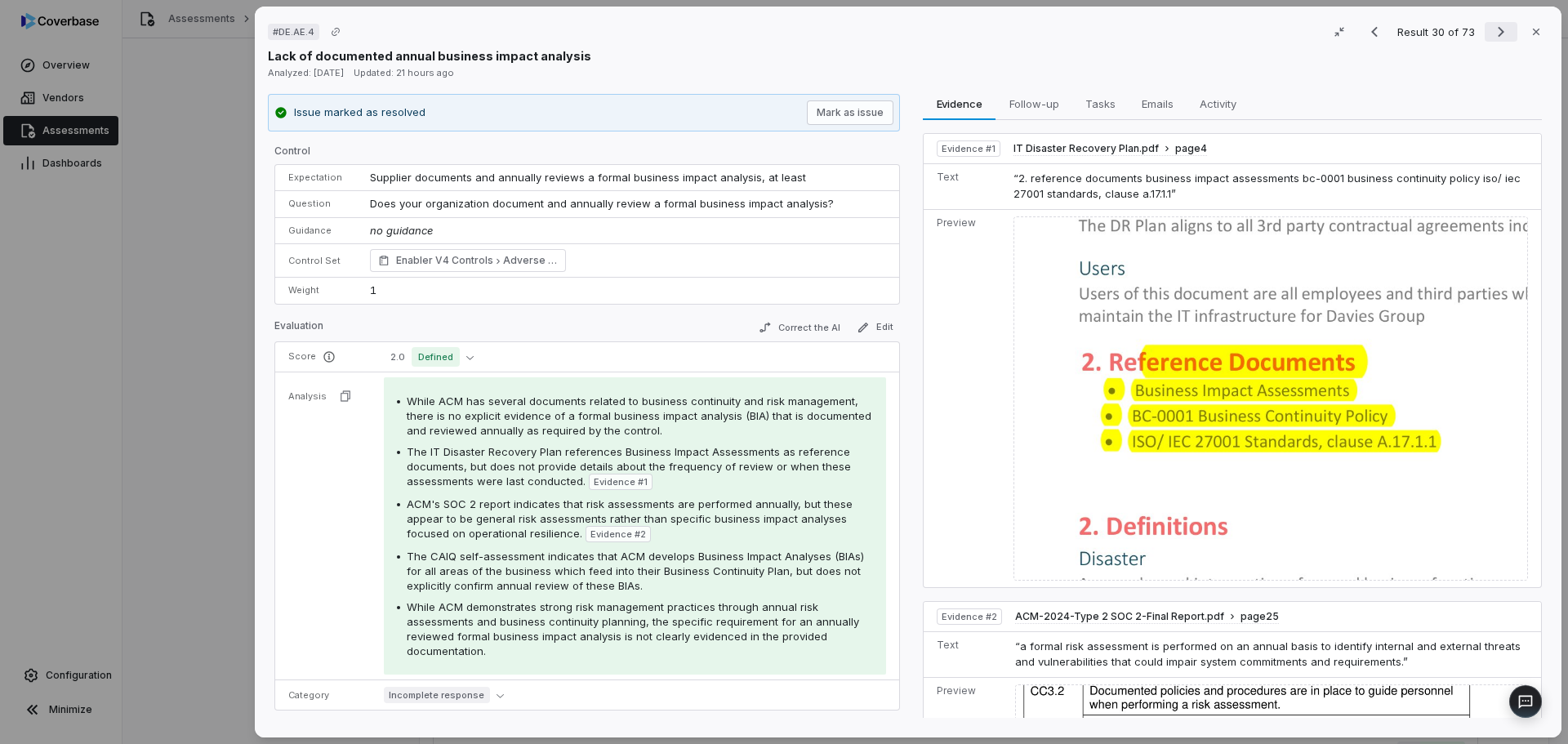
click at [1494, 30] on icon "Next result" at bounding box center [1500, 31] width 19 height 19
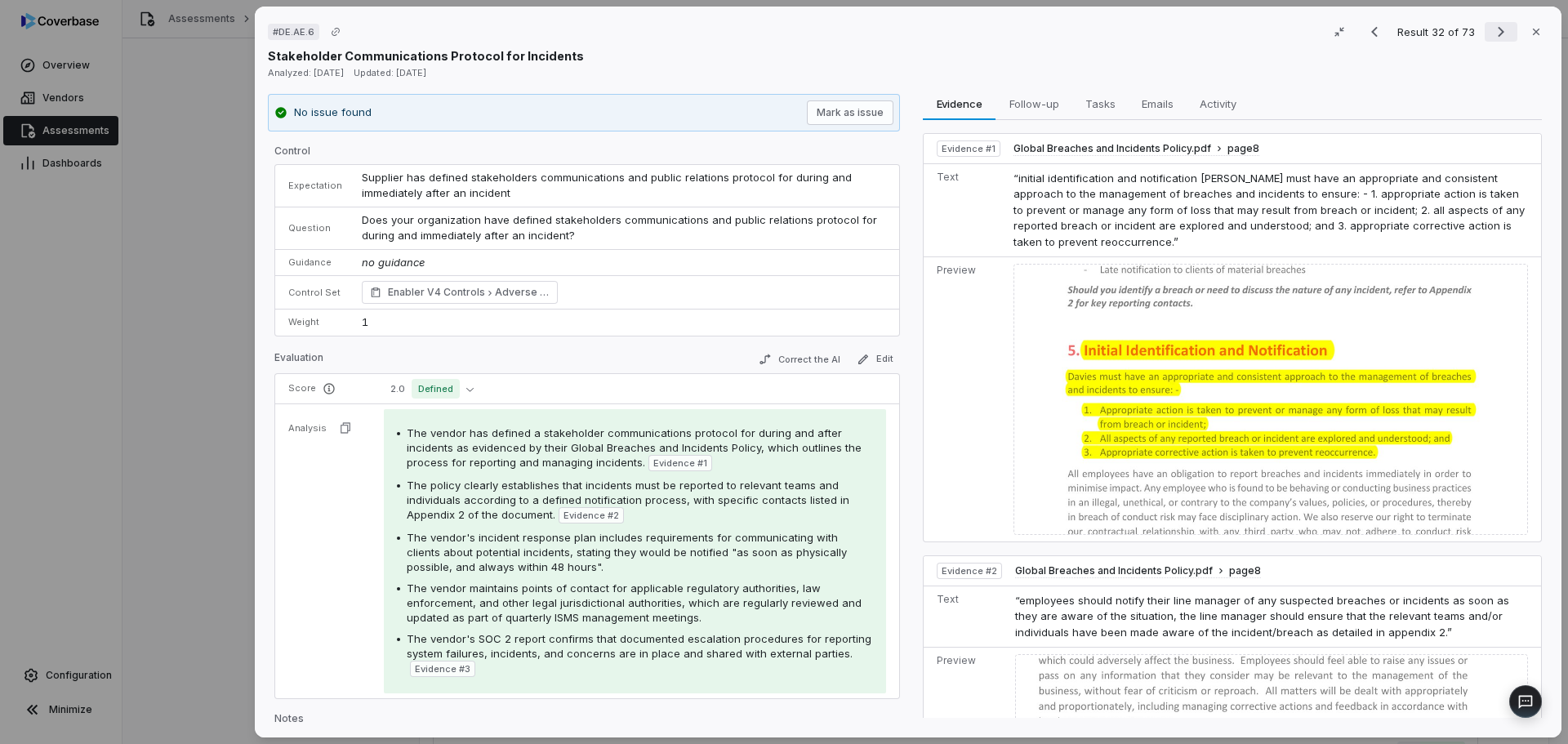
click at [1498, 29] on icon "Next result" at bounding box center [1501, 32] width 7 height 11
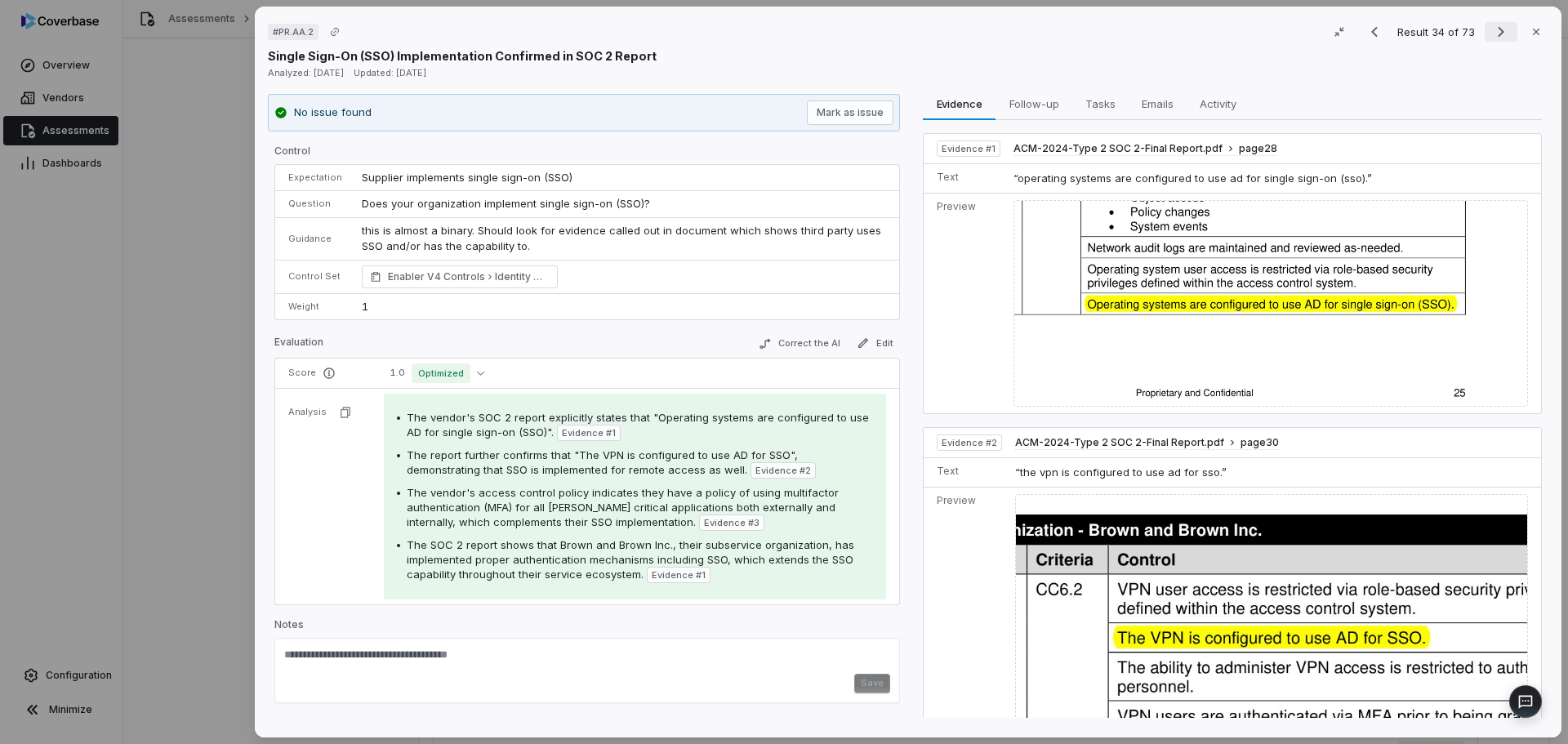
click at [1498, 29] on icon "Next result" at bounding box center [1501, 32] width 7 height 11
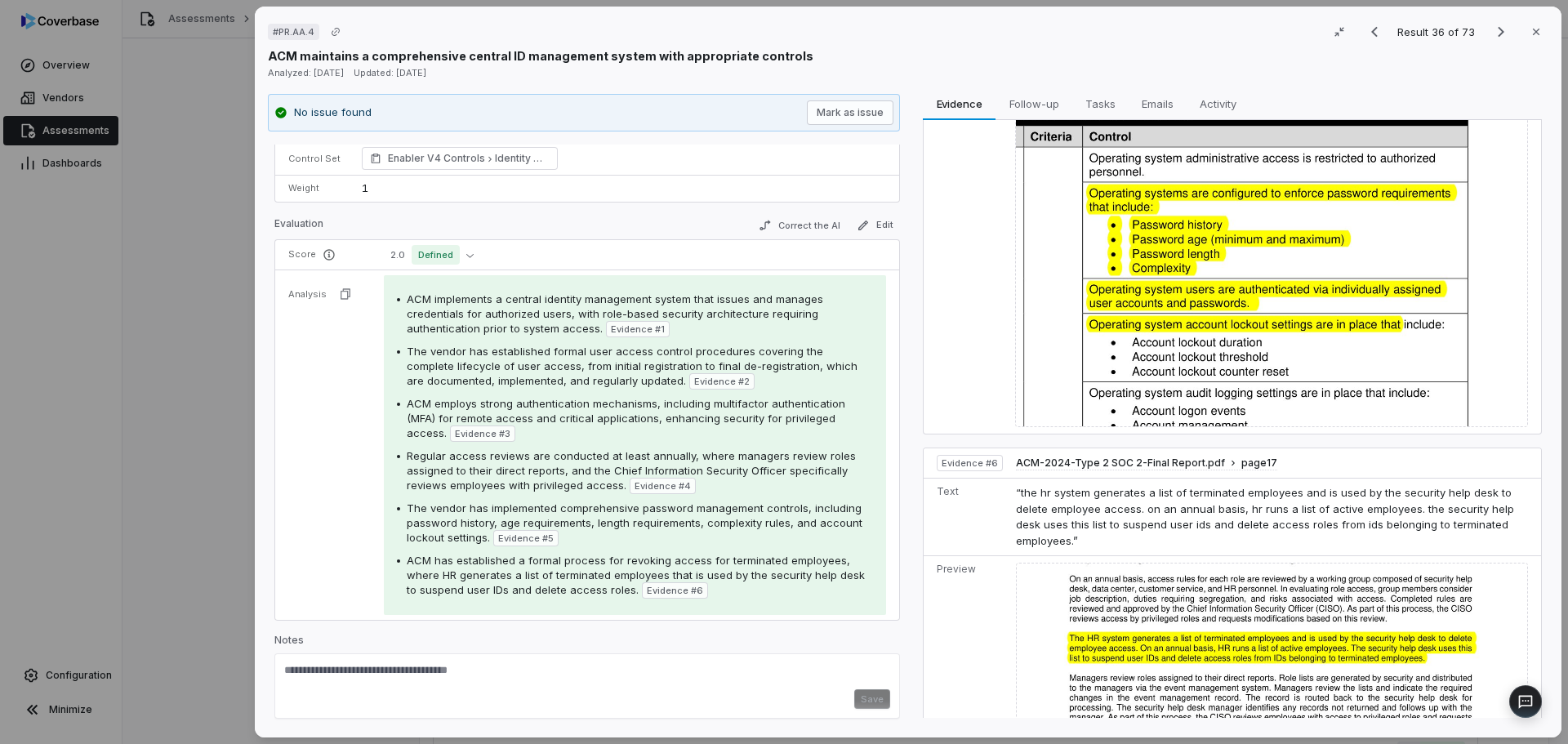
scroll to position [166, 0]
click at [1492, 31] on icon "Next result" at bounding box center [1500, 31] width 19 height 19
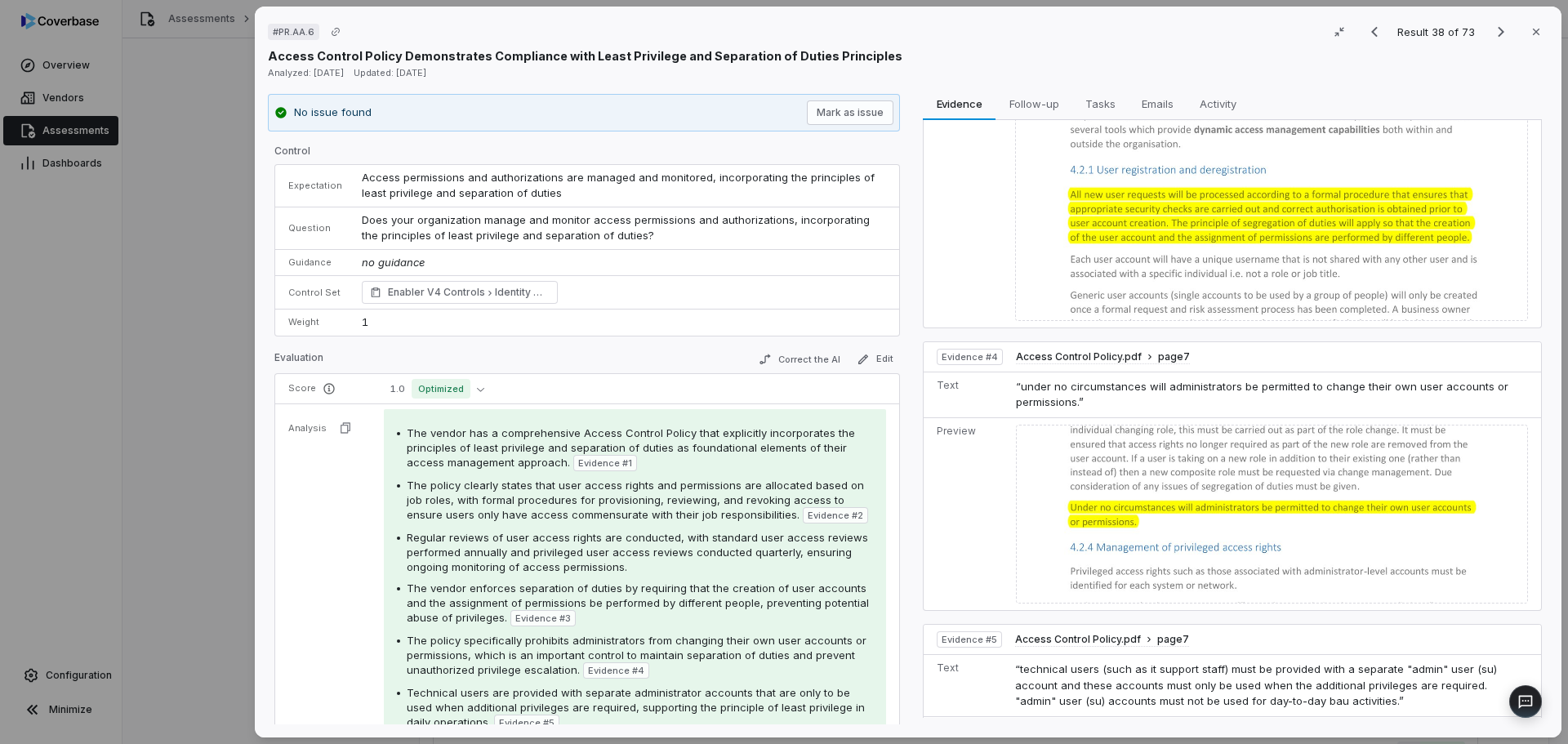
scroll to position [1184, 0]
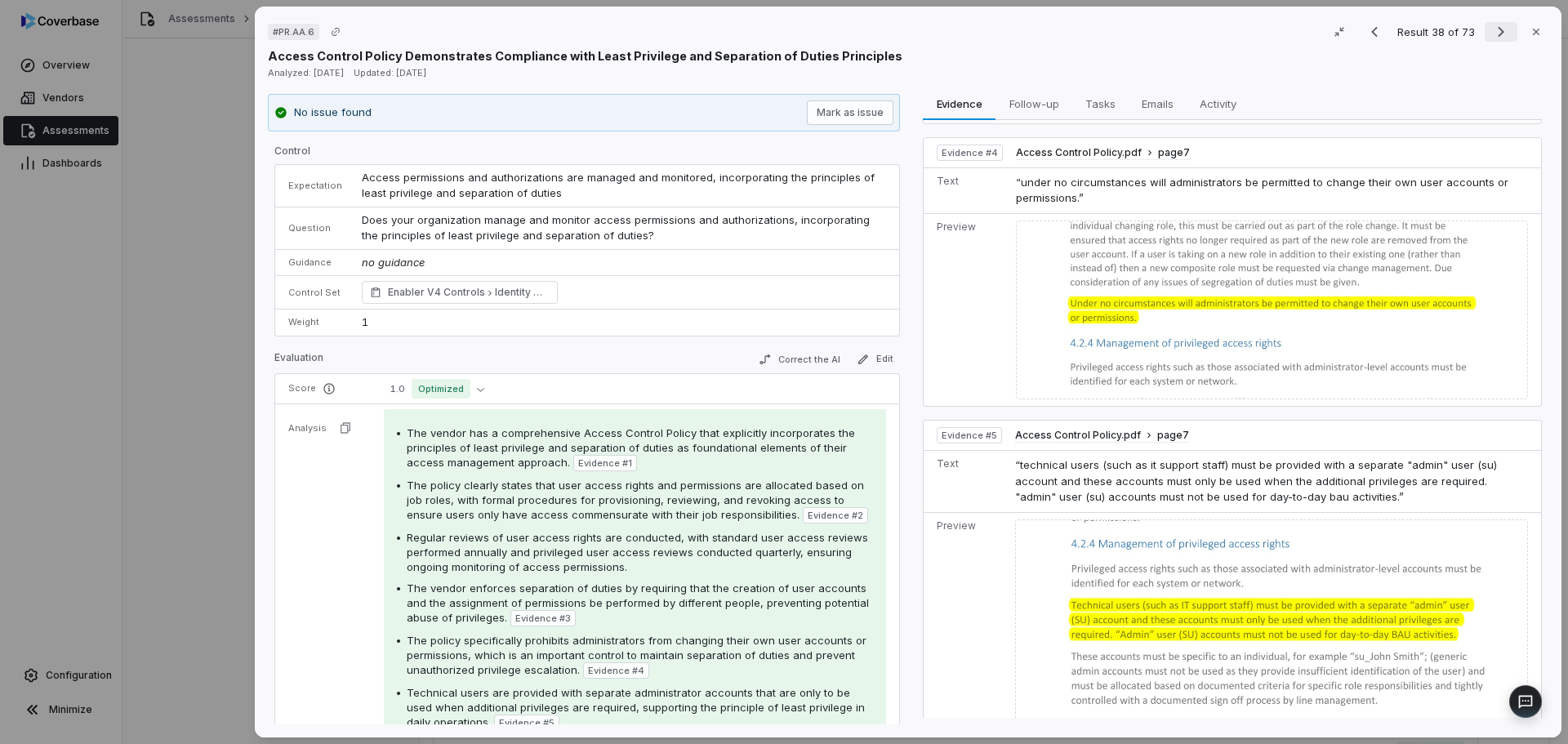
click at [1491, 23] on icon "Next result" at bounding box center [1500, 31] width 19 height 19
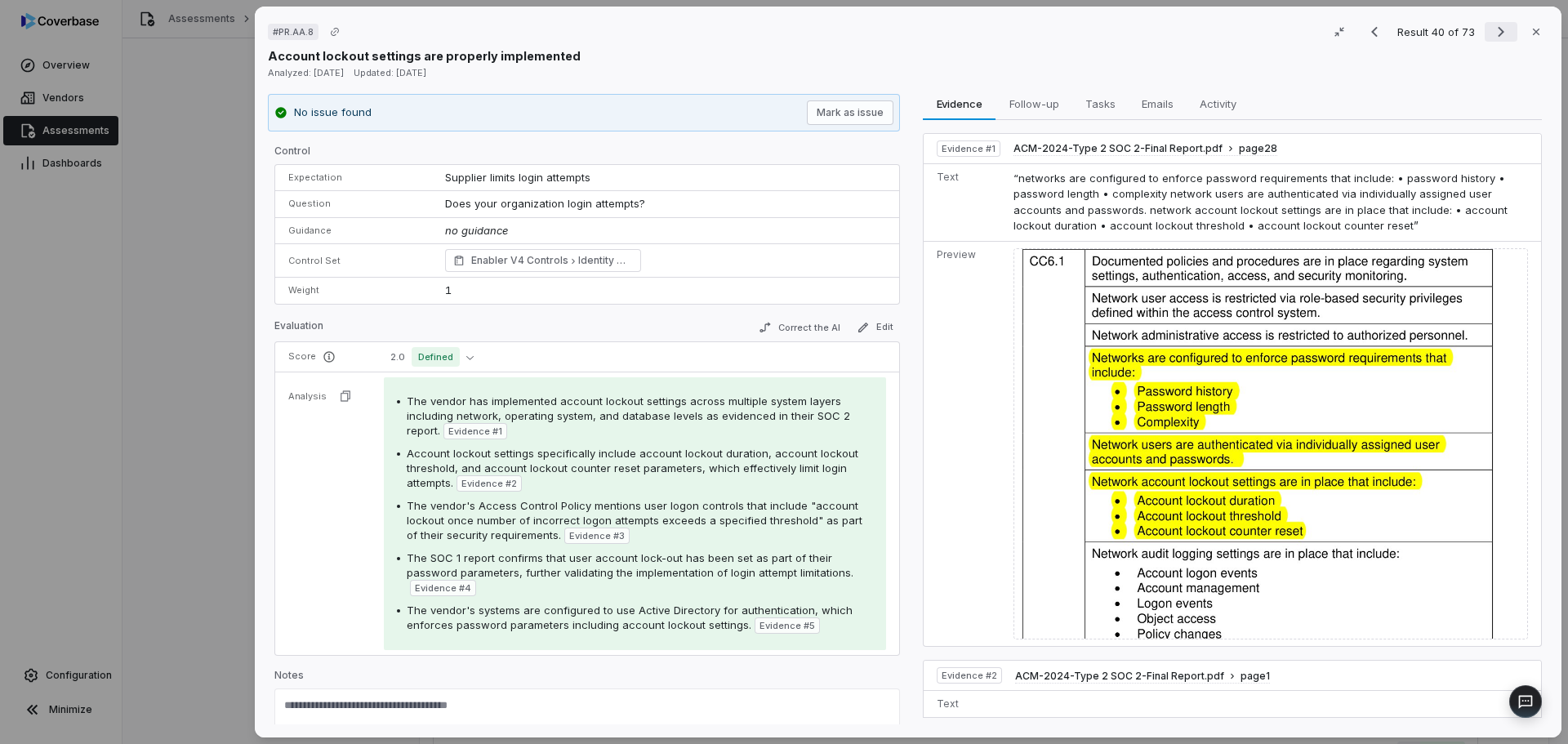
click at [1497, 35] on icon "Next result" at bounding box center [1500, 31] width 19 height 19
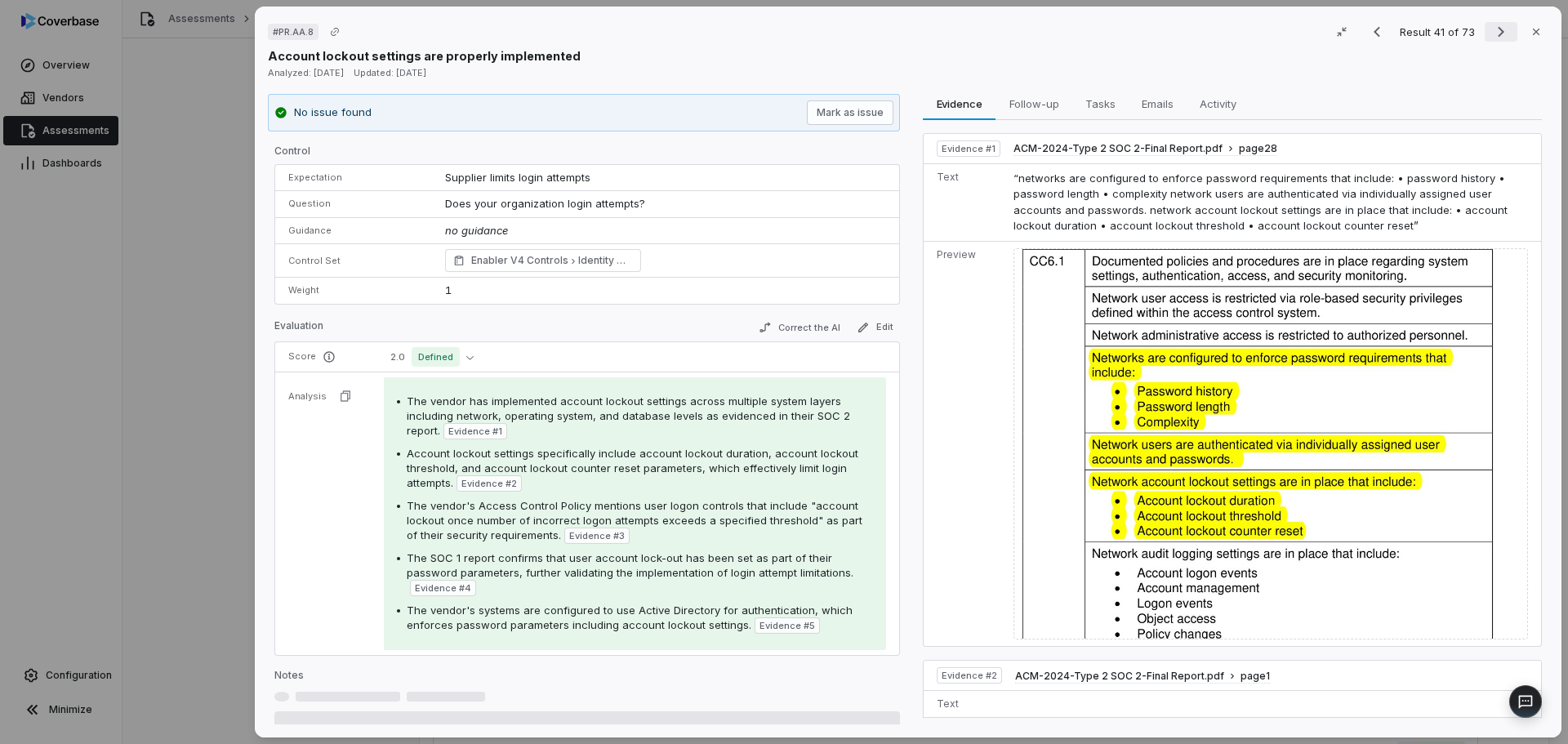
click at [1497, 35] on icon "Next result" at bounding box center [1500, 31] width 19 height 19
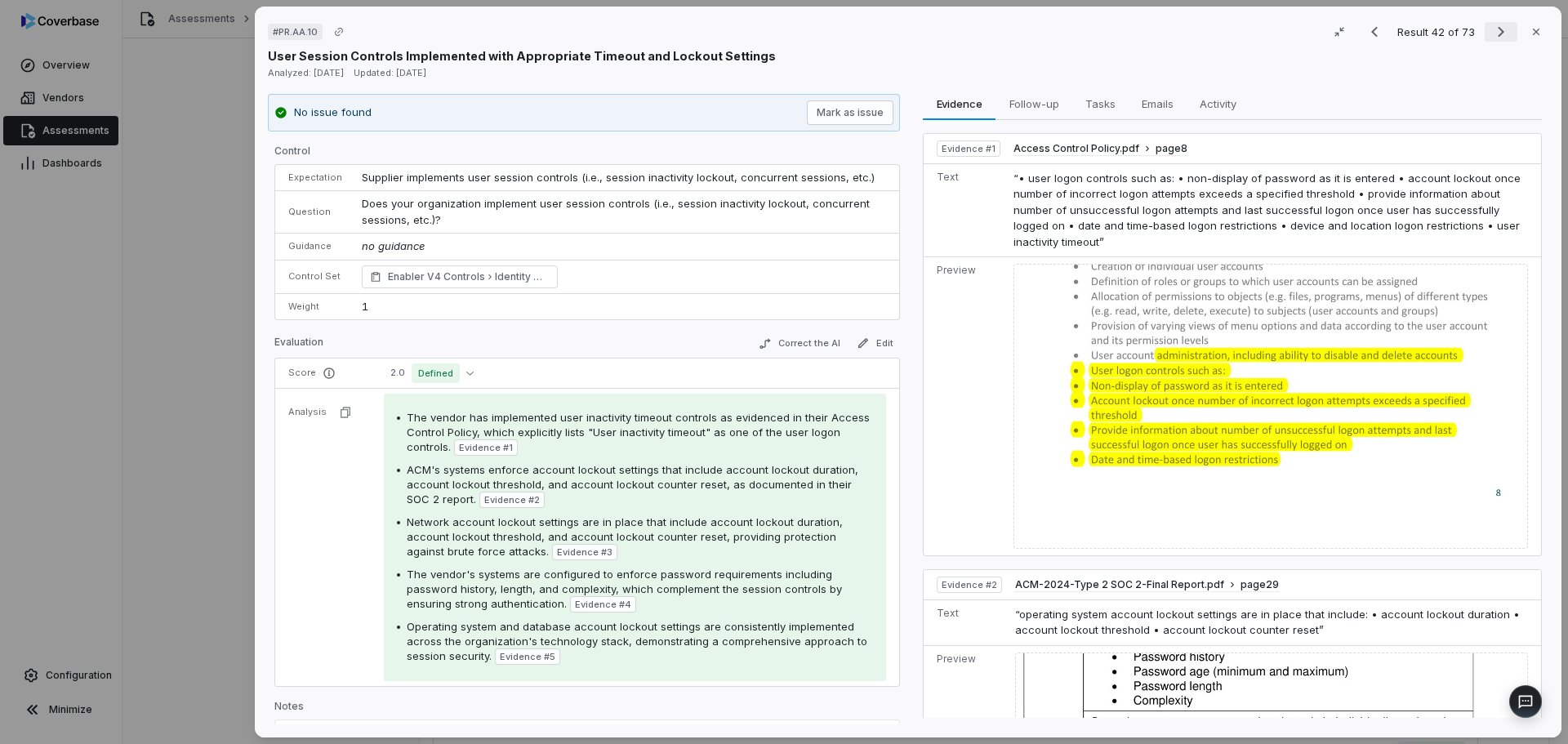
click at [1493, 25] on icon "Next result" at bounding box center [1500, 31] width 19 height 19
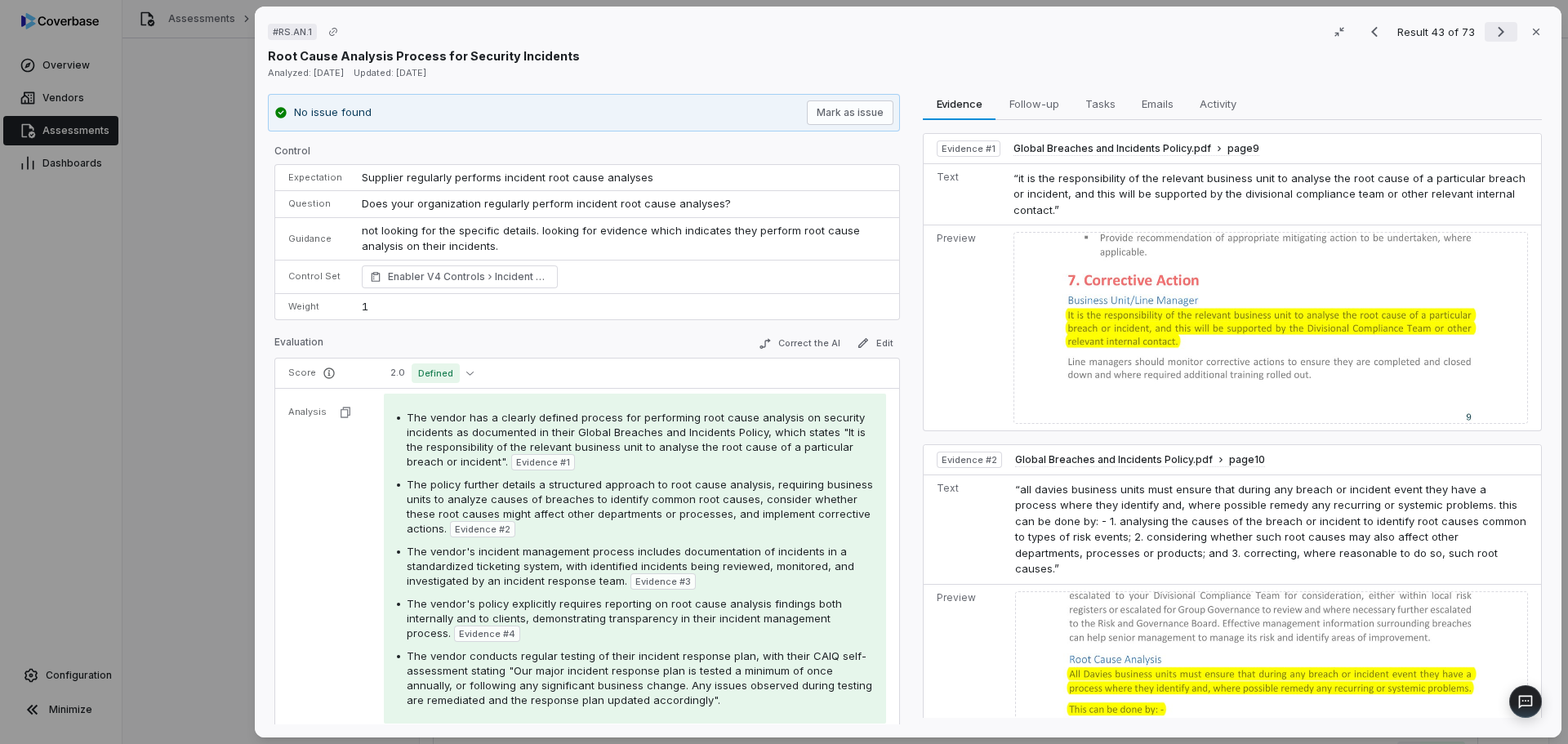
click at [1485, 28] on button "Next result" at bounding box center [1501, 31] width 33 height 19
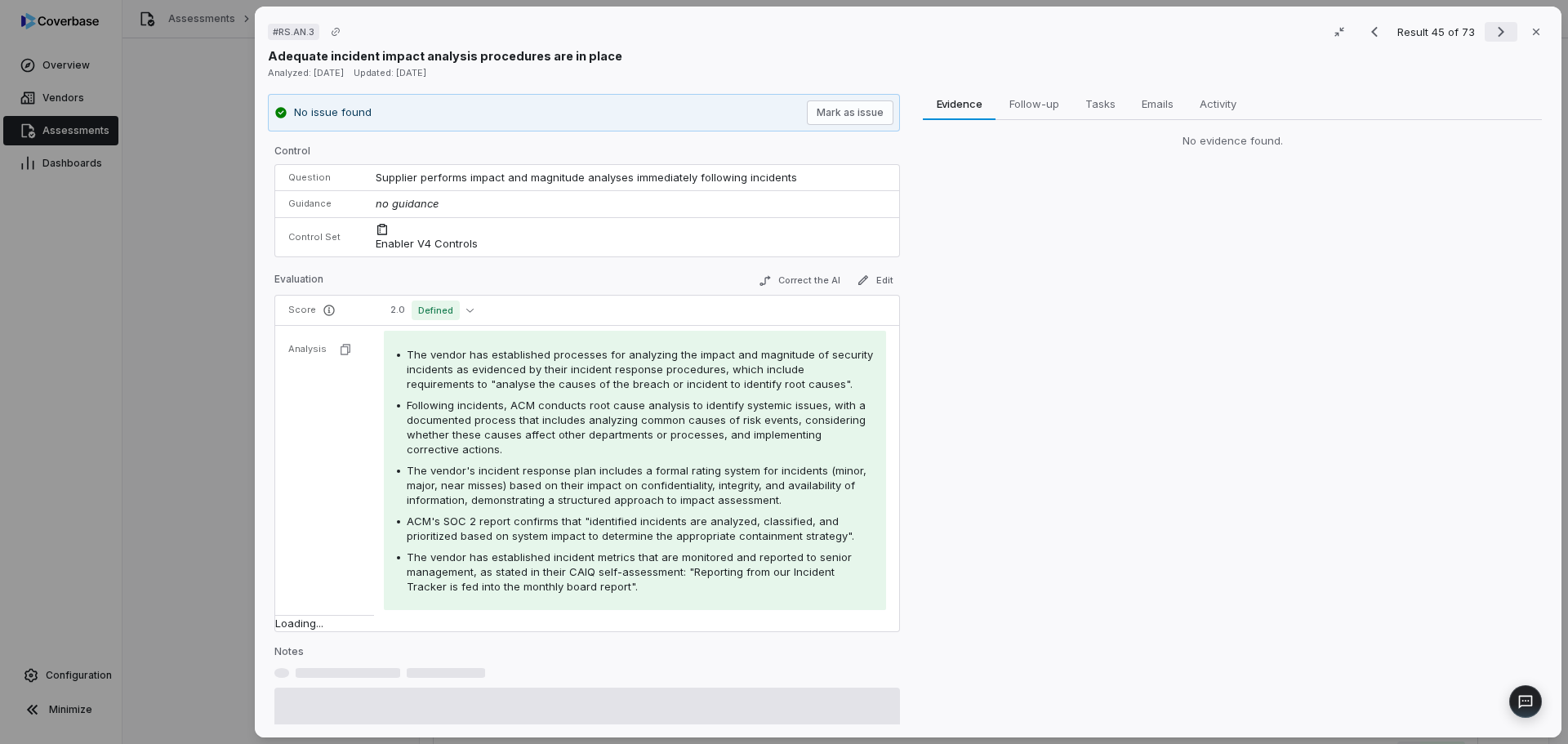
click at [1485, 28] on button "Next result" at bounding box center [1501, 31] width 33 height 19
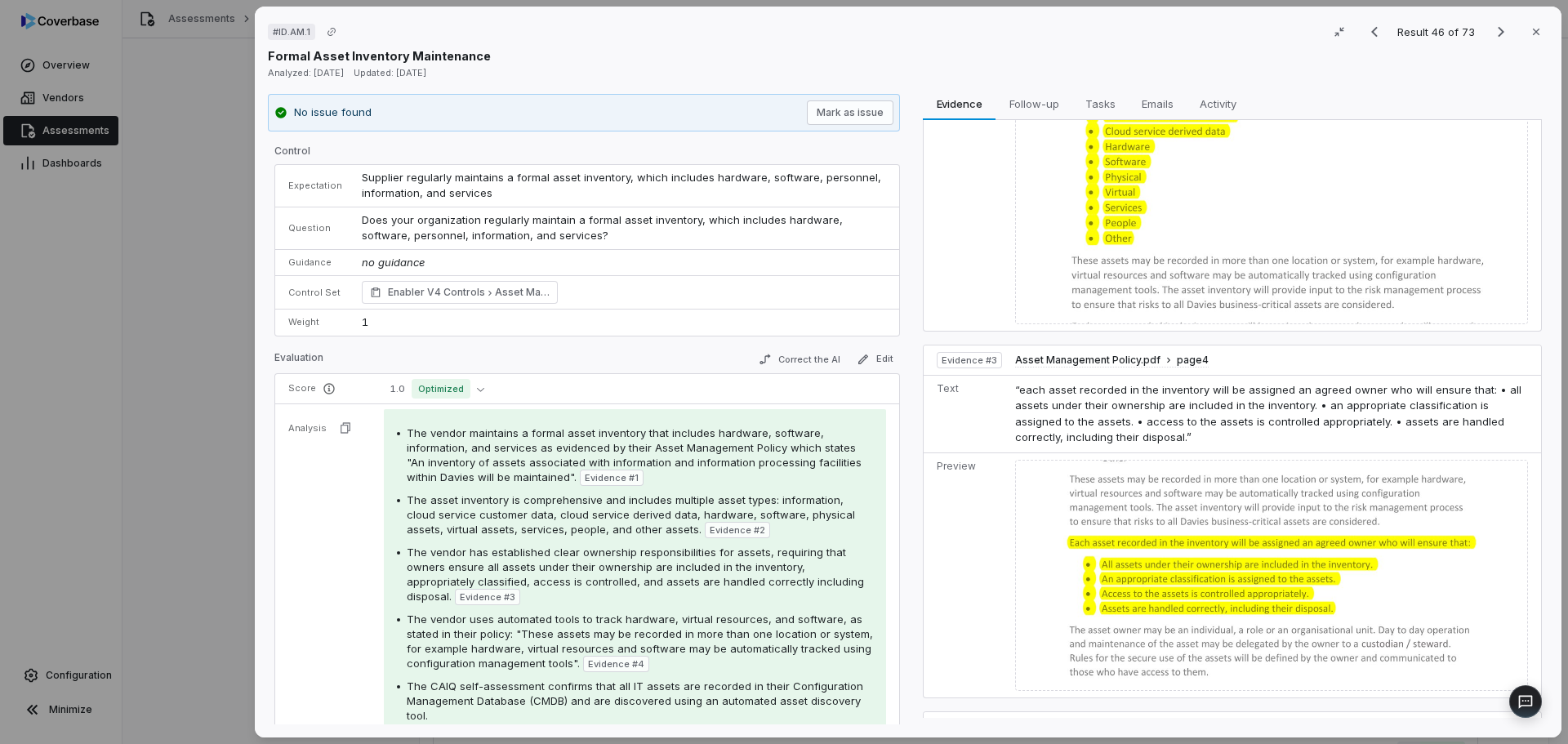
scroll to position [572, 0]
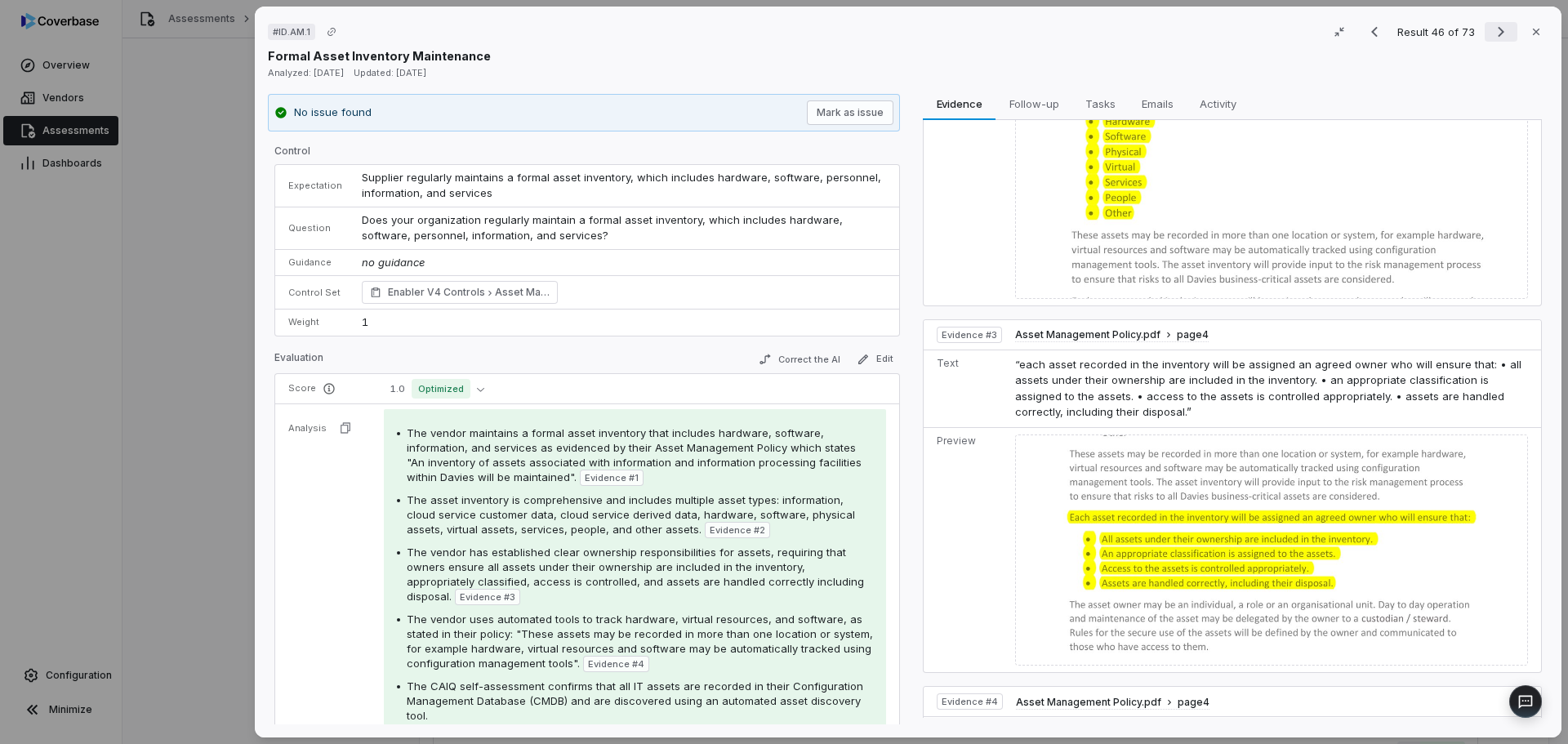
click at [1497, 32] on icon "Next result" at bounding box center [1500, 31] width 19 height 19
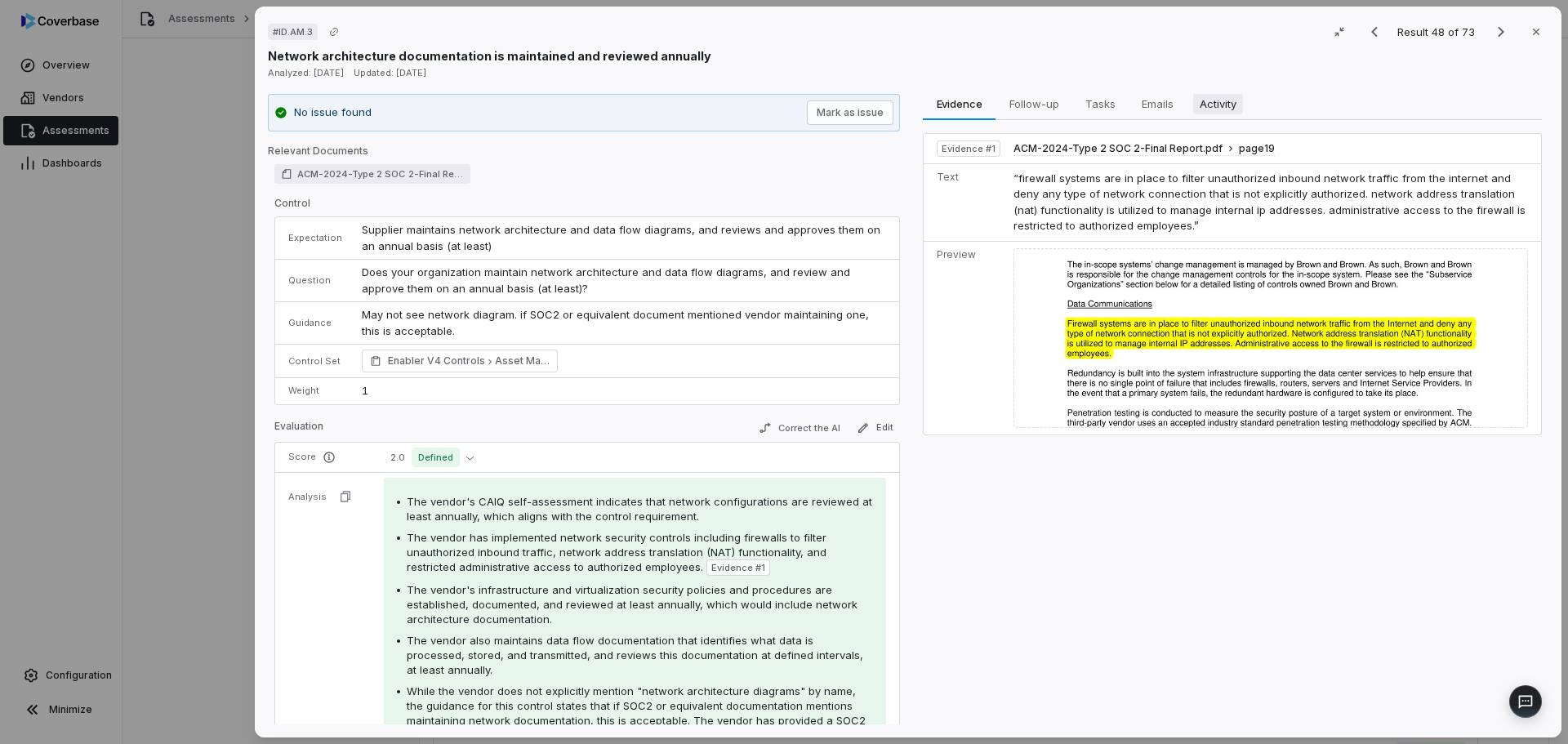
click at [1211, 108] on span "Activity" at bounding box center [1218, 103] width 50 height 21
click at [963, 110] on span "Evidence" at bounding box center [960, 103] width 59 height 21
click at [1497, 35] on icon "Next result" at bounding box center [1500, 31] width 19 height 19
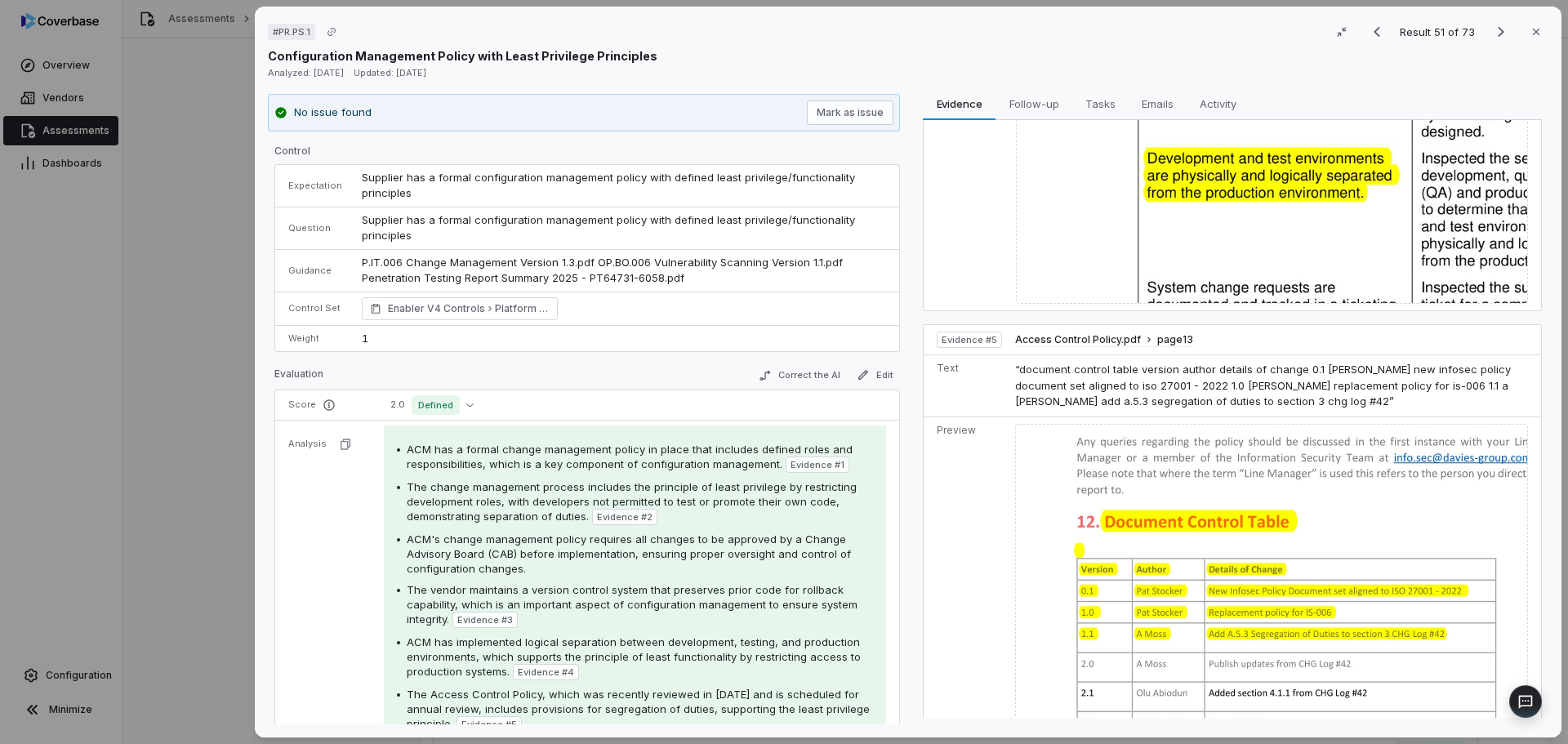
scroll to position [1405, 0]
click at [1491, 24] on icon "Next result" at bounding box center [1500, 31] width 19 height 19
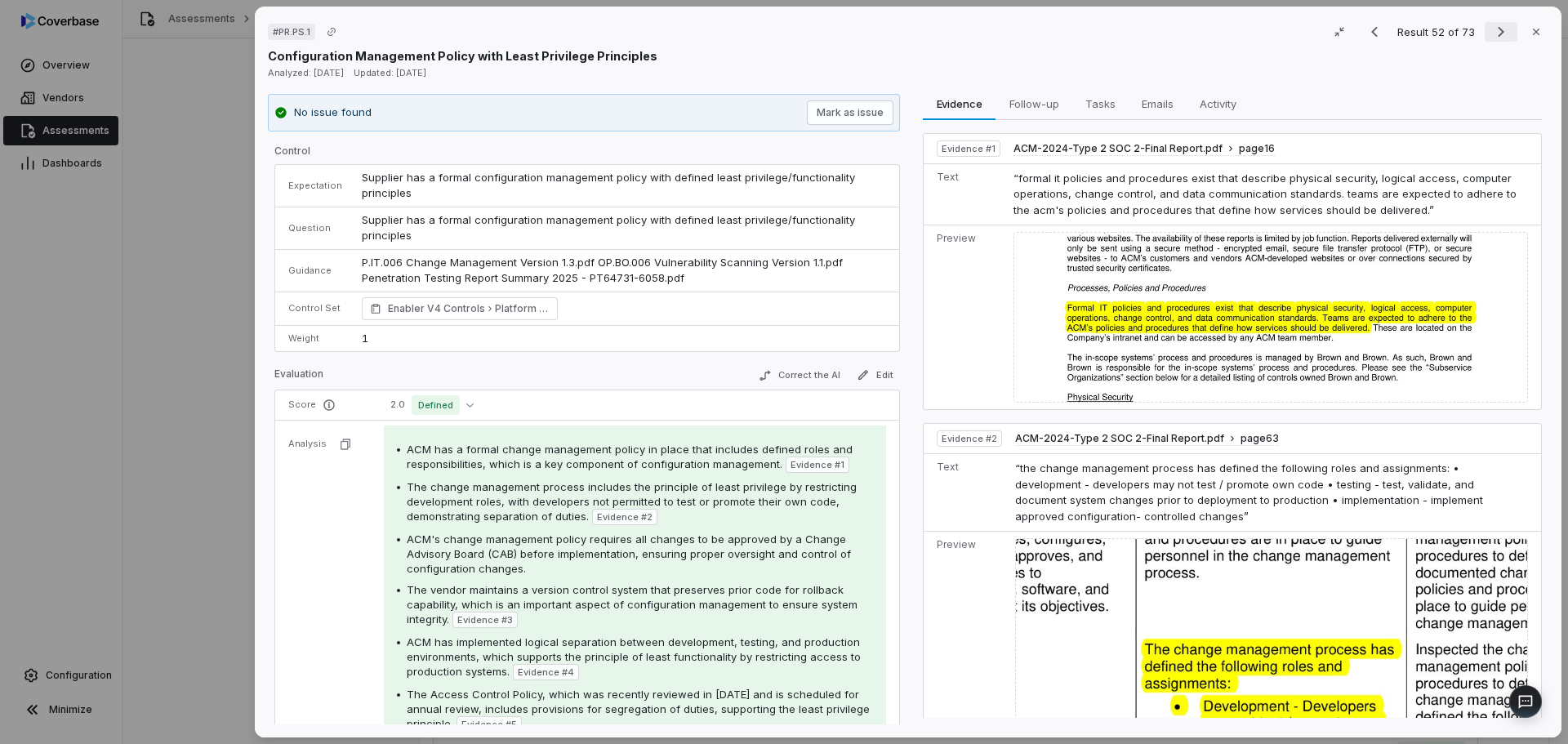
click at [1491, 24] on icon "Next result" at bounding box center [1500, 31] width 19 height 19
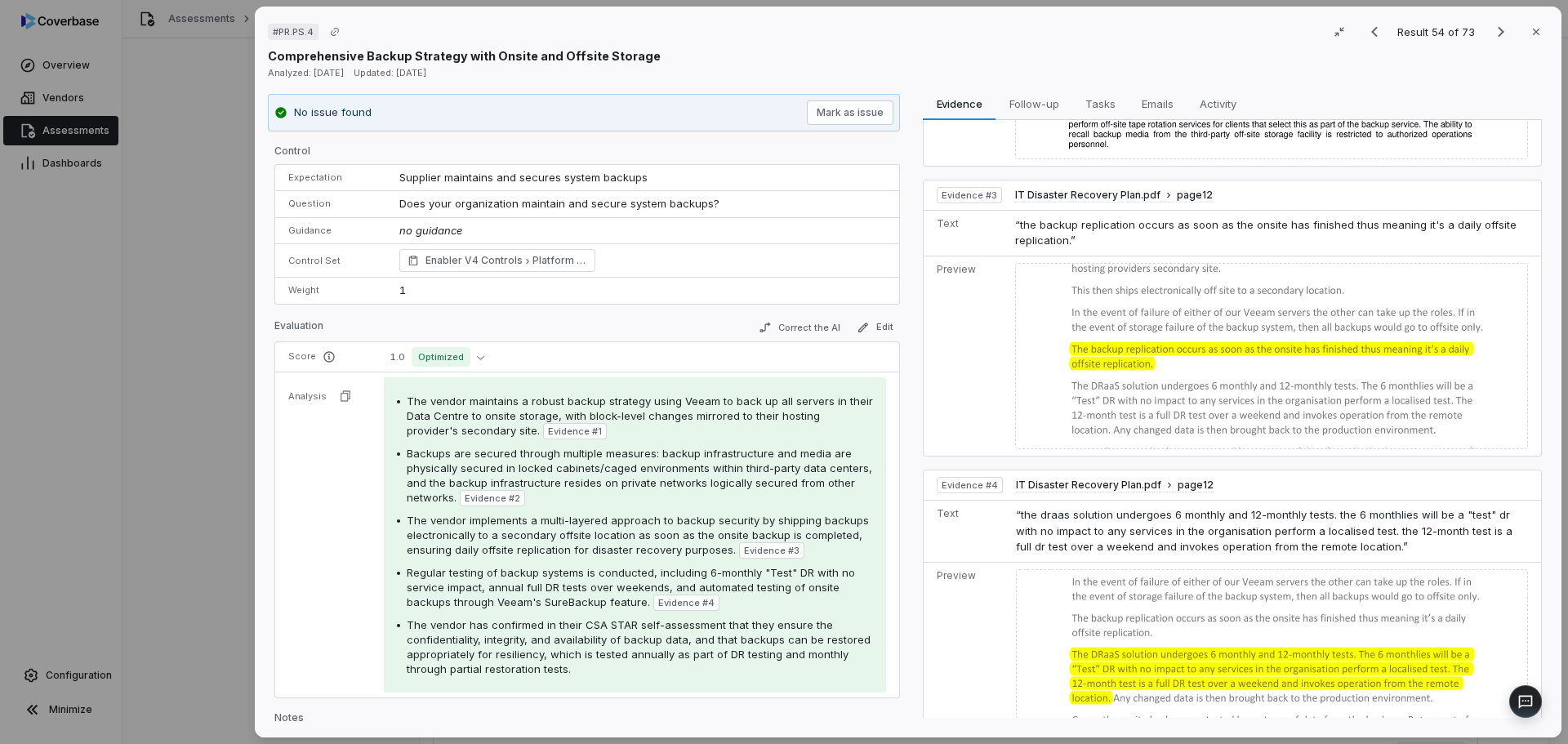
scroll to position [616, 0]
